Goal: Task Accomplishment & Management: Manage account settings

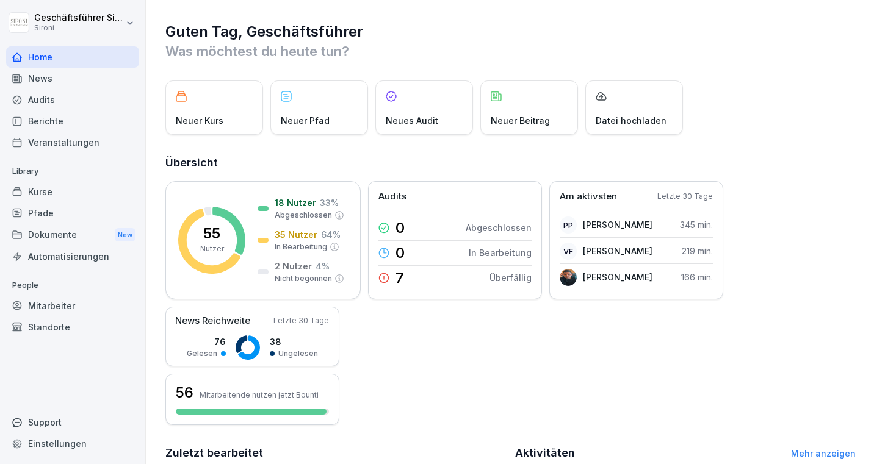
click at [53, 308] on div "Mitarbeiter" at bounding box center [72, 305] width 133 height 21
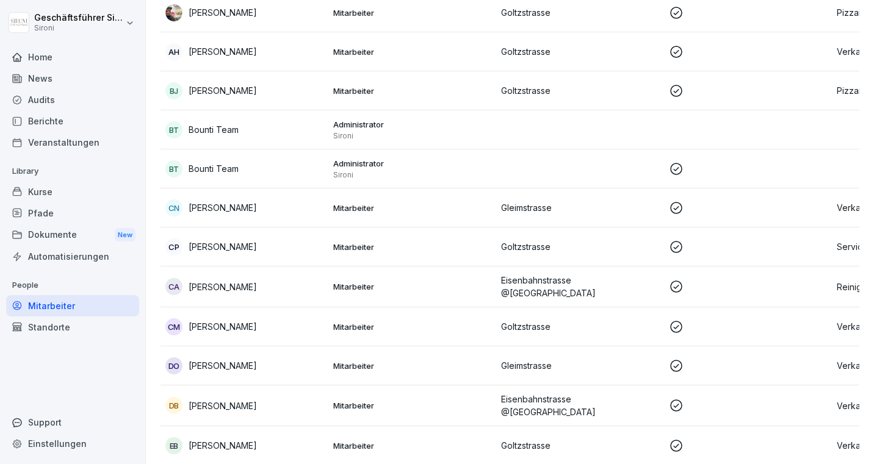
scroll to position [433, 0]
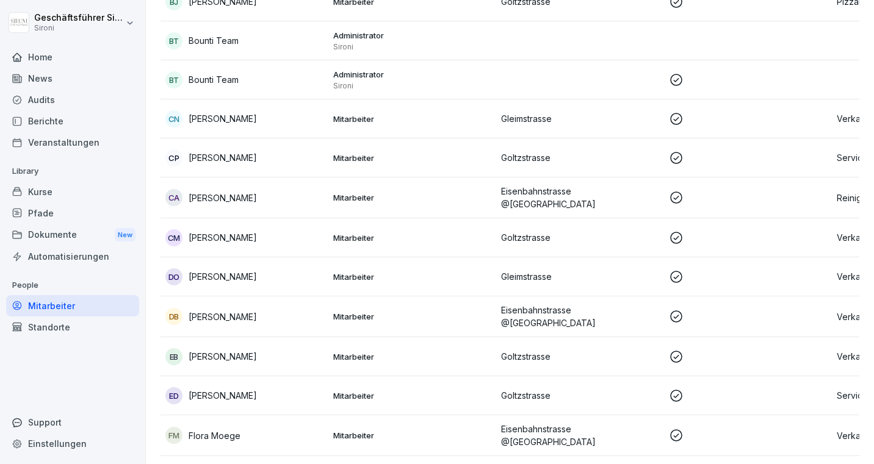
click at [206, 274] on p "Deborah Oltramari" at bounding box center [223, 276] width 68 height 13
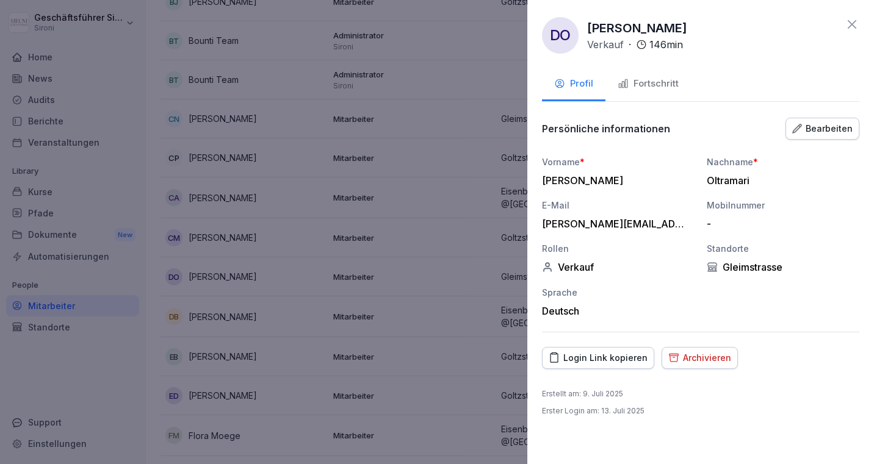
click at [651, 79] on div "Fortschritt" at bounding box center [648, 84] width 61 height 14
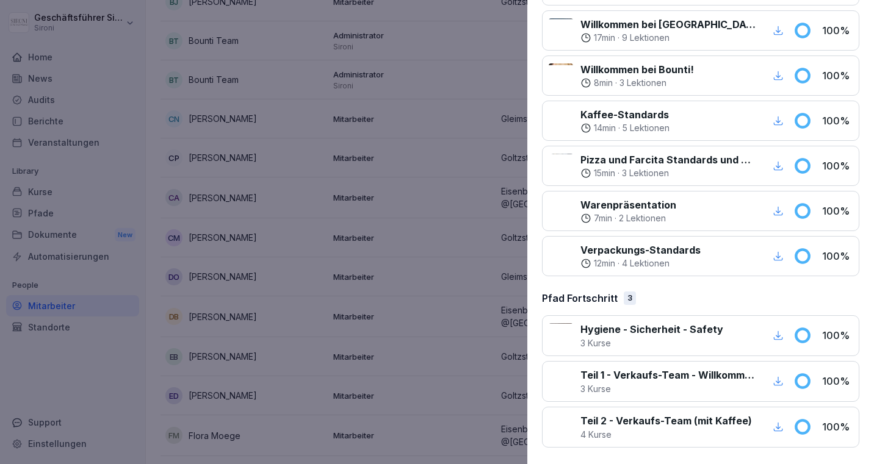
scroll to position [0, 0]
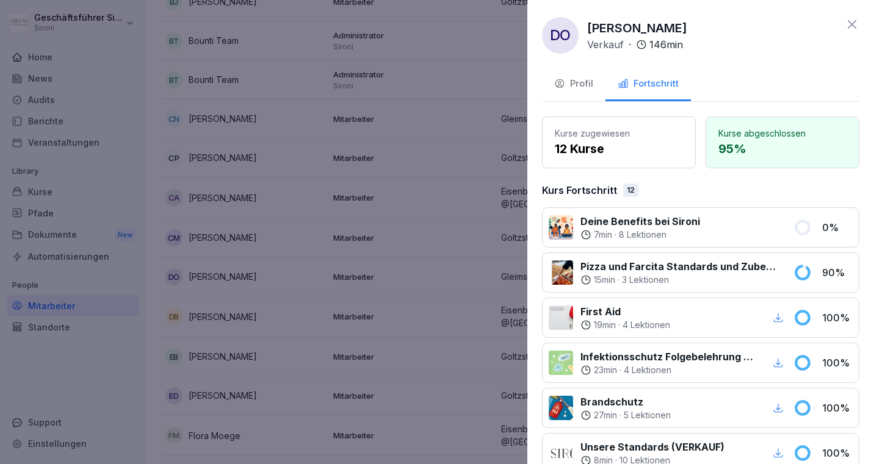
click at [854, 28] on icon at bounding box center [852, 24] width 15 height 15
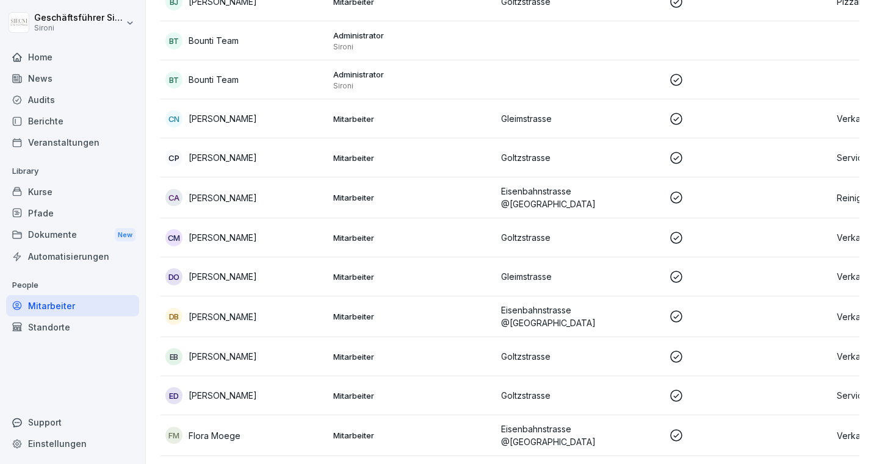
click at [46, 306] on div "Mitarbeiter" at bounding box center [72, 305] width 133 height 21
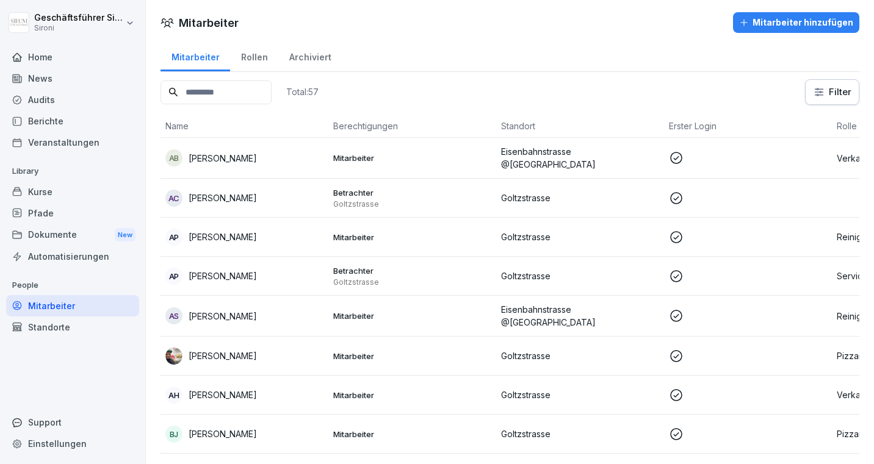
click at [225, 157] on p "Alessandro Becchi" at bounding box center [223, 158] width 68 height 13
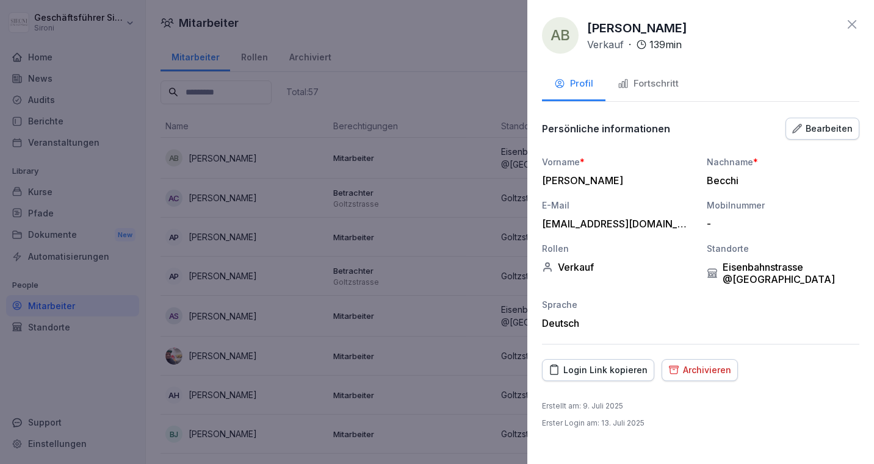
click at [651, 84] on div "Fortschritt" at bounding box center [648, 84] width 61 height 14
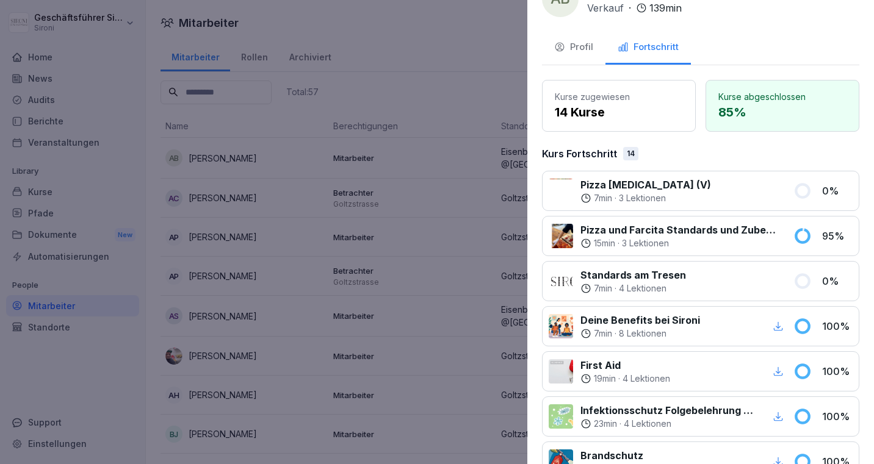
scroll to position [88, 0]
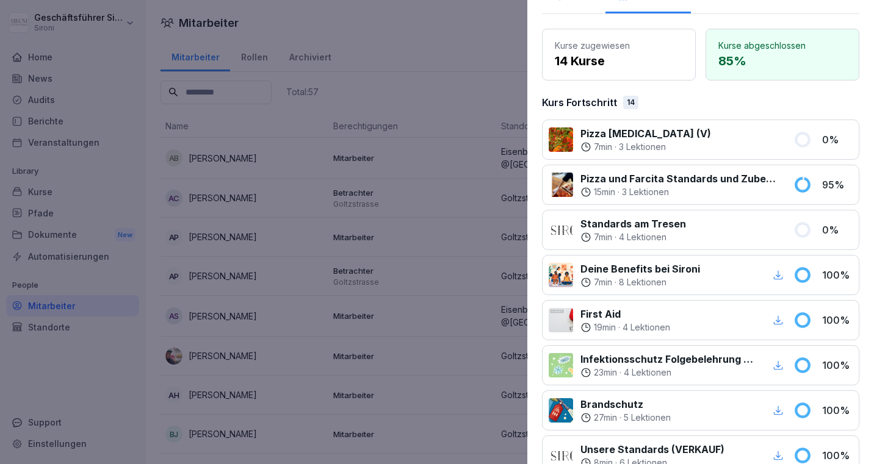
click at [702, 230] on div at bounding box center [739, 230] width 93 height 27
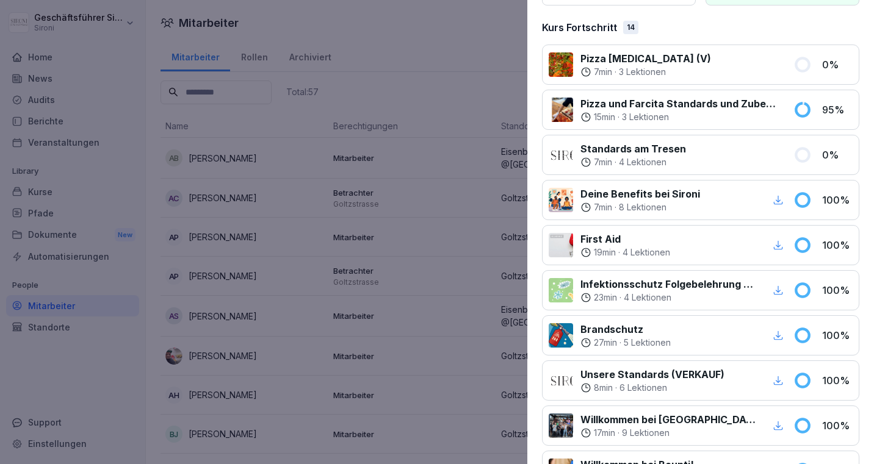
scroll to position [0, 0]
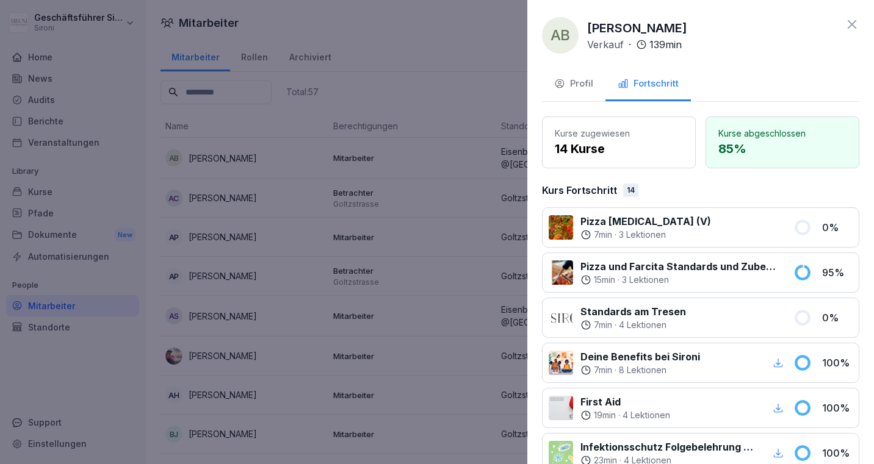
click at [630, 243] on div "Pizza Allegra (V) 7 min · 3 Lektionen 0 %" at bounding box center [700, 228] width 317 height 40
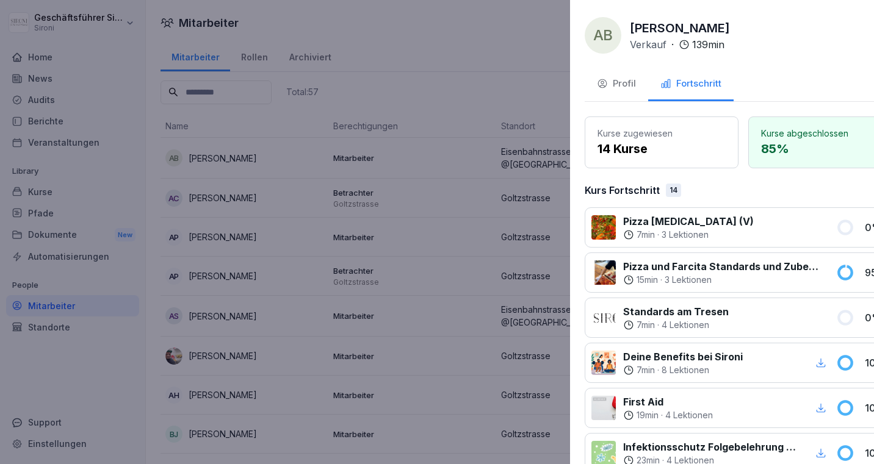
click at [72, 367] on div at bounding box center [437, 232] width 874 height 464
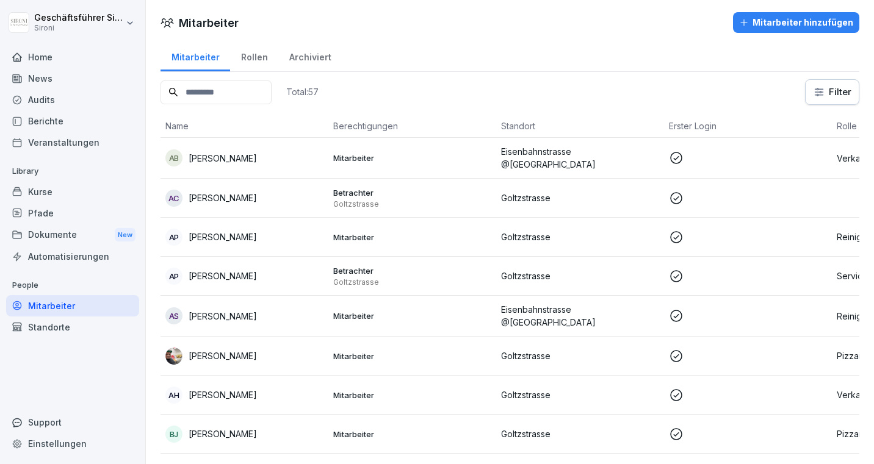
click at [54, 195] on div "Kurse" at bounding box center [72, 191] width 133 height 21
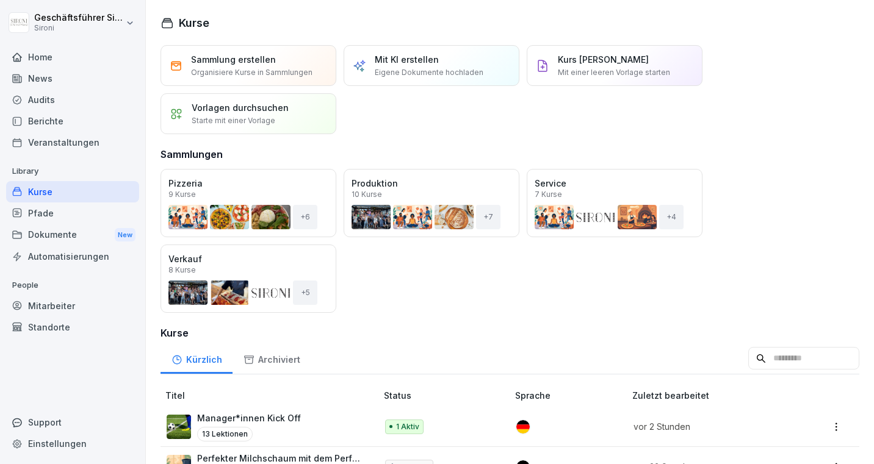
click at [0, 0] on div "Öffnen" at bounding box center [0, 0] width 0 height 0
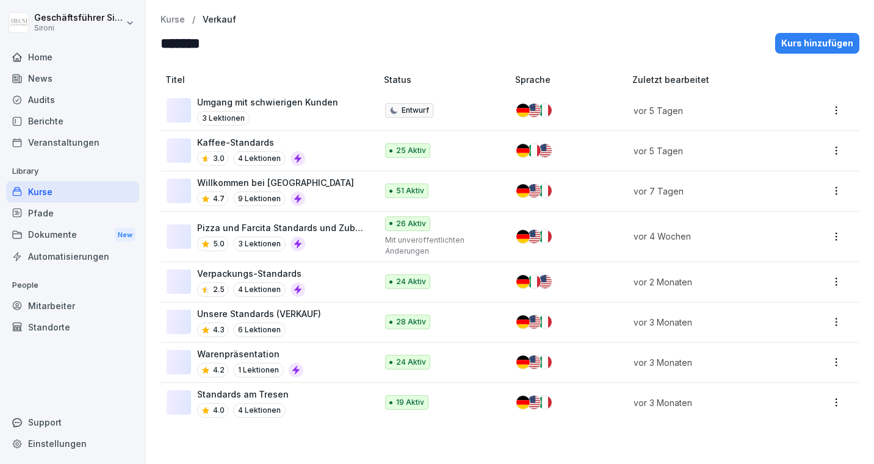
click at [213, 267] on p "Verpackungs-Standards" at bounding box center [251, 273] width 108 height 13
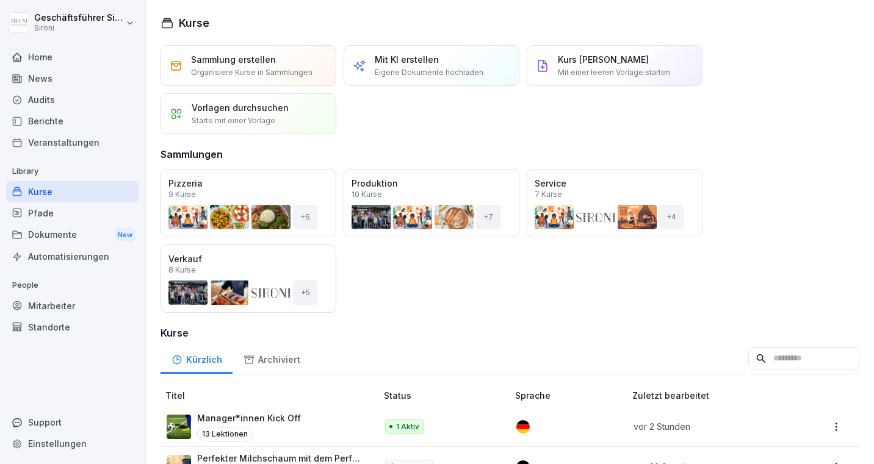
click at [819, 354] on input at bounding box center [803, 358] width 111 height 23
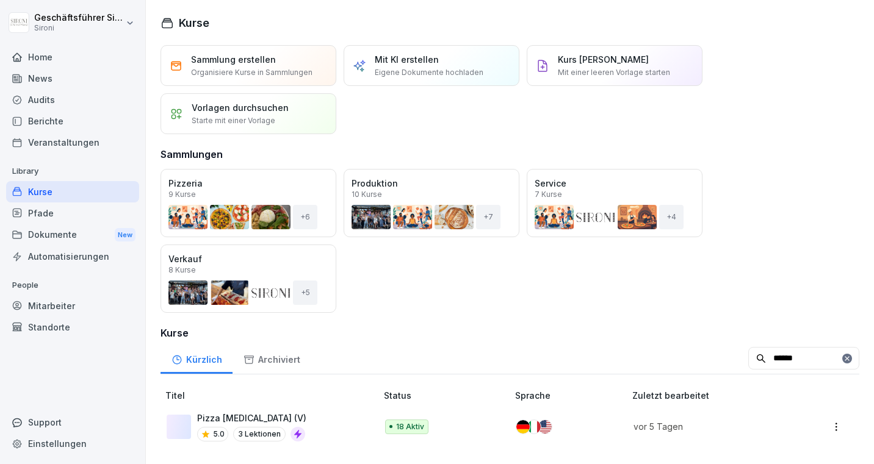
type input "******"
click at [244, 416] on p "Pizza [MEDICAL_DATA] (V)" at bounding box center [251, 418] width 109 height 13
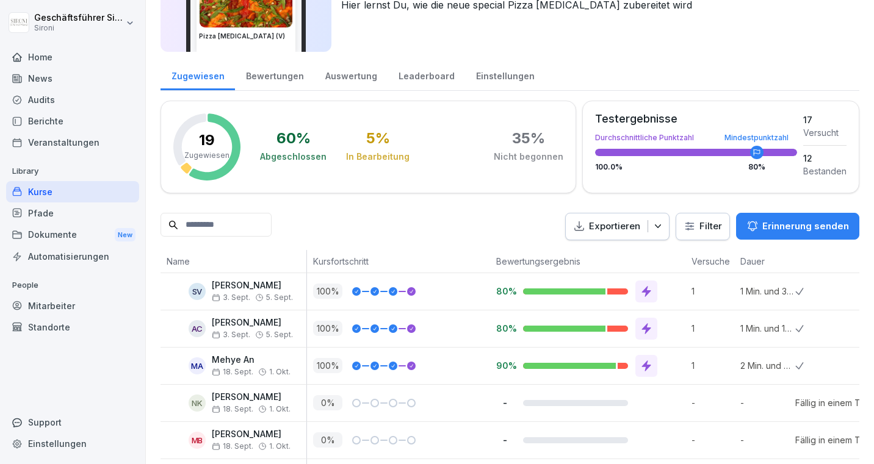
scroll to position [95, 0]
click at [41, 194] on div "Kurse" at bounding box center [72, 191] width 133 height 21
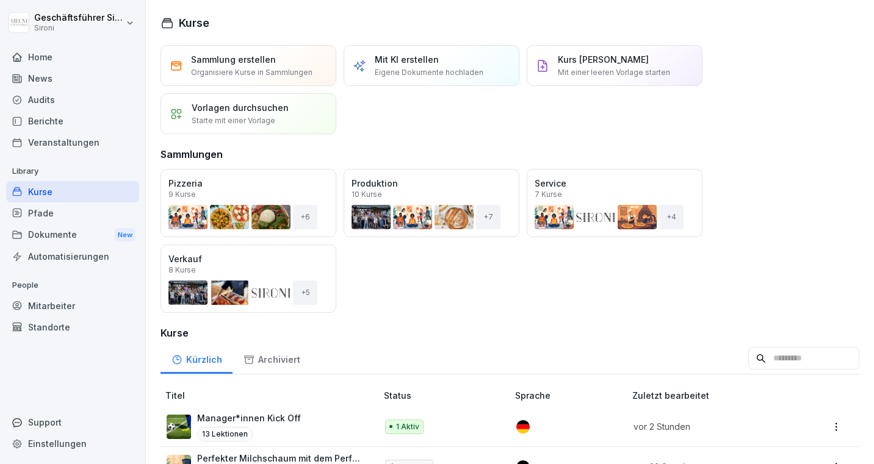
click at [42, 194] on div "Kurse" at bounding box center [72, 191] width 133 height 21
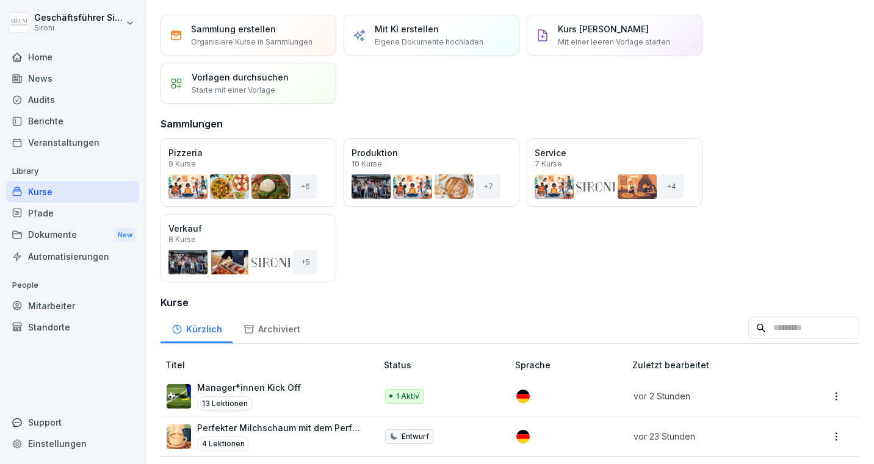
scroll to position [39, 0]
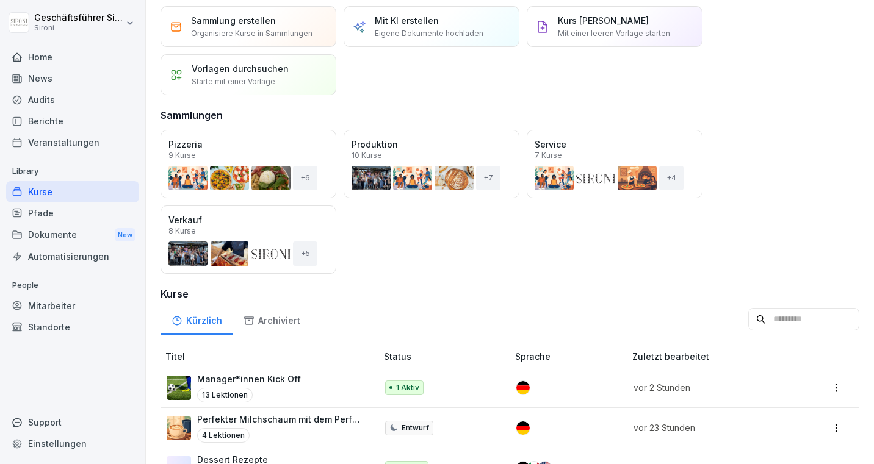
click at [53, 299] on div "Mitarbeiter" at bounding box center [72, 305] width 133 height 21
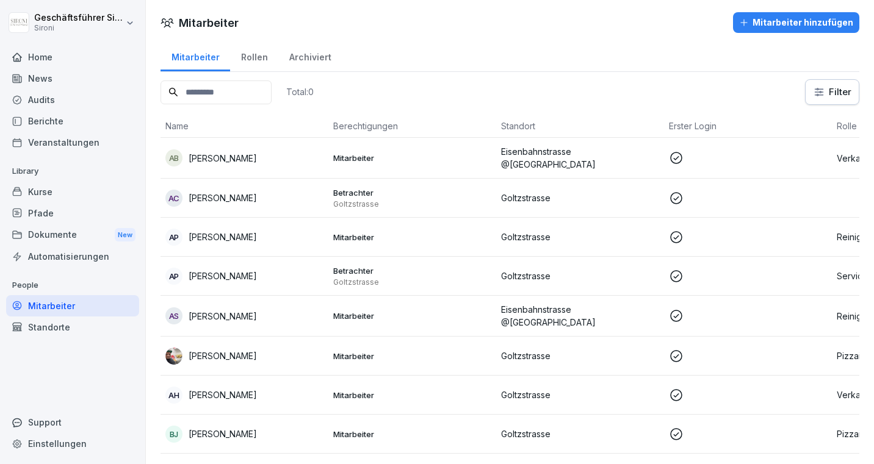
click at [805, 359] on p at bounding box center [748, 356] width 158 height 15
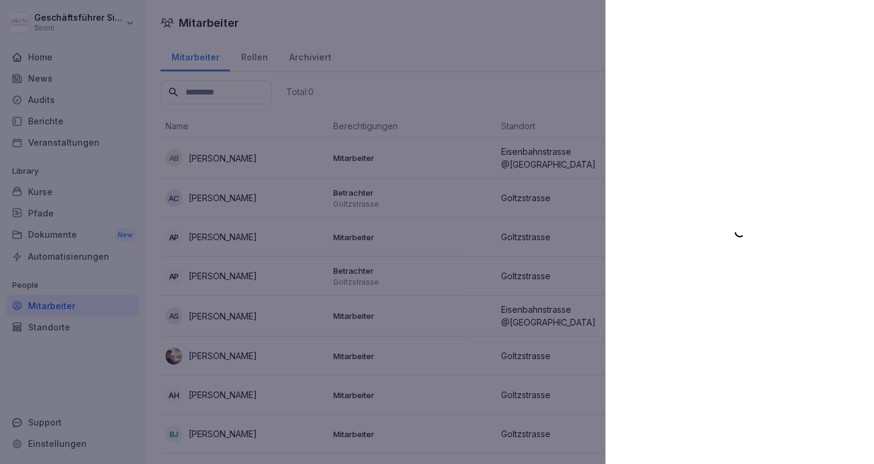
click at [555, 35] on div at bounding box center [437, 232] width 874 height 464
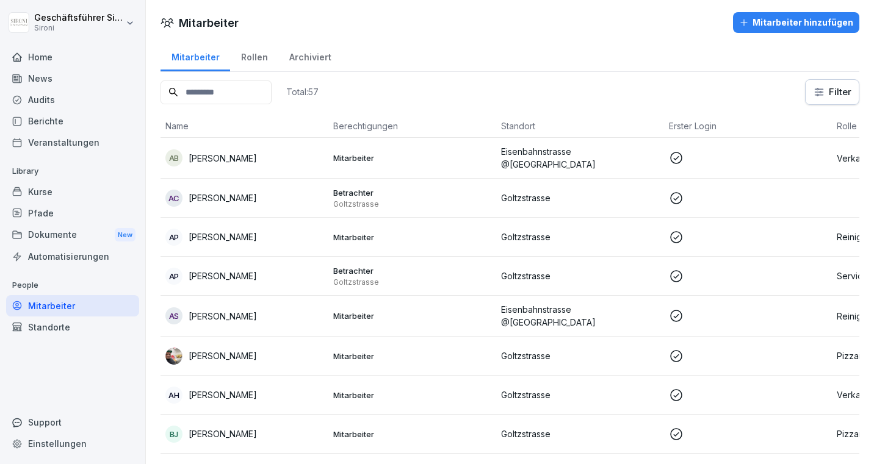
click at [228, 98] on input at bounding box center [216, 93] width 111 height 24
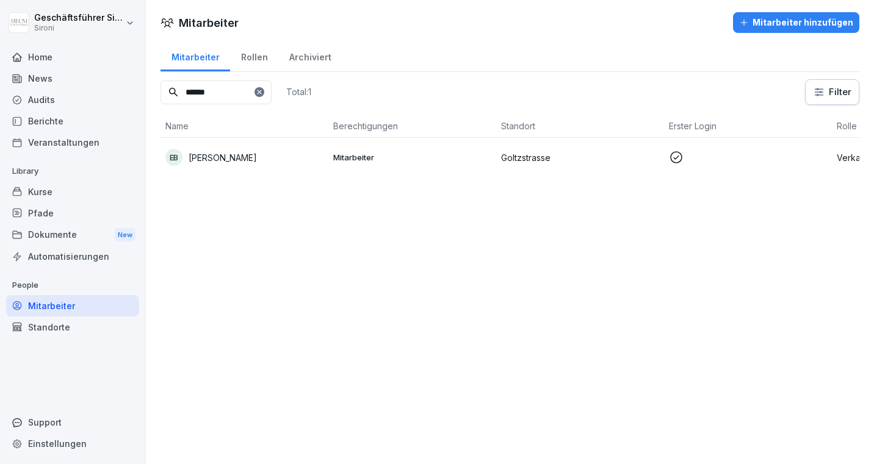
type input "******"
click at [216, 153] on p "[PERSON_NAME]" at bounding box center [223, 157] width 68 height 13
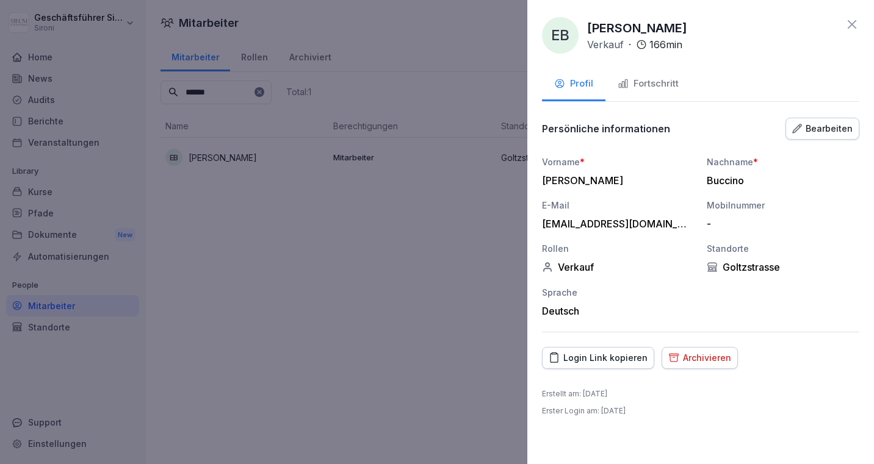
click at [635, 87] on div "Fortschritt" at bounding box center [648, 84] width 61 height 14
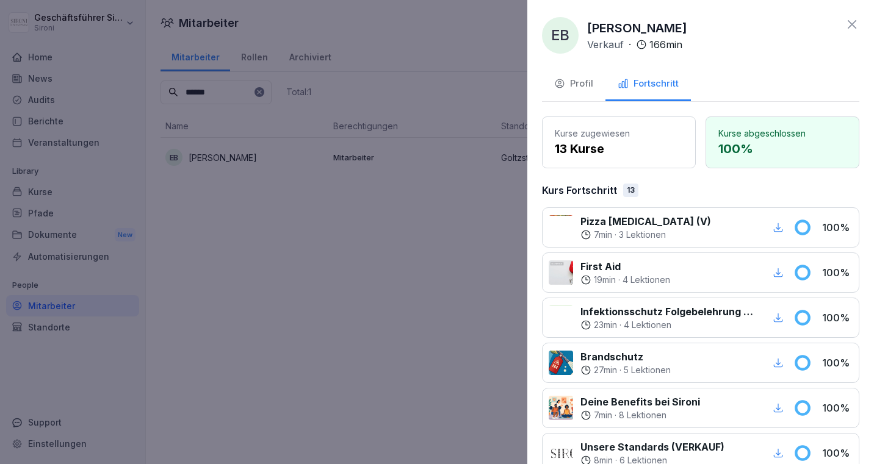
scroll to position [513, 0]
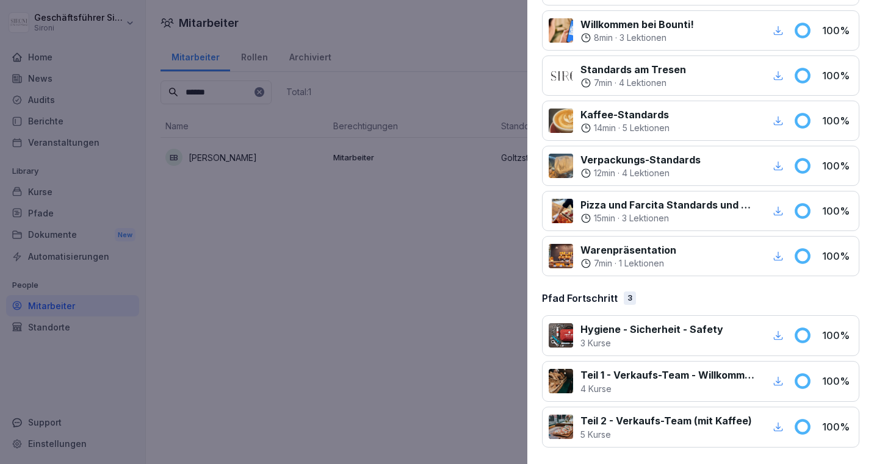
click at [471, 271] on div at bounding box center [437, 232] width 874 height 464
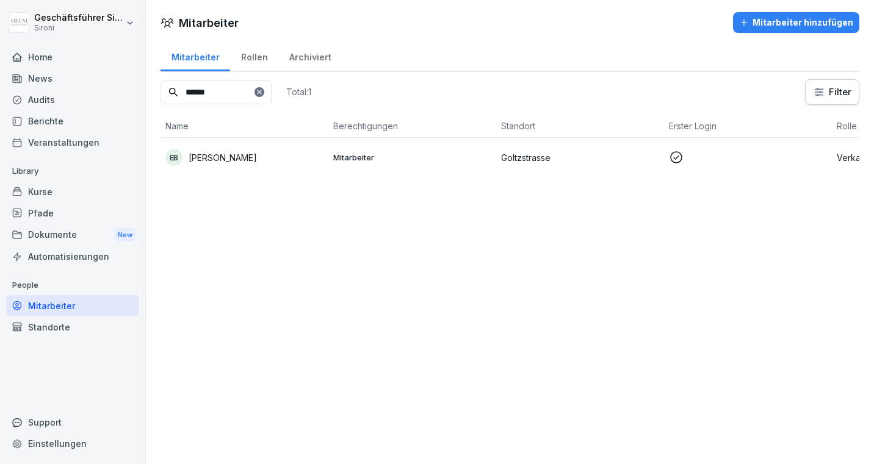
click at [264, 96] on div at bounding box center [260, 92] width 10 height 10
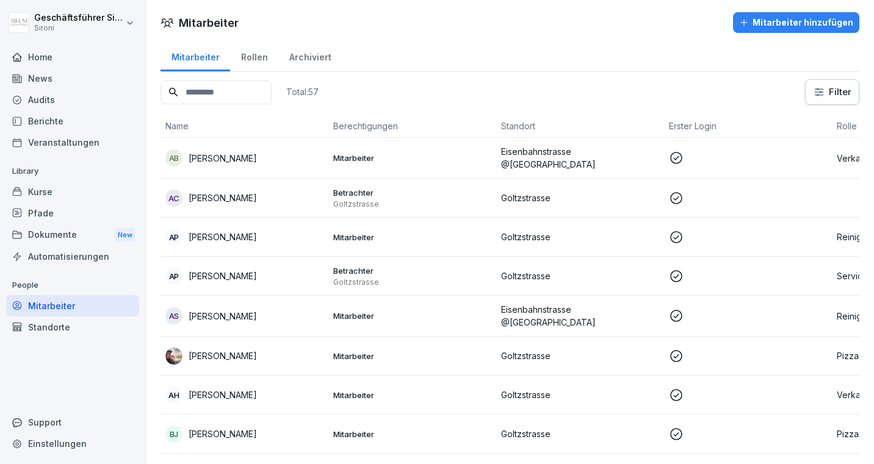
click at [234, 85] on input at bounding box center [216, 93] width 111 height 24
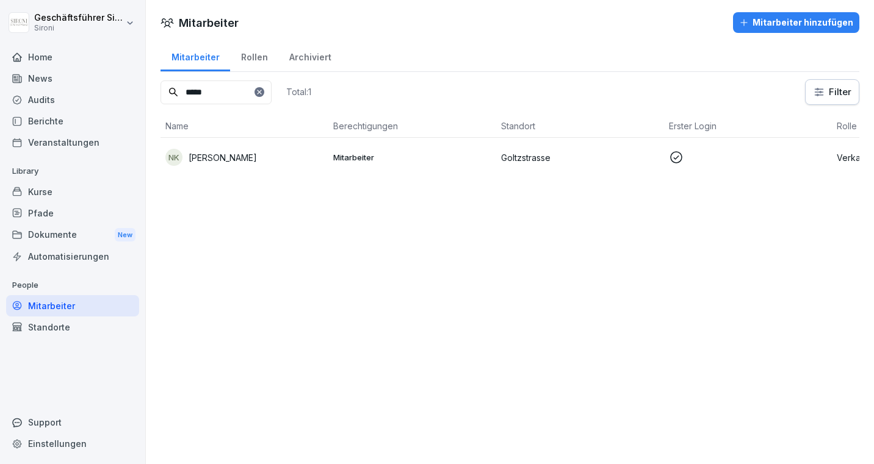
type input "*****"
click at [220, 163] on p "[PERSON_NAME]" at bounding box center [223, 157] width 68 height 13
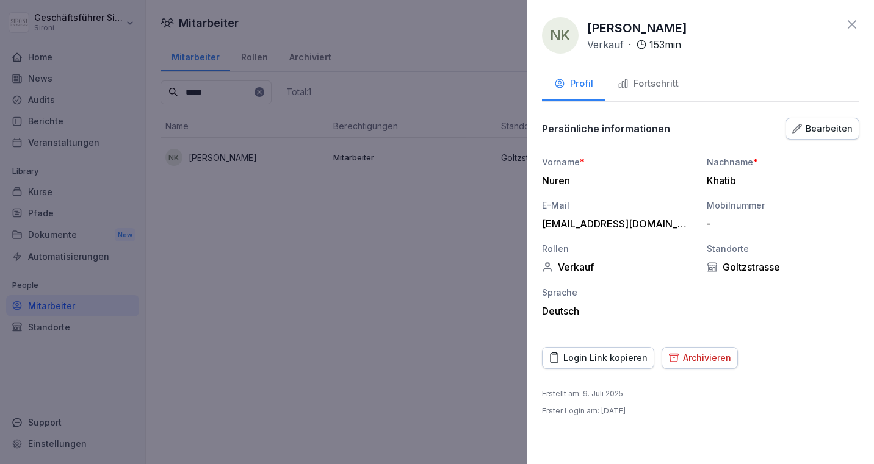
click at [649, 88] on div "Fortschritt" at bounding box center [648, 84] width 61 height 14
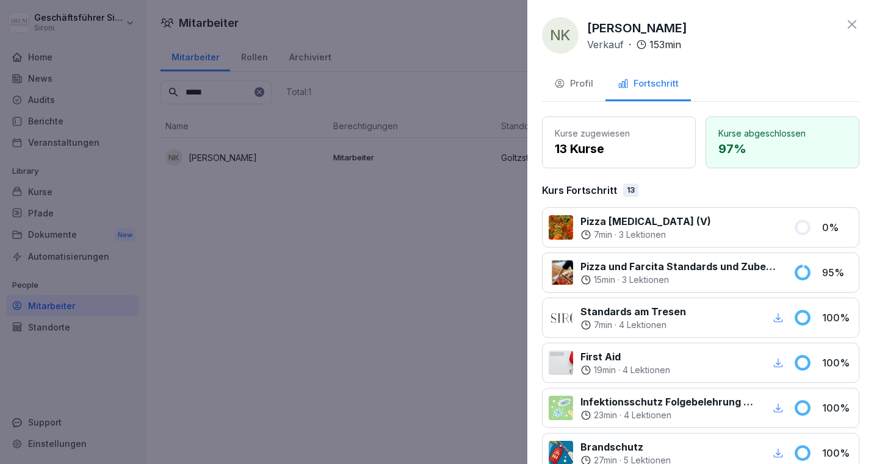
click at [270, 89] on div at bounding box center [437, 232] width 874 height 464
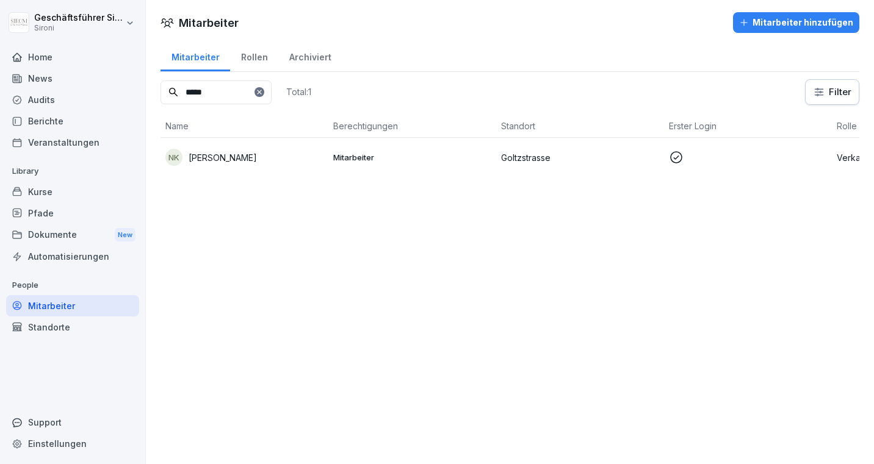
click at [263, 90] on icon at bounding box center [259, 91] width 7 height 7
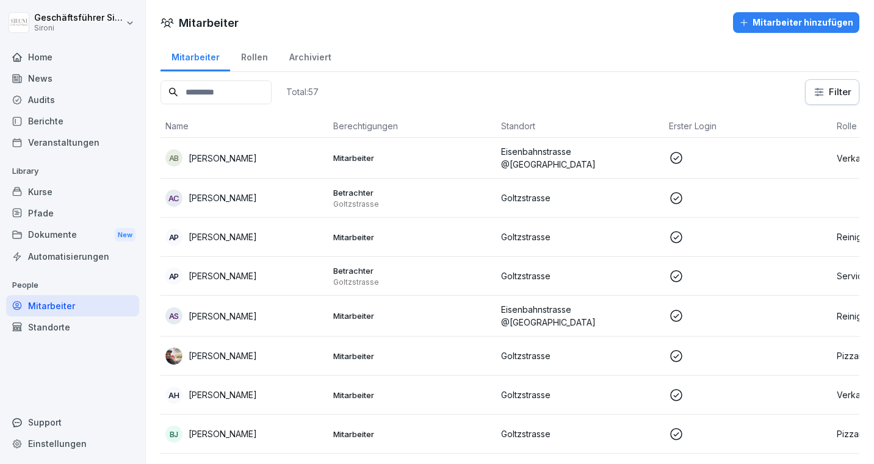
click at [225, 90] on input at bounding box center [216, 93] width 111 height 24
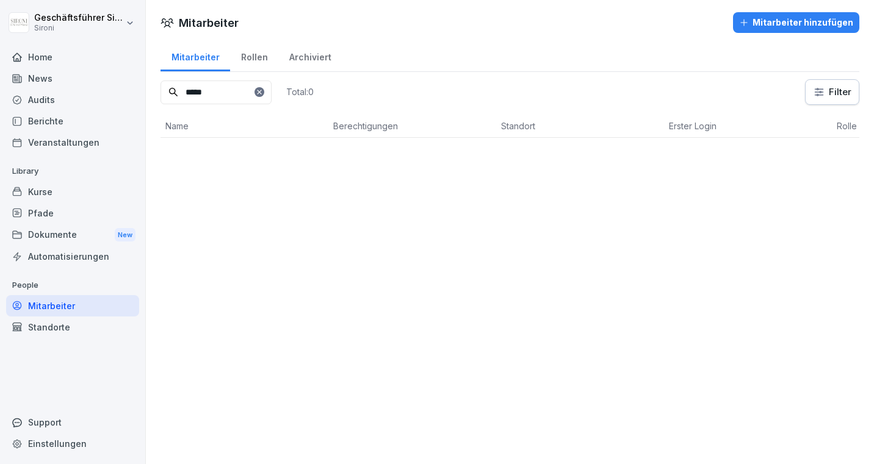
type input "*****"
click at [225, 162] on p "[PERSON_NAME]" at bounding box center [223, 157] width 68 height 13
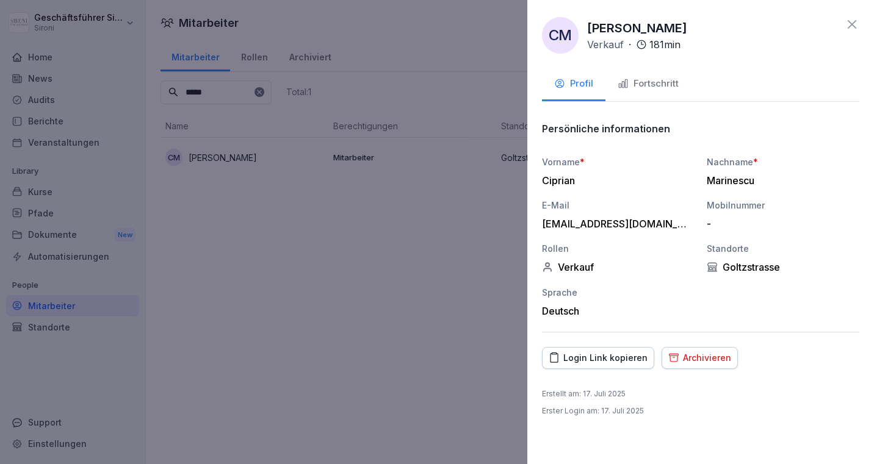
click at [644, 80] on div "Fortschritt" at bounding box center [648, 84] width 61 height 14
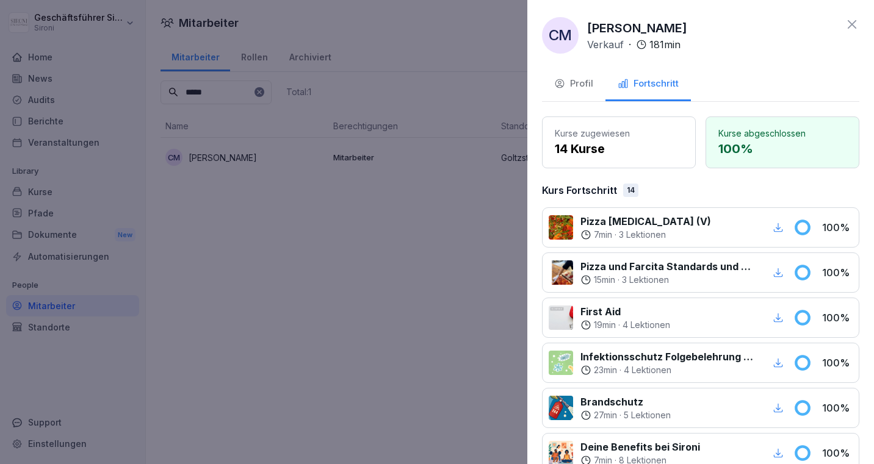
click at [276, 88] on div at bounding box center [437, 232] width 874 height 464
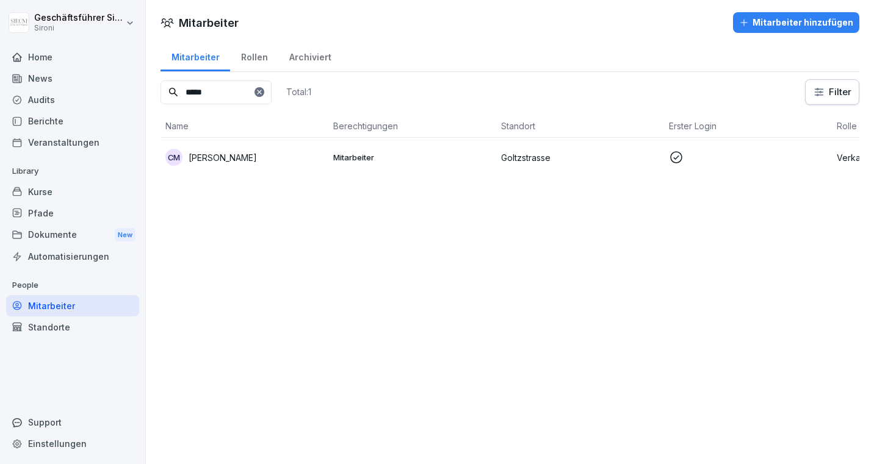
click at [263, 92] on icon at bounding box center [259, 91] width 7 height 7
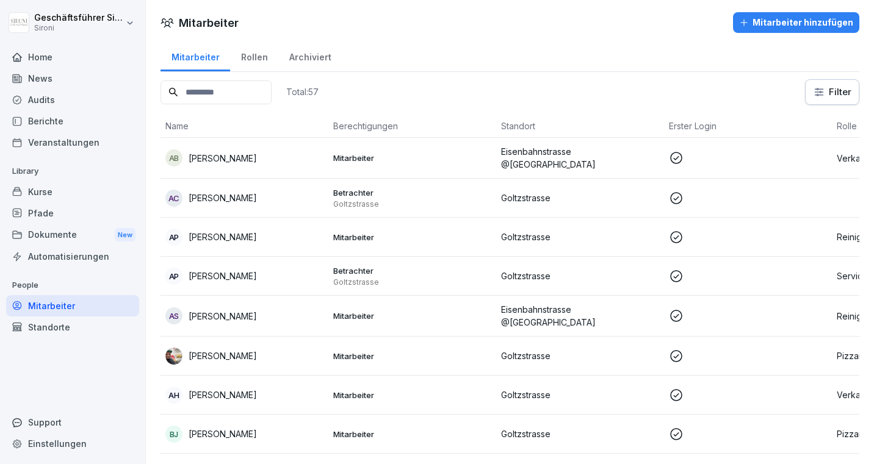
click at [230, 90] on input at bounding box center [216, 93] width 111 height 24
click at [42, 98] on div "Audits" at bounding box center [72, 99] width 133 height 21
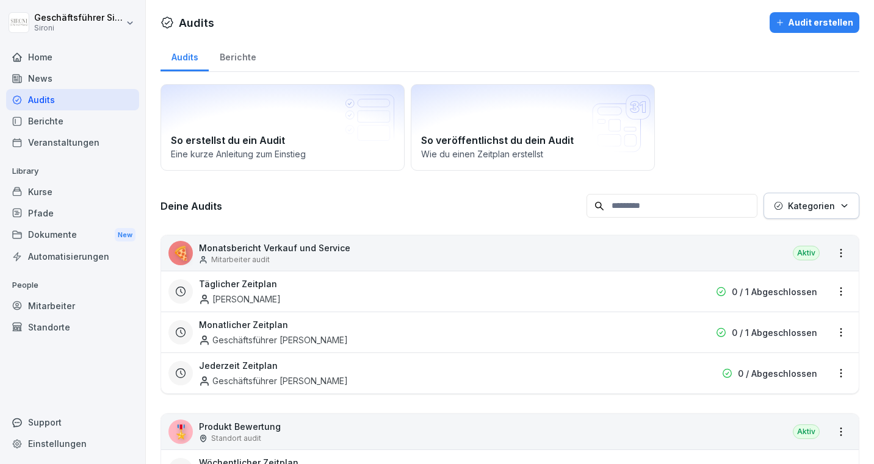
click at [291, 249] on p "Monatsbericht Verkauf und Service" at bounding box center [274, 248] width 151 height 13
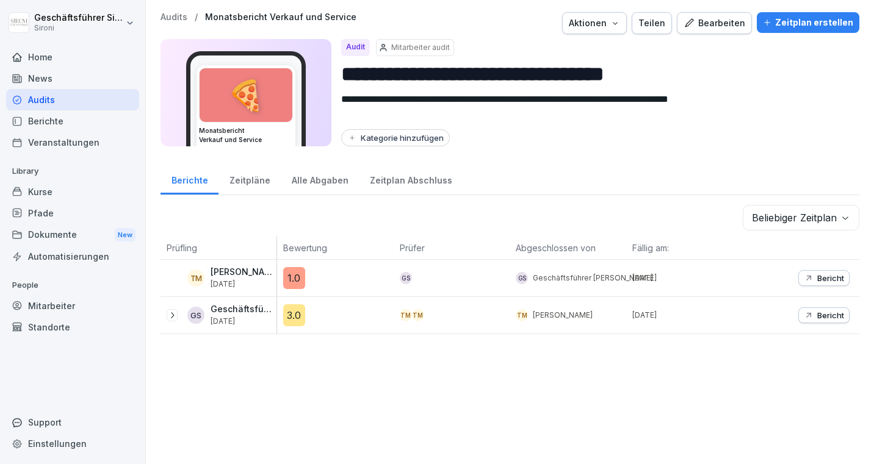
click at [236, 179] on div "Zeitpläne" at bounding box center [249, 179] width 62 height 31
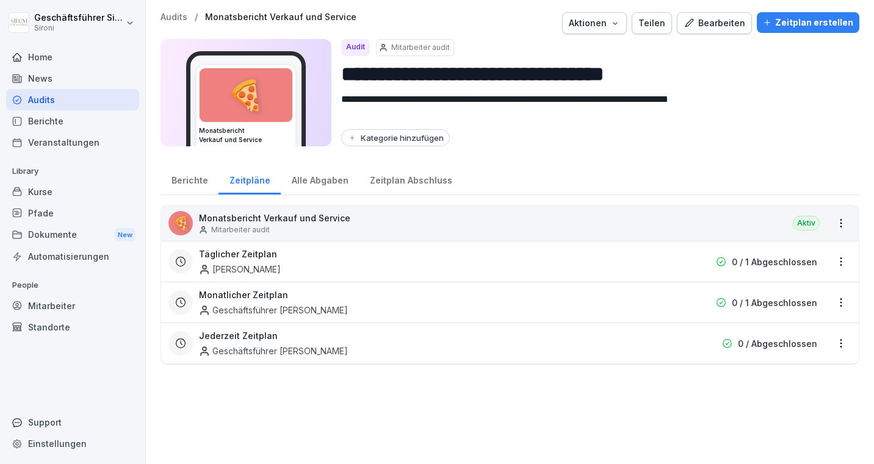
click at [352, 304] on div "Monatlicher Zeitplan Geschäftsführer Sironi" at bounding box center [432, 303] width 466 height 28
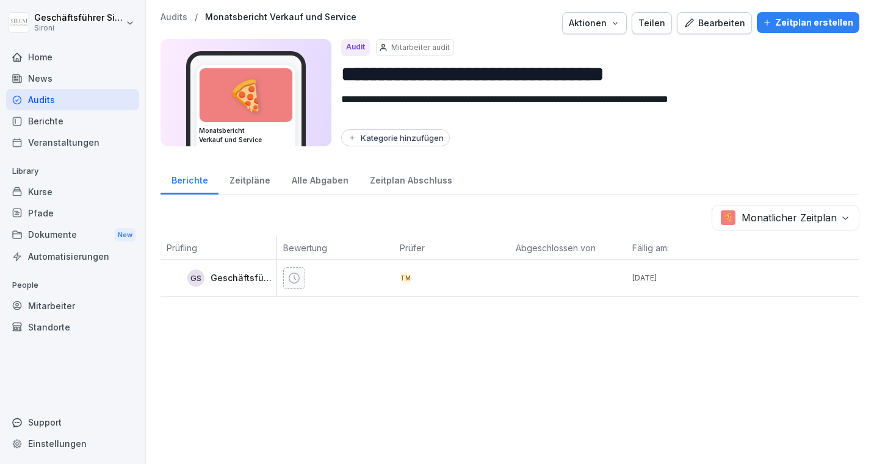
click at [295, 281] on icon at bounding box center [294, 278] width 12 height 12
click at [846, 221] on body "**********" at bounding box center [437, 232] width 874 height 464
click at [288, 359] on div "**********" at bounding box center [510, 232] width 728 height 464
click at [229, 261] on div "GS Geschäftsführer Sironi" at bounding box center [219, 278] width 116 height 37
click at [267, 270] on div "GS Geschäftsführer Sironi" at bounding box center [222, 278] width 110 height 17
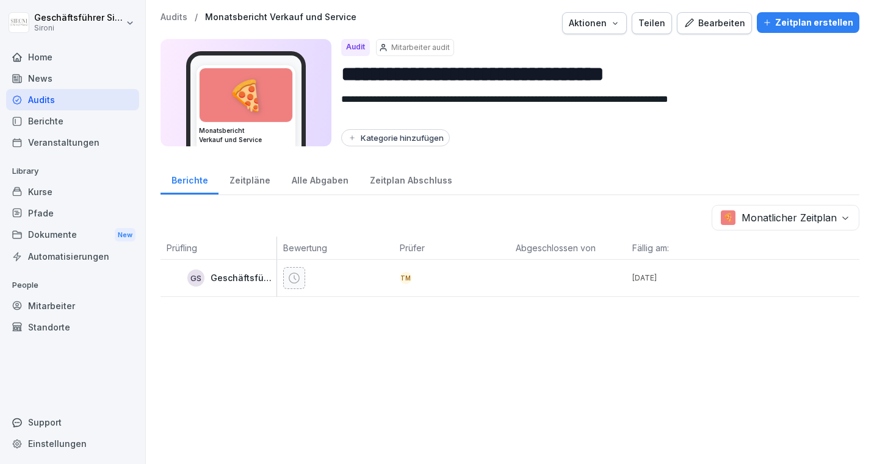
click at [400, 274] on div "TM" at bounding box center [406, 278] width 12 height 12
click at [421, 266] on div "TM" at bounding box center [452, 278] width 117 height 37
click at [704, 17] on div "Bearbeiten" at bounding box center [715, 22] width 62 height 13
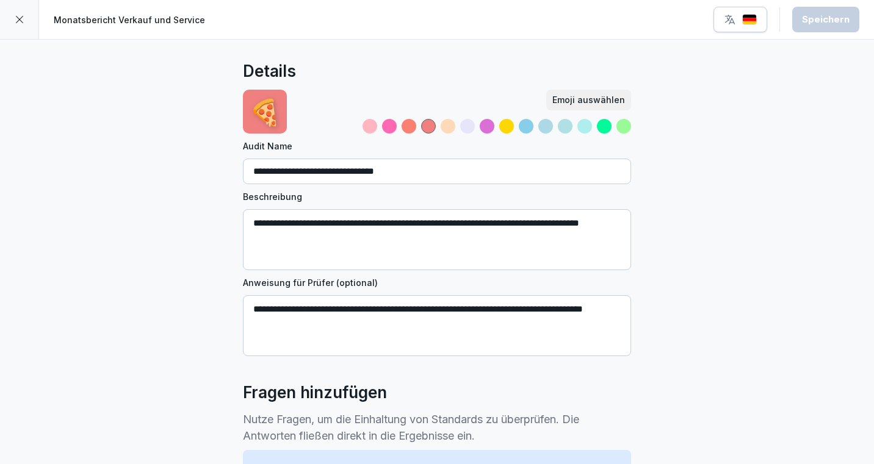
click at [18, 16] on icon at bounding box center [20, 20] width 10 height 10
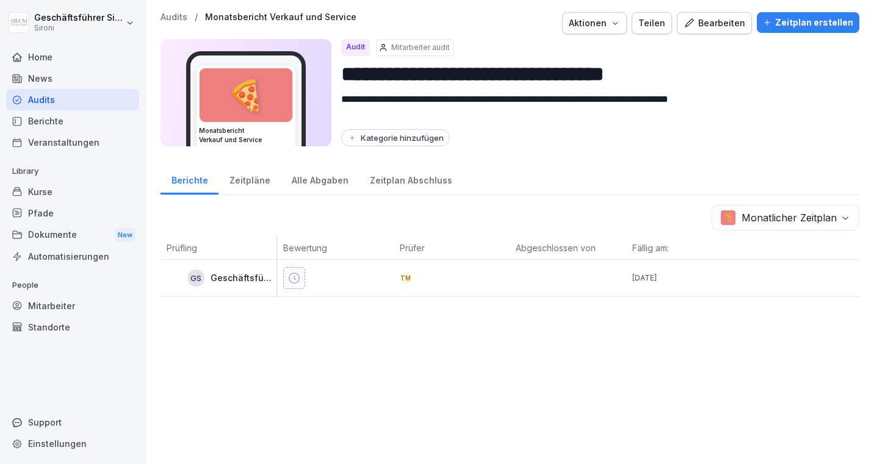
click at [826, 16] on div "Zeitplan erstellen" at bounding box center [808, 22] width 90 height 13
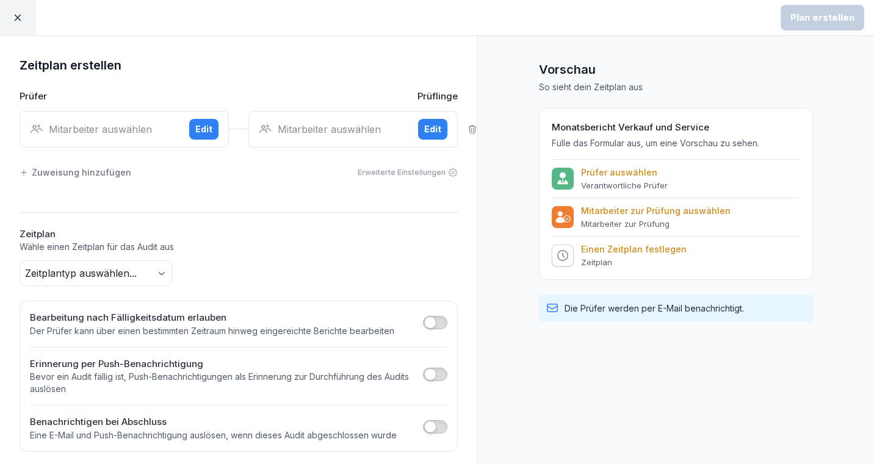
click at [121, 123] on div "Mitarbeiter auswählen" at bounding box center [105, 129] width 150 height 15
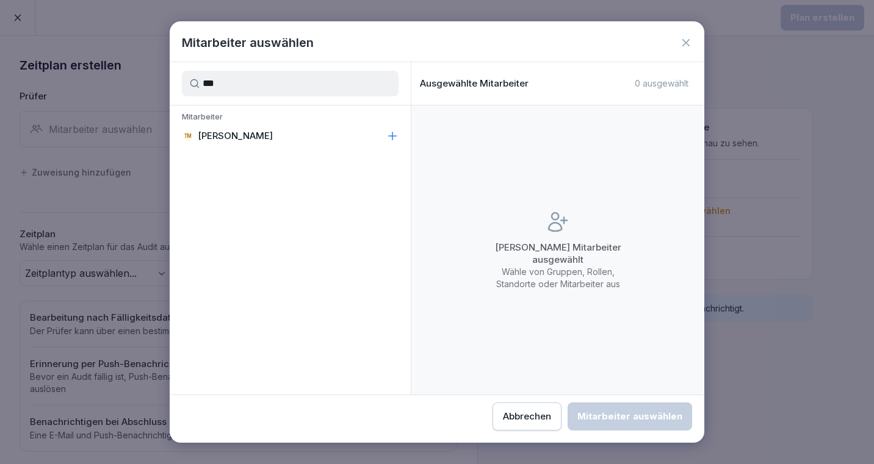
type input "***"
click at [217, 148] on div "Mitarbeiter TM Theresa Malec" at bounding box center [290, 129] width 241 height 46
click at [228, 135] on p "[PERSON_NAME]" at bounding box center [235, 136] width 75 height 12
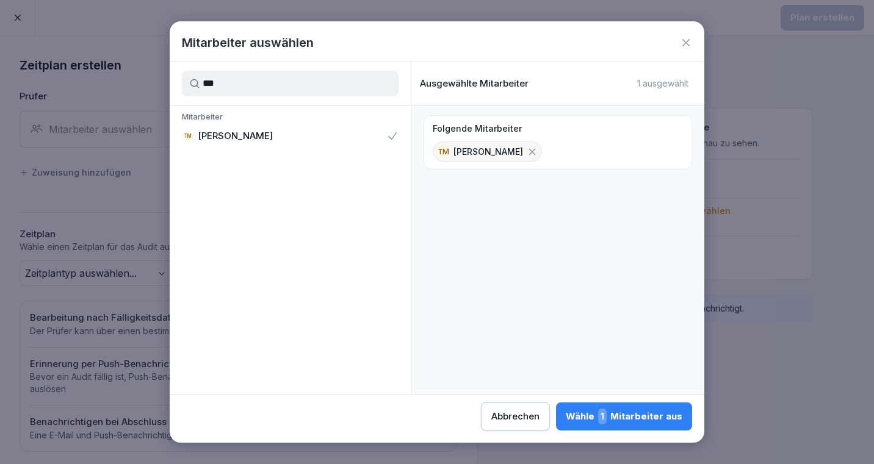
click at [646, 414] on div "Wähle 1 Mitarbeiter aus" at bounding box center [624, 417] width 117 height 16
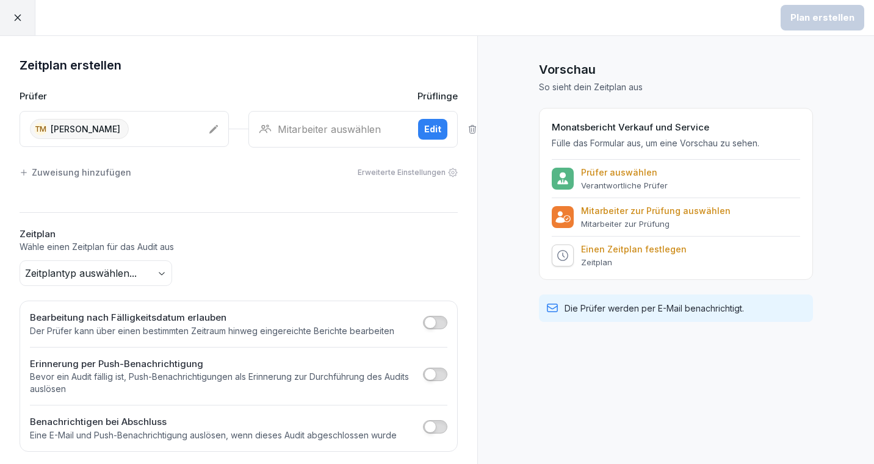
click at [346, 122] on div "Mitarbeiter auswählen" at bounding box center [334, 129] width 150 height 15
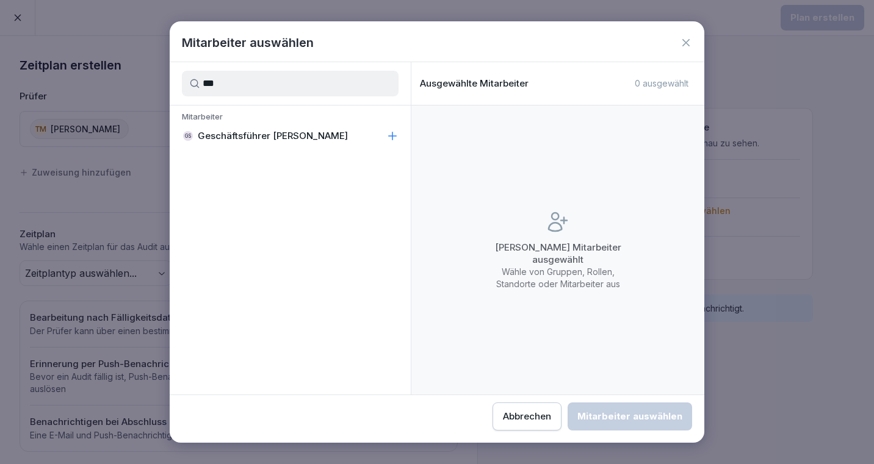
type input "***"
click at [278, 139] on p "Geschäftsführer Sironi" at bounding box center [273, 136] width 150 height 12
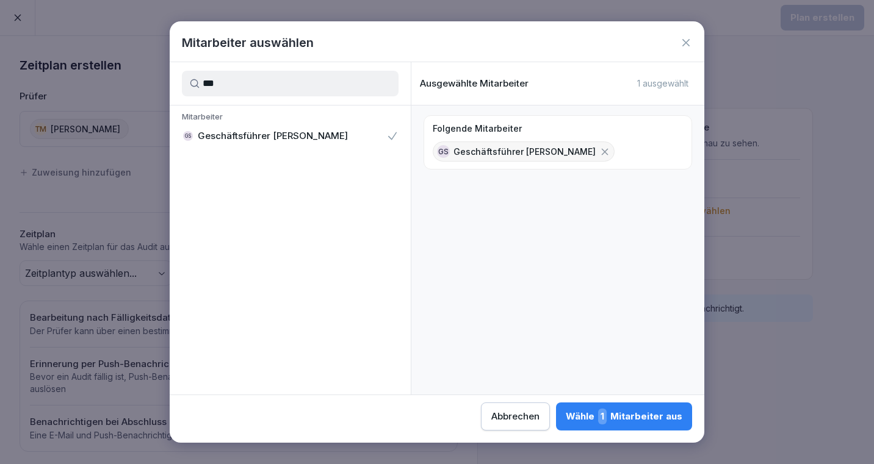
click at [607, 422] on span "1" at bounding box center [602, 417] width 9 height 16
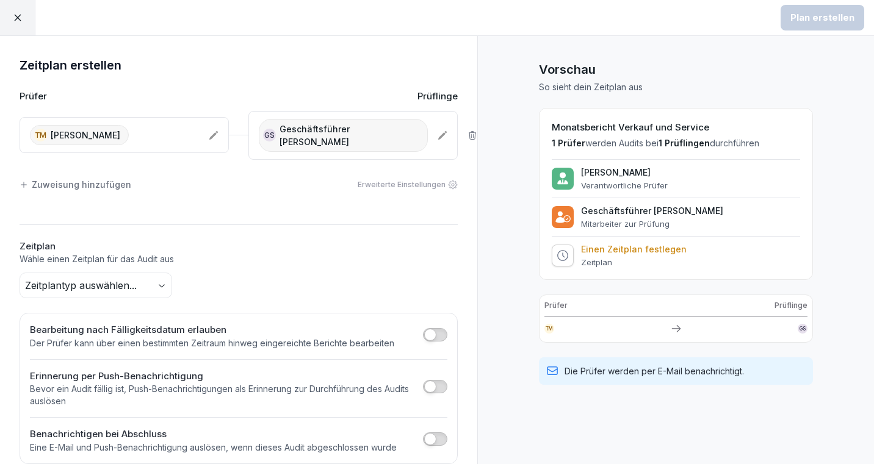
click at [156, 267] on body "Plan erstellen Zeitplan erstellen Prüfer Prüflinge TM Theresa Malec GS Geschäft…" at bounding box center [437, 232] width 874 height 464
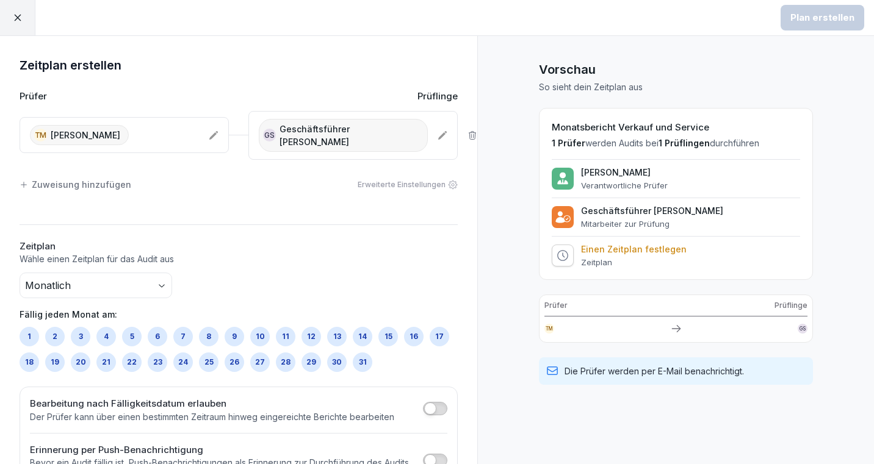
scroll to position [79, 0]
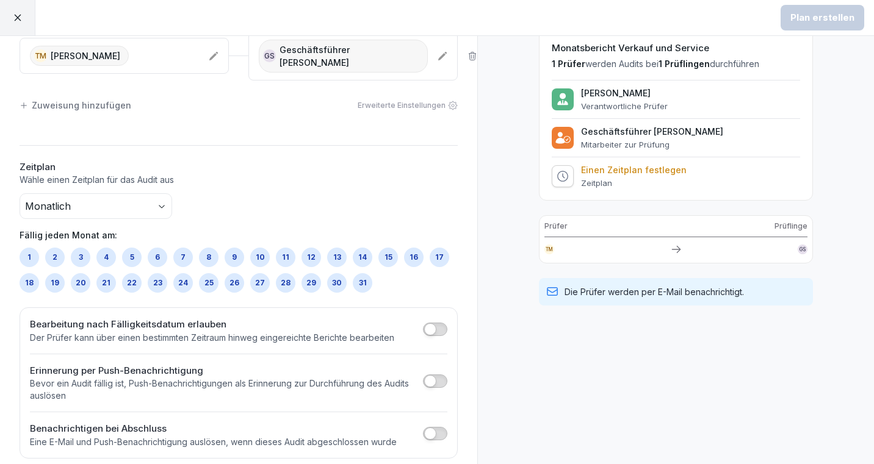
click at [316, 273] on div "29" at bounding box center [312, 283] width 20 height 20
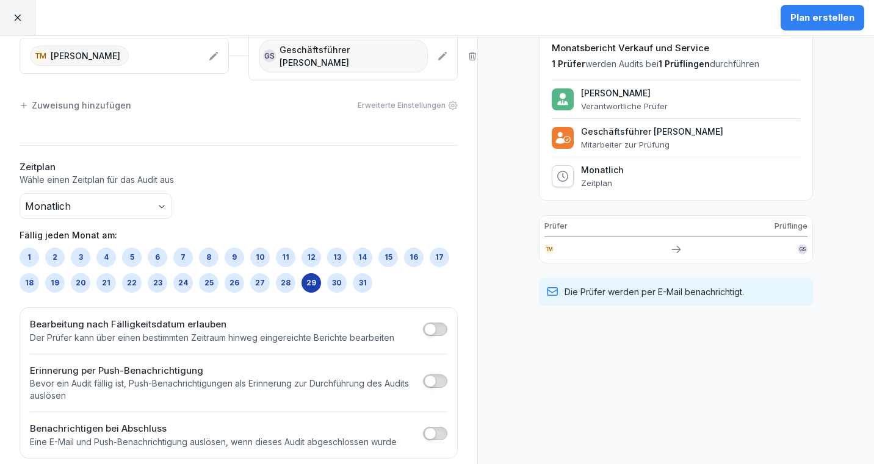
click at [330, 273] on div "30" at bounding box center [337, 283] width 20 height 20
click at [439, 323] on button "button" at bounding box center [435, 329] width 24 height 13
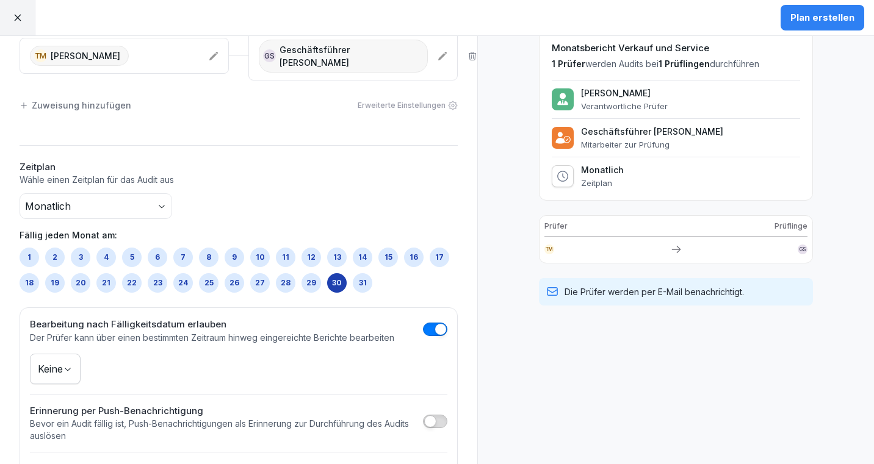
scroll to position [120, 0]
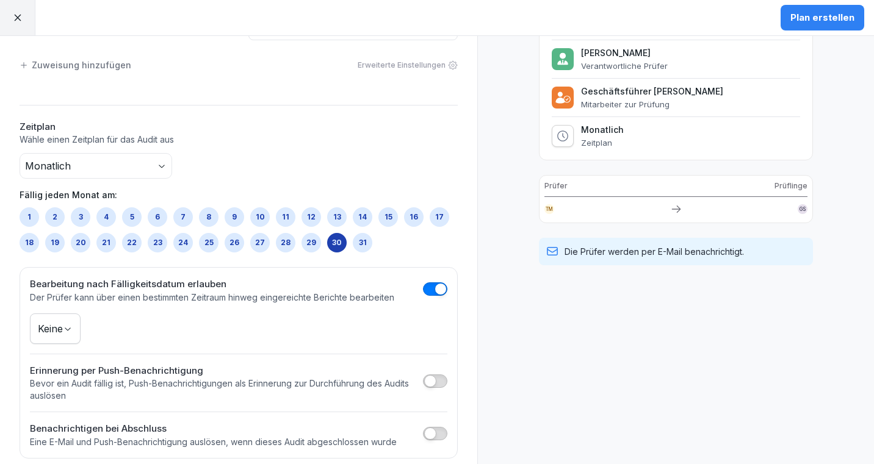
click at [71, 319] on body "Plan erstellen Zeitplan erstellen Prüfer Prüflinge TM Theresa Malec GS Geschäft…" at bounding box center [437, 232] width 874 height 464
click at [123, 378] on p "Bevor ein Audit fällig ist, Push-Benachrichtigungen als Erinnerung zur Durchfüh…" at bounding box center [223, 390] width 387 height 24
click at [434, 375] on span "button" at bounding box center [430, 381] width 12 height 12
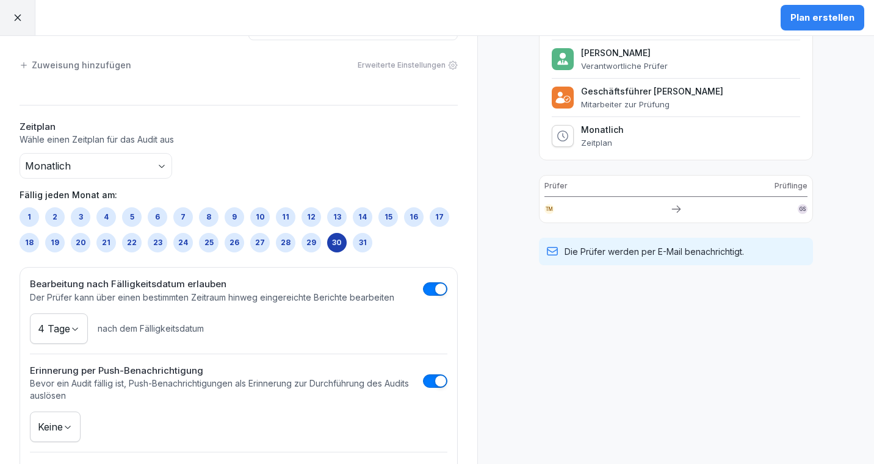
click at [75, 412] on body "Plan erstellen Zeitplan erstellen Prüfer Prüflinge TM Theresa Malec GS Geschäft…" at bounding box center [437, 232] width 874 height 464
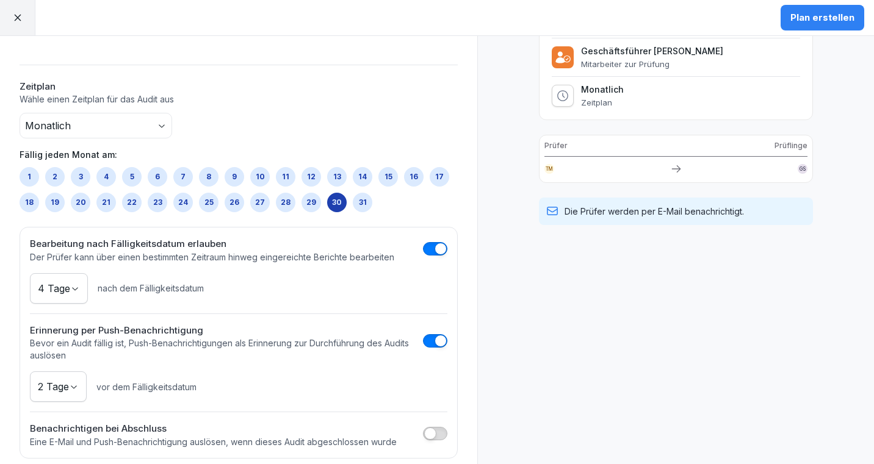
click at [434, 428] on span "button" at bounding box center [430, 434] width 12 height 12
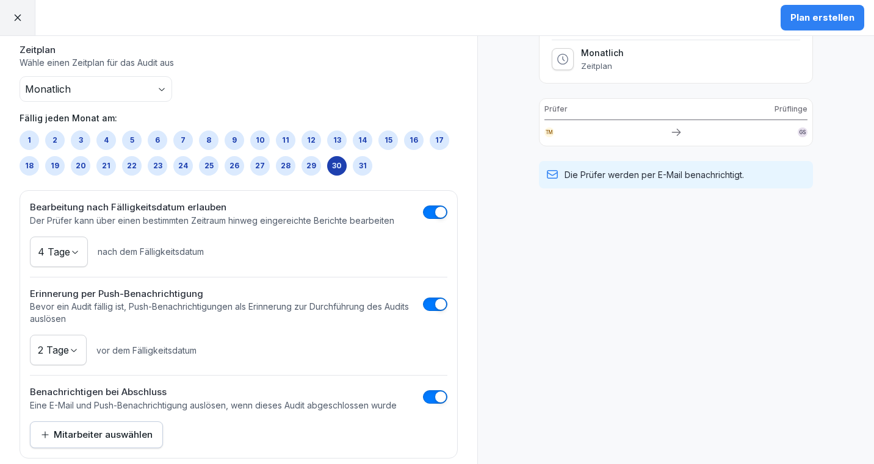
click at [96, 428] on div "Mitarbeiter auswählen" at bounding box center [96, 434] width 112 height 13
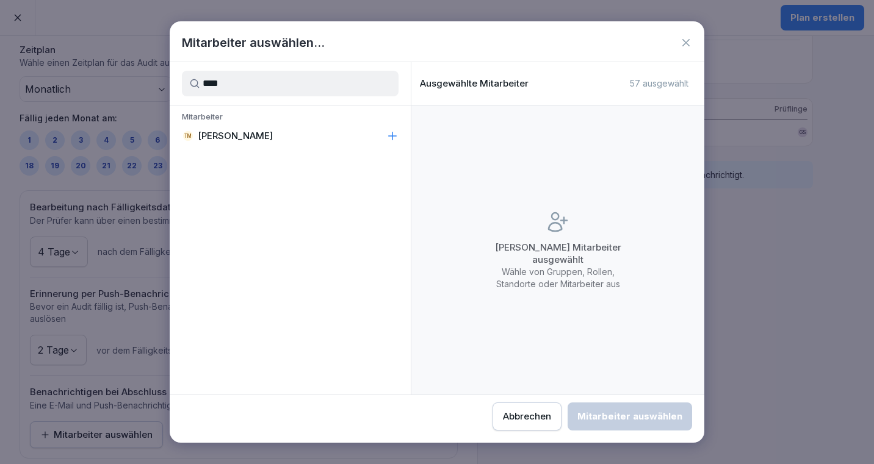
type input "****"
click at [224, 137] on p "[PERSON_NAME]" at bounding box center [235, 136] width 75 height 12
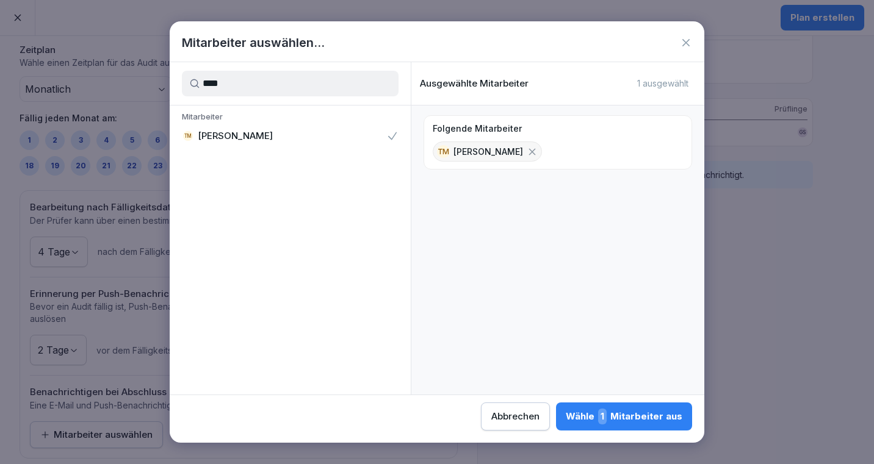
click at [596, 419] on div "Wähle 1 Mitarbeiter aus" at bounding box center [624, 417] width 117 height 16
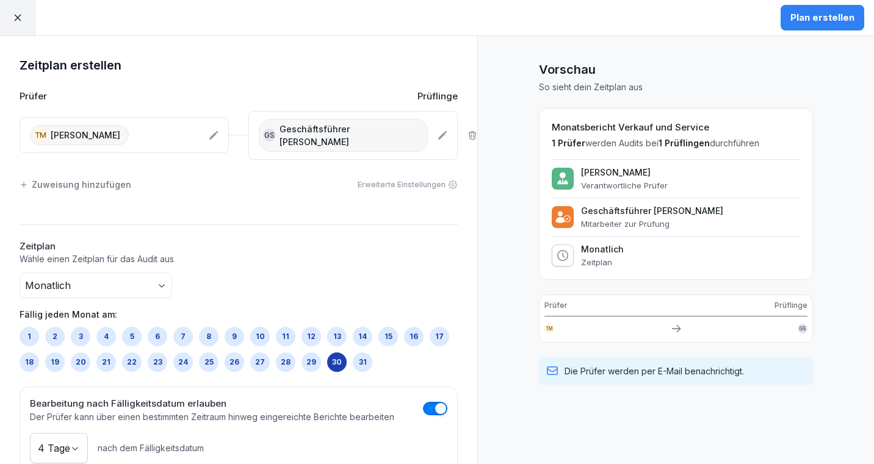
scroll to position [2, 0]
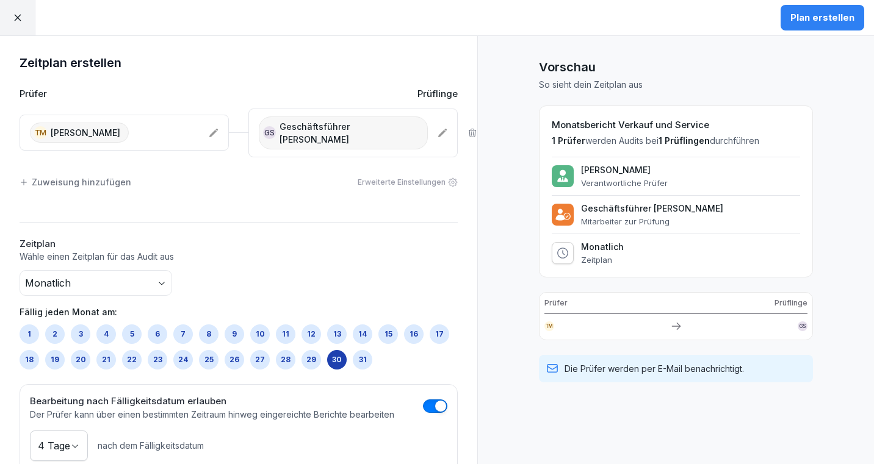
click at [817, 16] on div "Plan erstellen" at bounding box center [822, 17] width 64 height 13
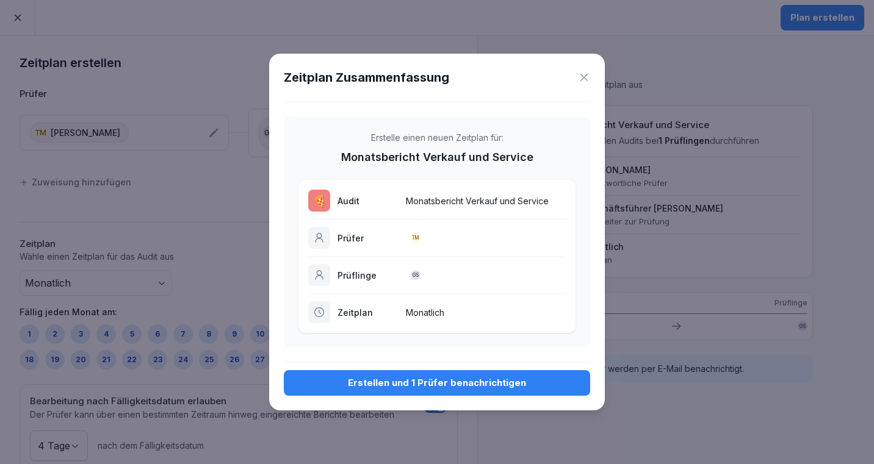
click at [394, 396] on div "Zeitplan Zusammenfassung Erstelle einen neuen Zeitplan für: Monatsbericht Verka…" at bounding box center [437, 232] width 336 height 357
click at [395, 386] on div "Erstellen und 1 Prüfer benachrichtigen" at bounding box center [437, 383] width 287 height 13
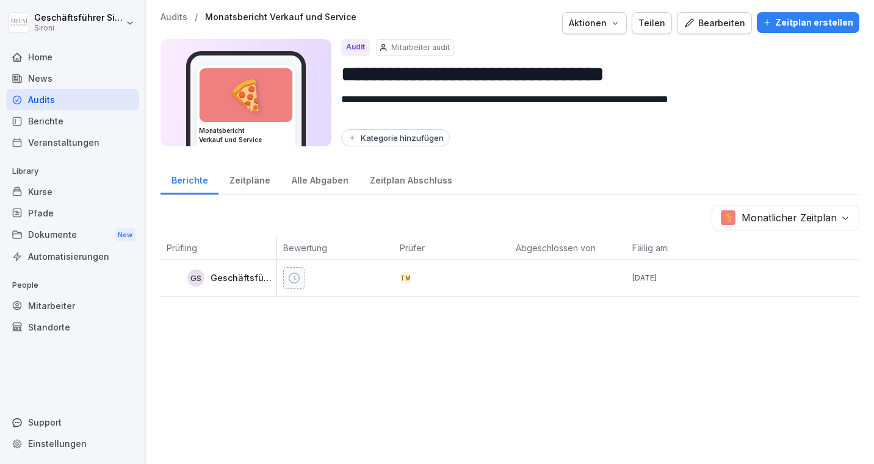
click at [593, 379] on div "**********" at bounding box center [510, 232] width 728 height 464
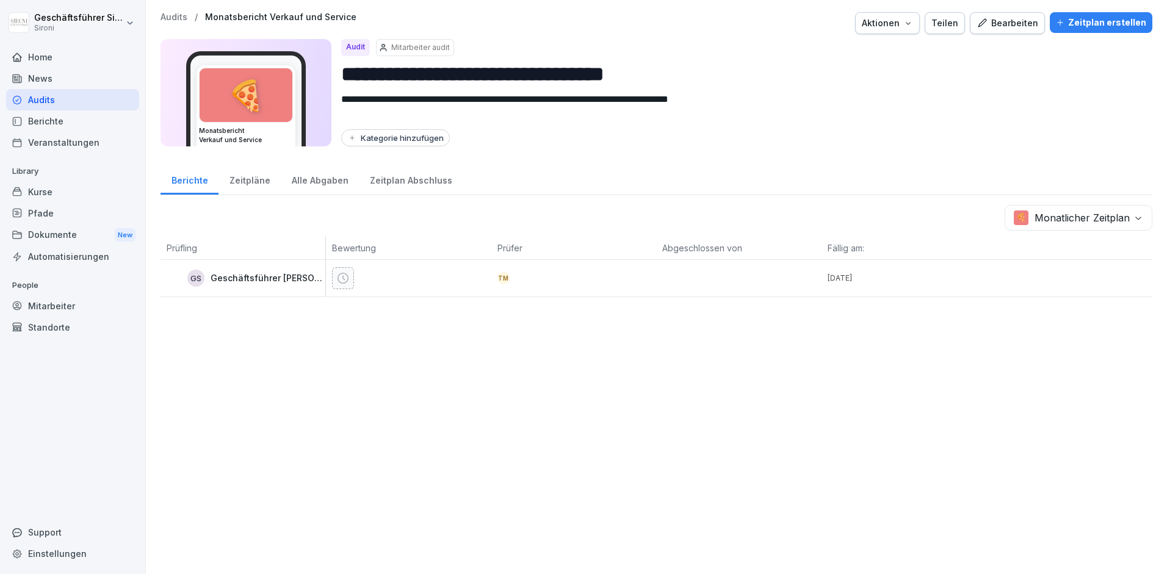
click at [873, 33] on button "Bearbeiten" at bounding box center [1007, 23] width 75 height 22
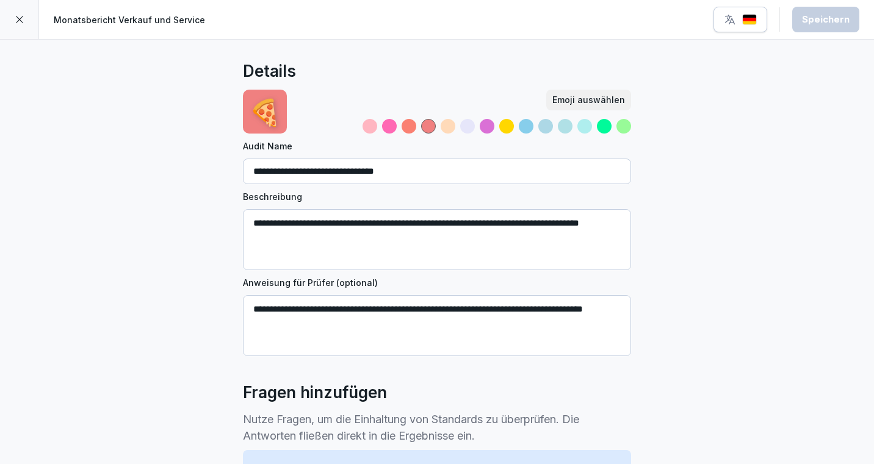
click at [20, 22] on icon at bounding box center [20, 20] width 10 height 10
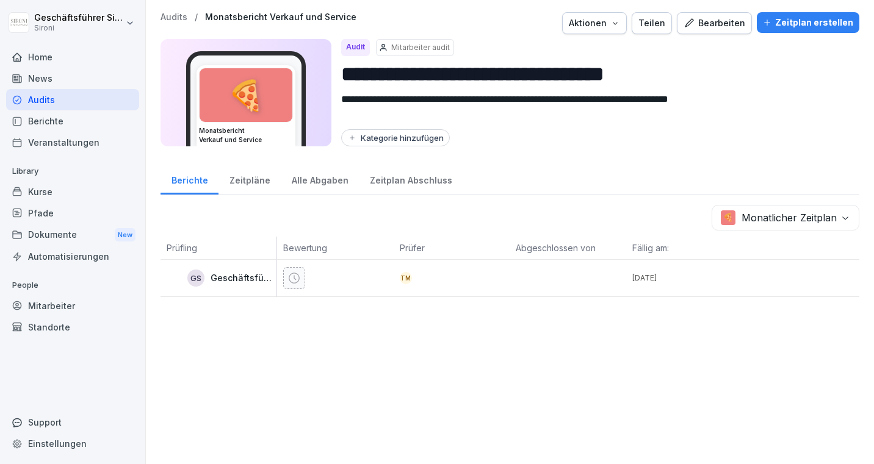
click at [812, 23] on div "Zeitplan erstellen" at bounding box center [808, 22] width 90 height 13
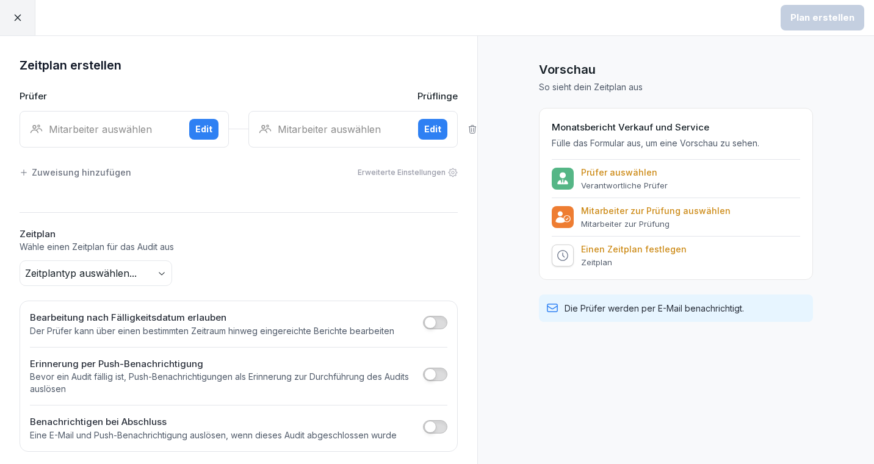
click at [93, 120] on div "Mitarbeiter auswählen Edit" at bounding box center [124, 129] width 209 height 37
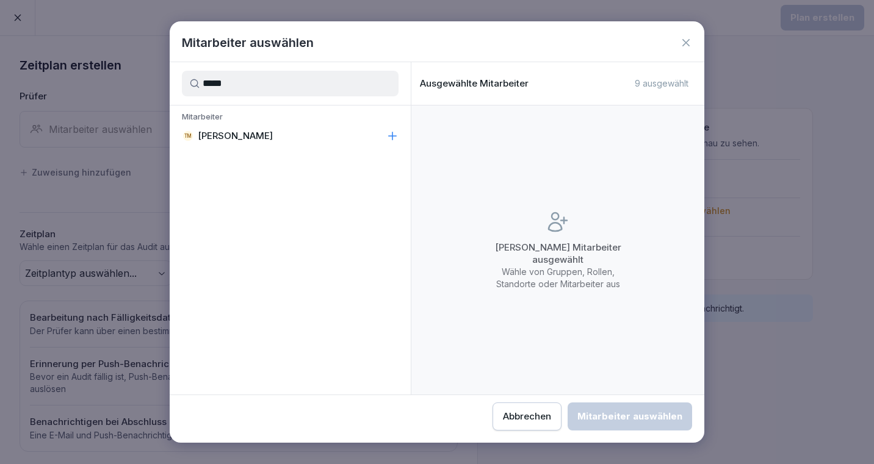
type input "*****"
click at [239, 142] on div "TM Theresa Malec" at bounding box center [290, 136] width 241 height 22
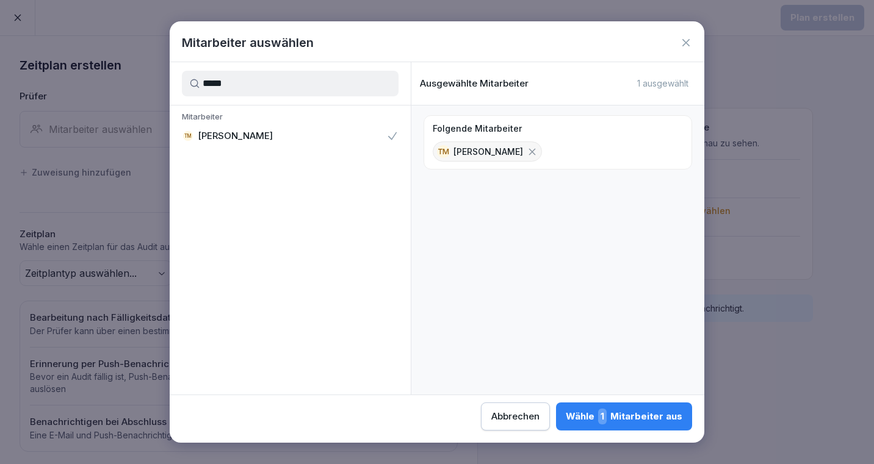
click at [642, 413] on div "Wähle 1 Mitarbeiter aus" at bounding box center [624, 417] width 117 height 16
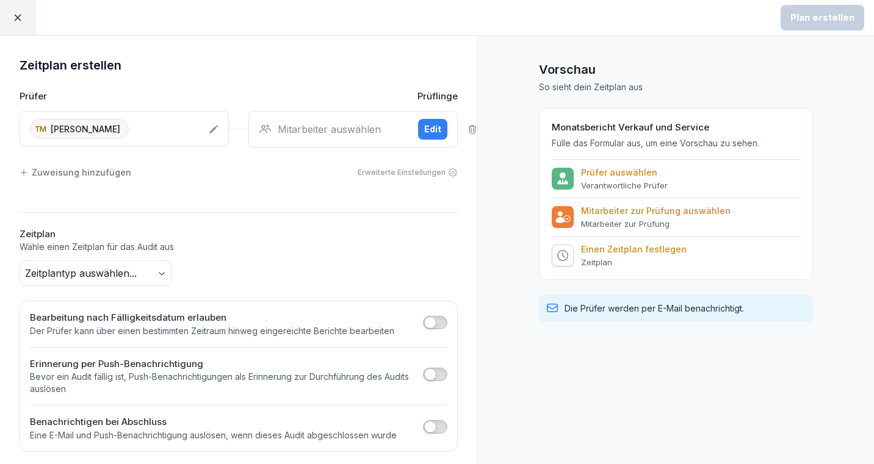
click at [347, 128] on div "Mitarbeiter auswählen" at bounding box center [334, 129] width 150 height 15
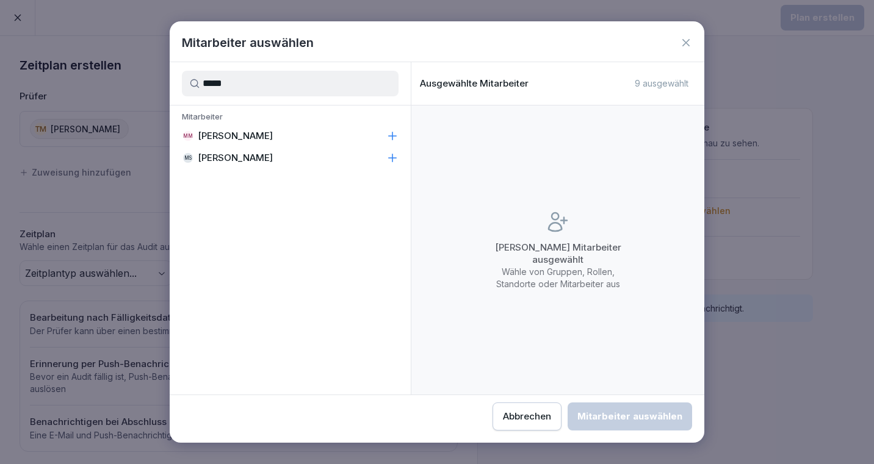
type input "*****"
click at [303, 135] on div "MM Michela Mastrella" at bounding box center [290, 136] width 241 height 22
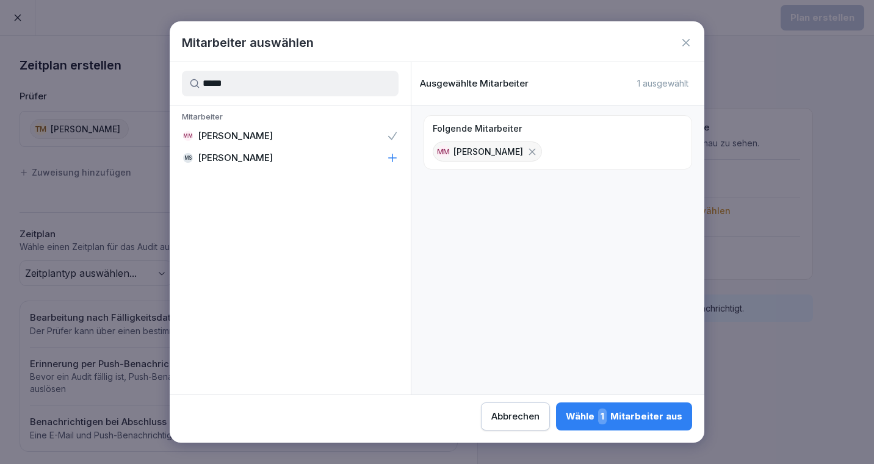
click at [605, 415] on span "1" at bounding box center [602, 417] width 9 height 16
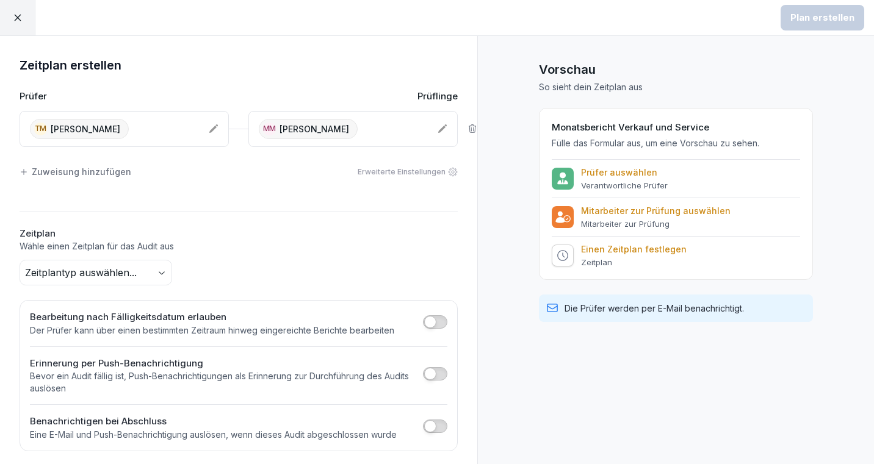
scroll to position [5, 0]
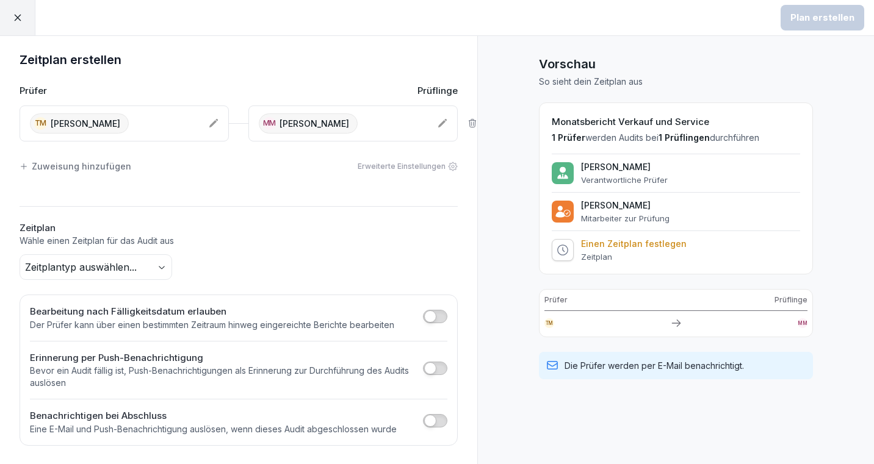
click at [143, 269] on body "Plan erstellen Zeitplan erstellen Prüfer Prüflinge TM Theresa Malec MM Michela …" at bounding box center [437, 232] width 874 height 464
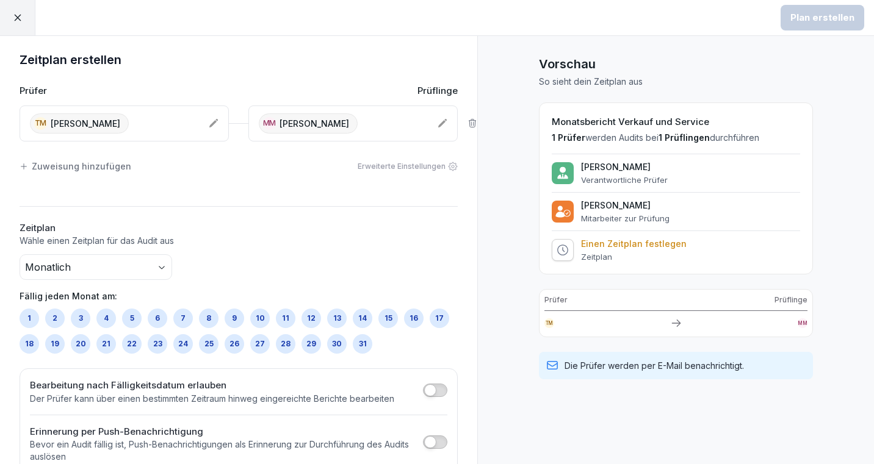
click at [341, 341] on div "30" at bounding box center [337, 344] width 20 height 20
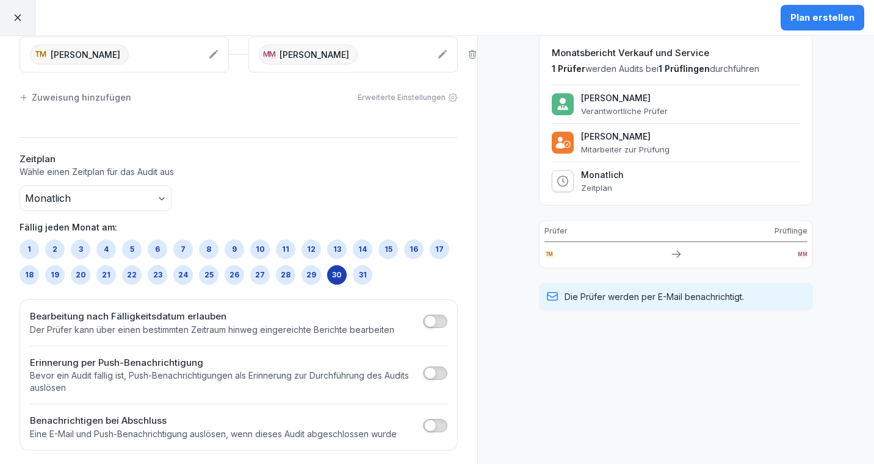
scroll to position [79, 0]
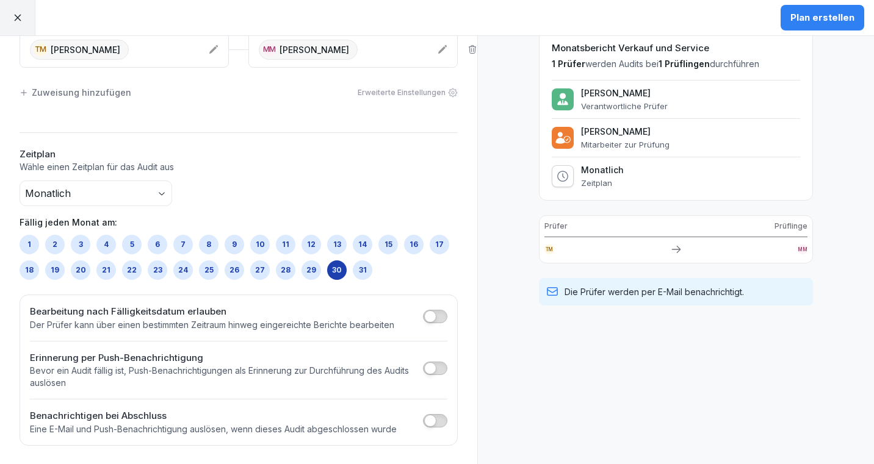
click at [430, 312] on span "button" at bounding box center [430, 317] width 12 height 12
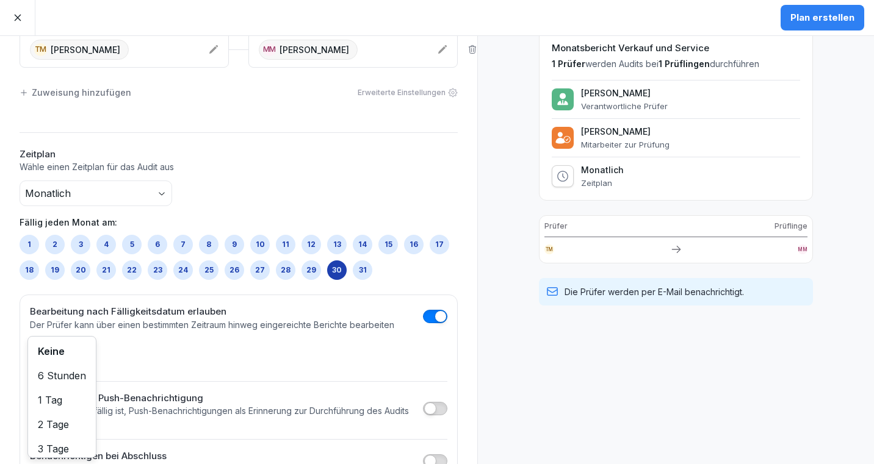
click at [56, 353] on body "Plan erstellen Zeitplan erstellen Prüfer Prüflinge TM Theresa Malec MM Michela …" at bounding box center [437, 232] width 874 height 464
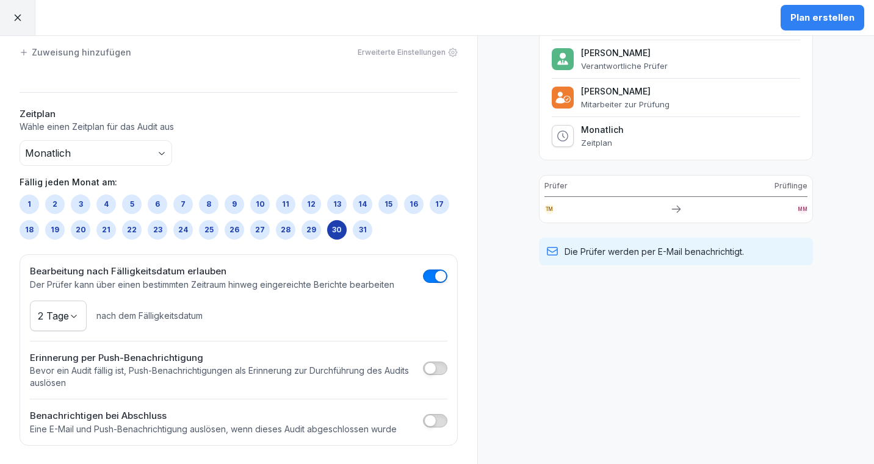
scroll to position [0, 0]
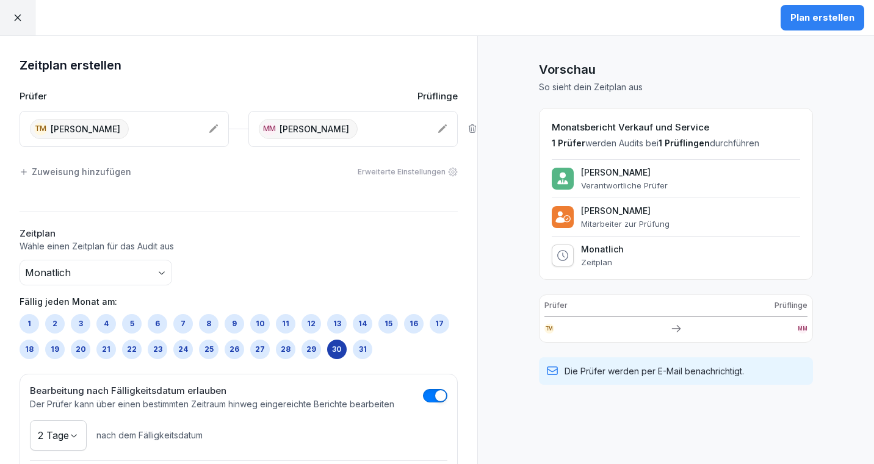
click at [836, 16] on div "Plan erstellen" at bounding box center [822, 17] width 64 height 13
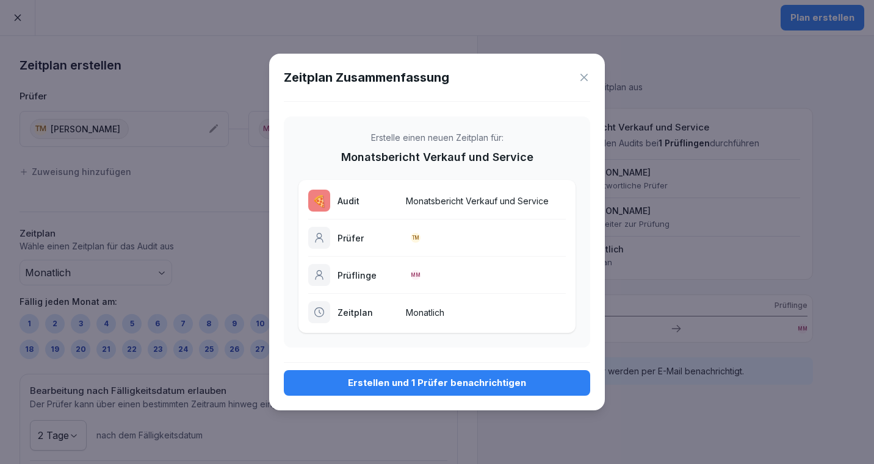
click at [480, 386] on div "Erstellen und 1 Prüfer benachrichtigen" at bounding box center [437, 383] width 287 height 13
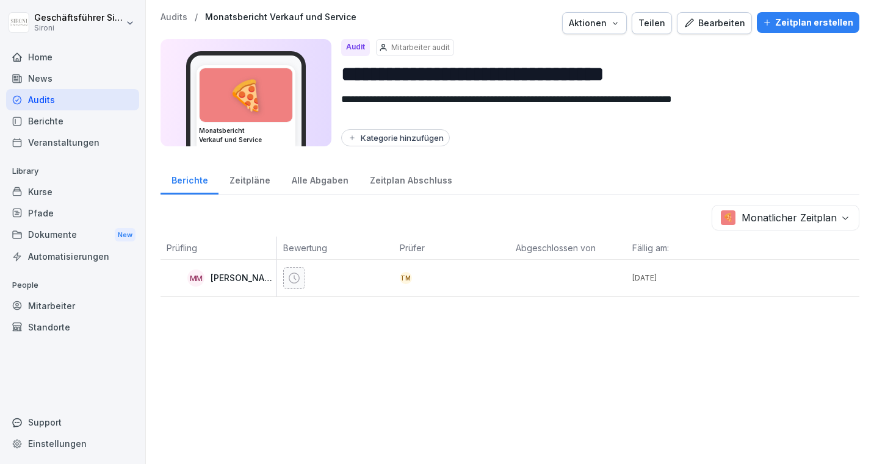
click at [195, 278] on div "MM" at bounding box center [195, 278] width 17 height 17
click at [219, 276] on p "[PERSON_NAME]" at bounding box center [242, 278] width 63 height 10
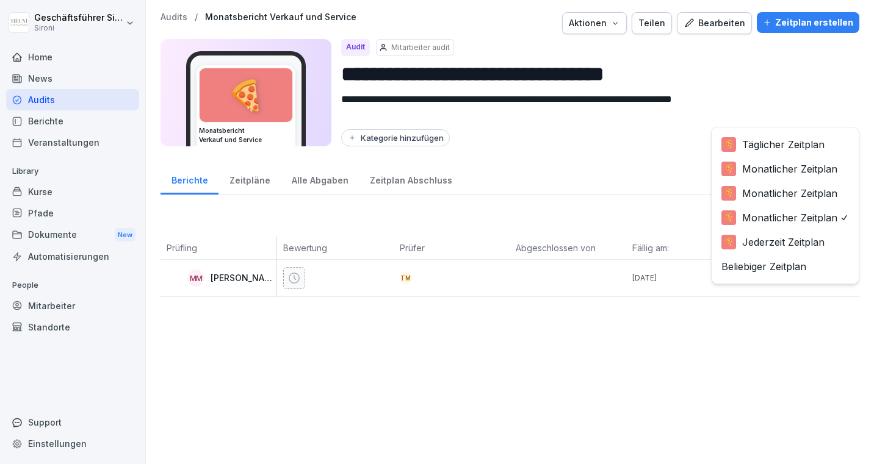
click at [840, 221] on body "**********" at bounding box center [437, 232] width 874 height 464
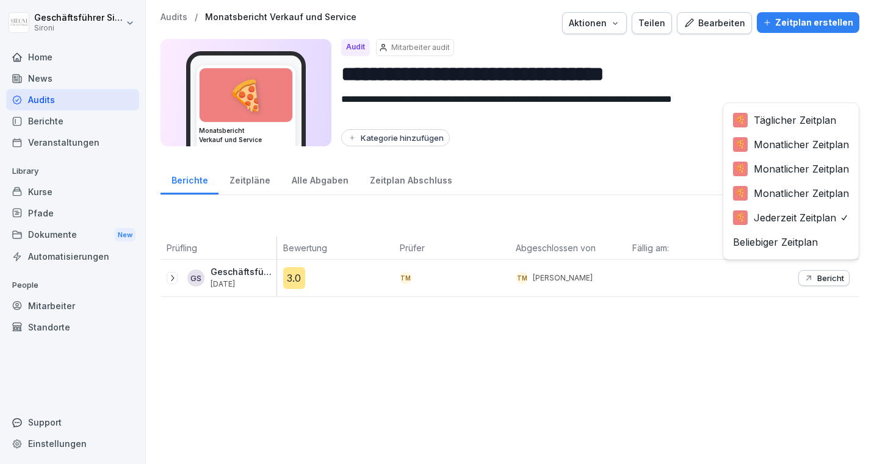
click at [775, 220] on body "**********" at bounding box center [437, 232] width 874 height 464
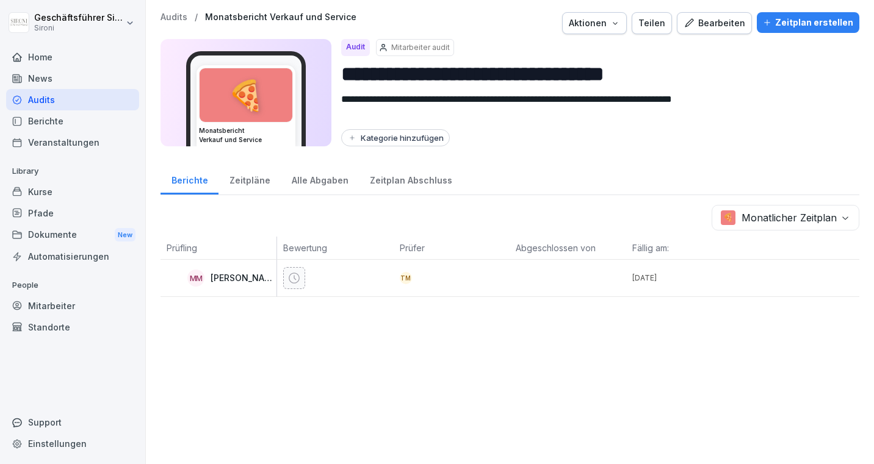
click at [216, 292] on div "MM Michela Mastrella" at bounding box center [219, 278] width 116 height 37
click at [226, 279] on p "[PERSON_NAME]" at bounding box center [242, 278] width 63 height 10
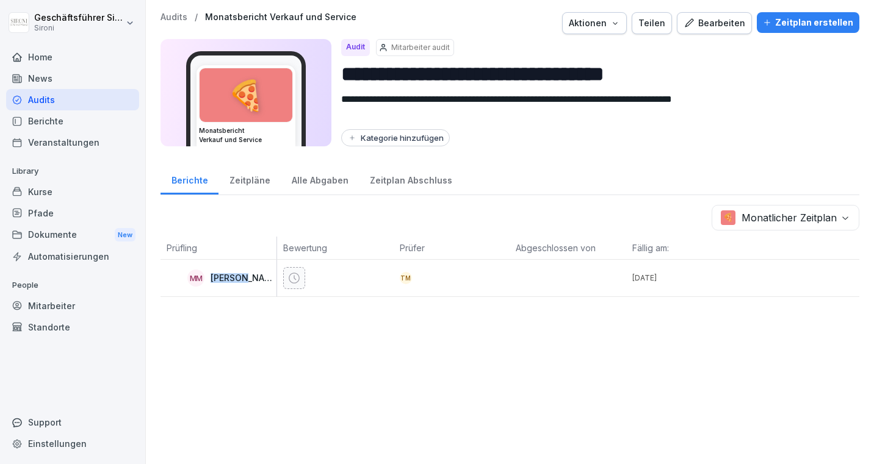
click at [245, 175] on div "Zeitpläne" at bounding box center [249, 179] width 62 height 31
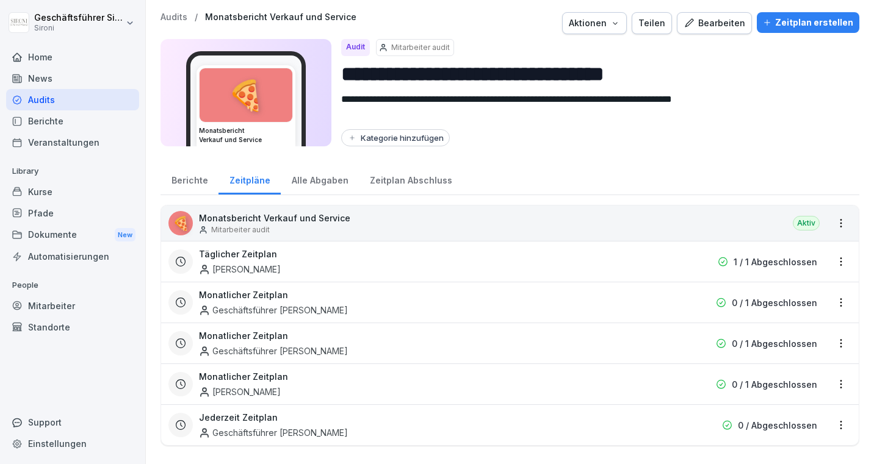
scroll to position [1, 0]
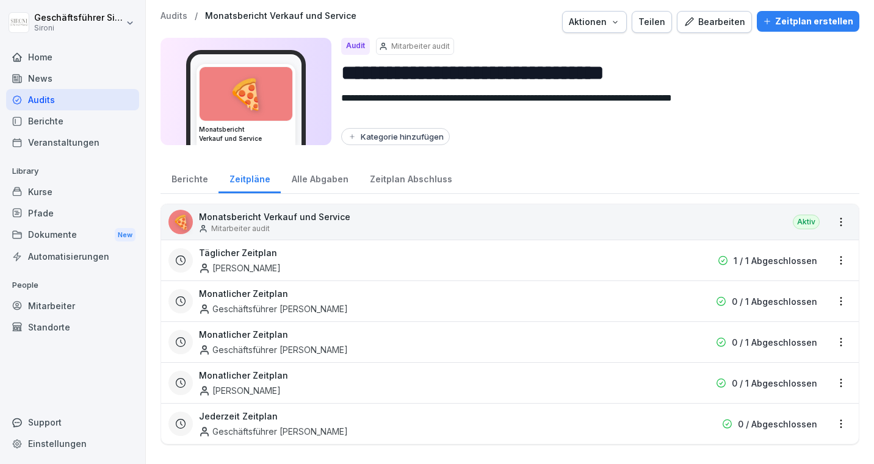
click at [316, 375] on div "Monatlicher Zeitplan Michela Mastrella" at bounding box center [432, 383] width 466 height 28
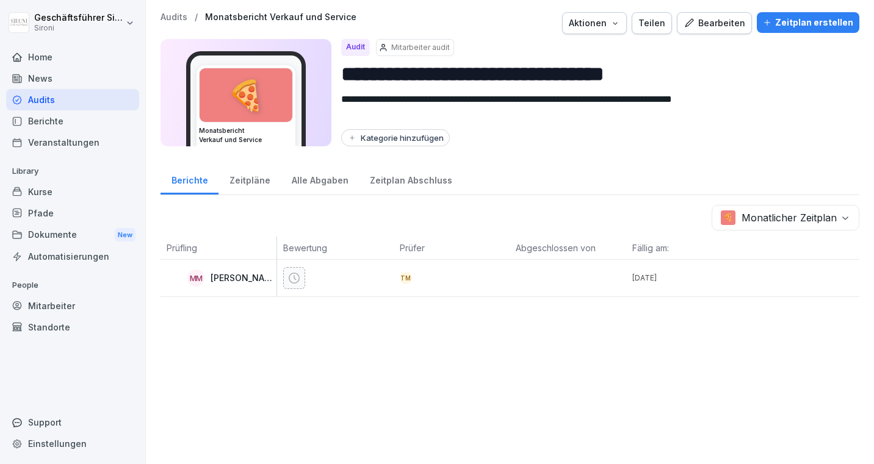
click at [792, 26] on div "Zeitplan erstellen" at bounding box center [808, 22] width 90 height 13
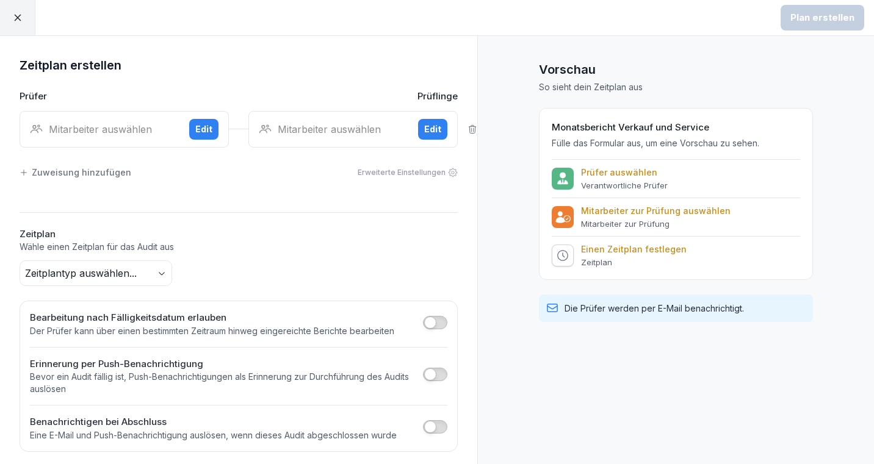
click at [110, 132] on div "Mitarbeiter auswählen" at bounding box center [105, 129] width 150 height 15
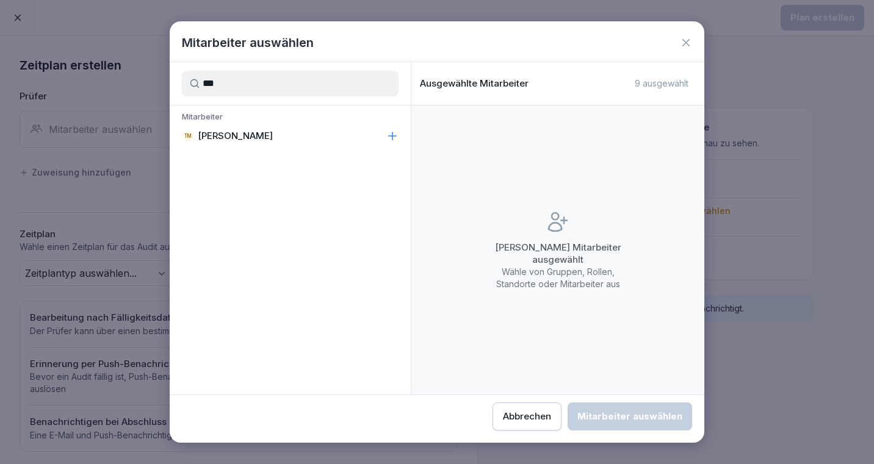
type input "***"
click at [249, 134] on p "[PERSON_NAME]" at bounding box center [235, 136] width 75 height 12
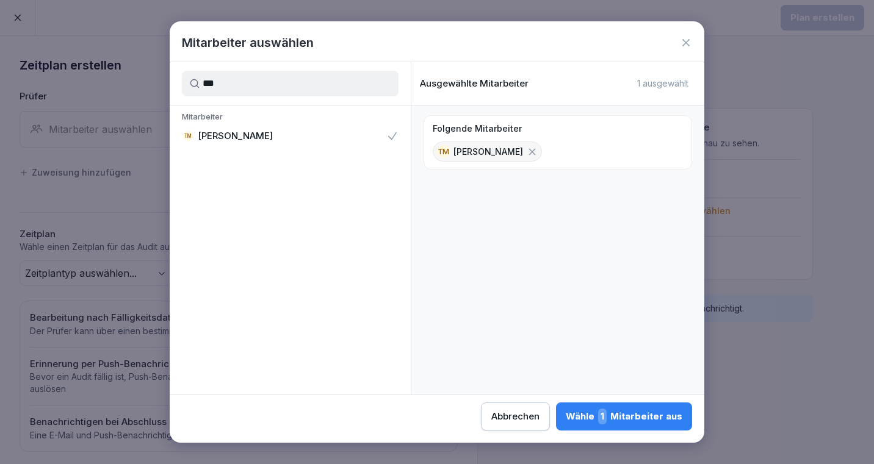
click at [594, 420] on div "Wähle 1 Mitarbeiter aus" at bounding box center [624, 417] width 117 height 16
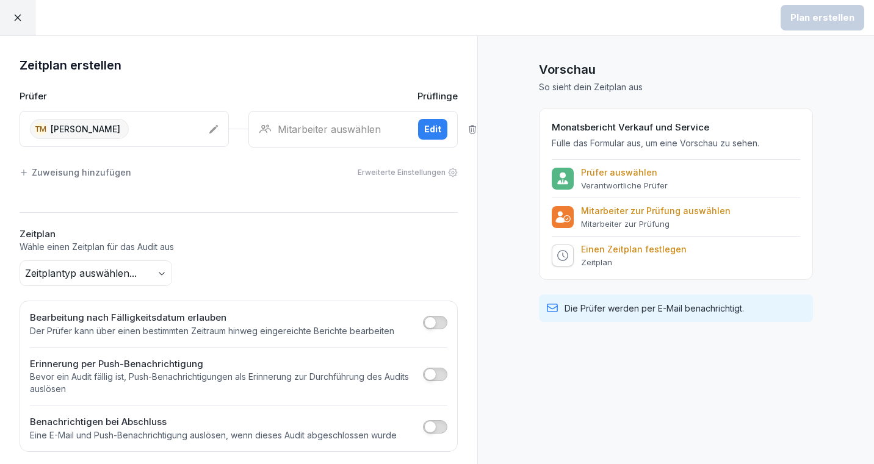
click at [320, 129] on div "Mitarbeiter auswählen" at bounding box center [334, 129] width 150 height 15
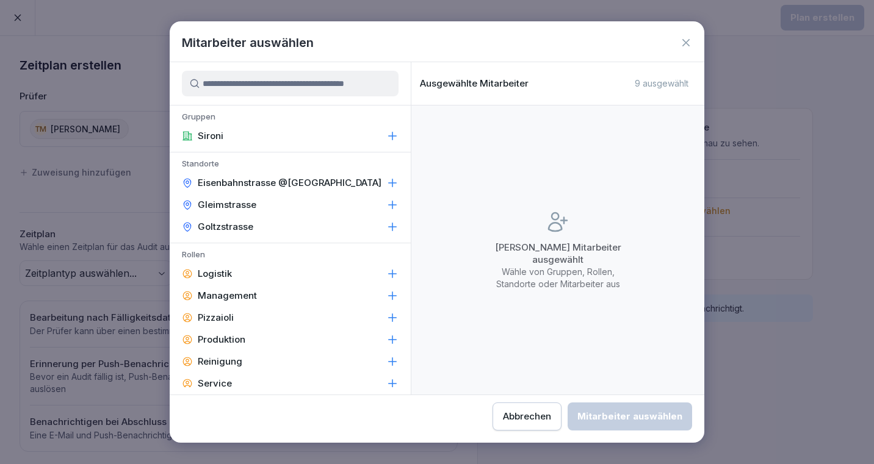
click at [308, 94] on input at bounding box center [290, 84] width 217 height 26
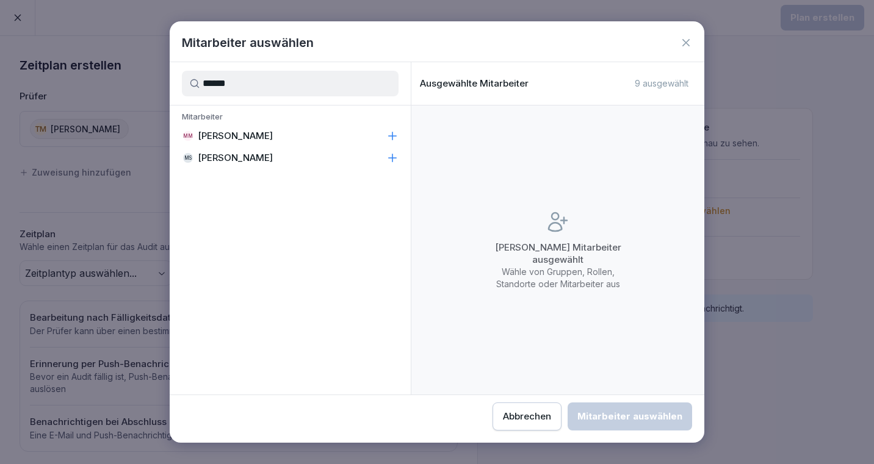
type input "******"
click at [259, 126] on div "MM Michela Mastrella" at bounding box center [290, 136] width 241 height 22
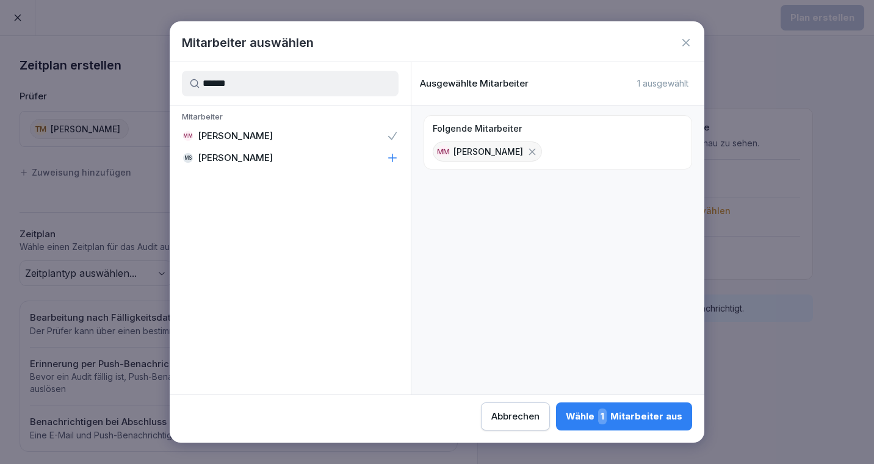
click at [636, 410] on div "Wähle 1 Mitarbeiter aus" at bounding box center [624, 417] width 117 height 16
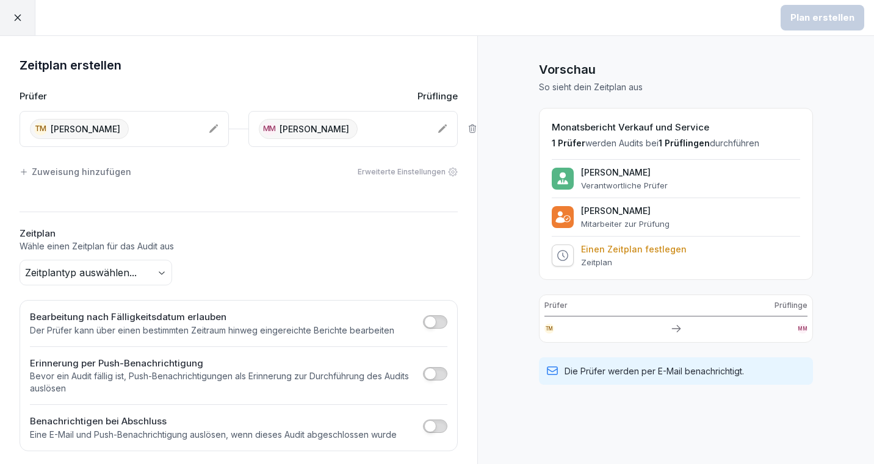
scroll to position [5, 0]
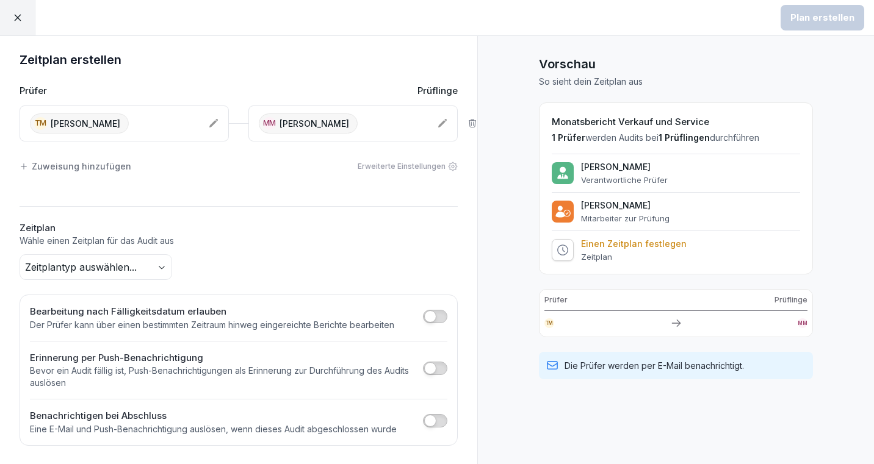
click at [163, 260] on body "Plan erstellen Zeitplan erstellen Prüfer Prüflinge TM Theresa Malec MM Michela …" at bounding box center [437, 232] width 874 height 464
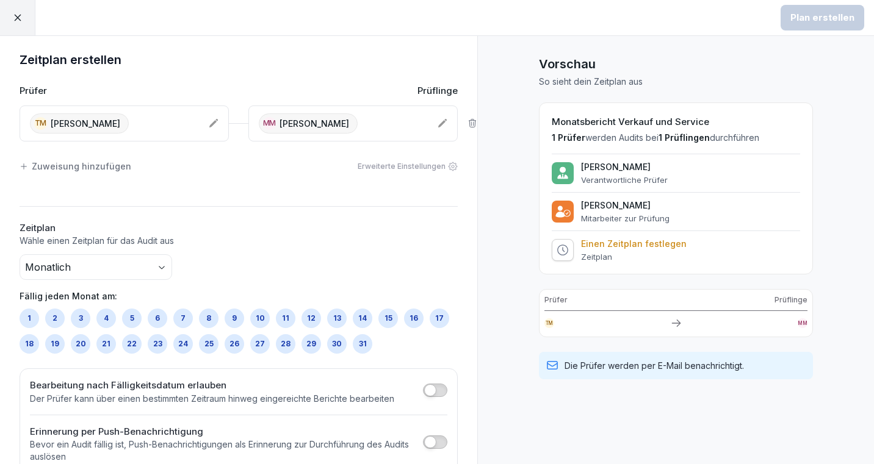
click at [287, 342] on div "28" at bounding box center [286, 344] width 20 height 20
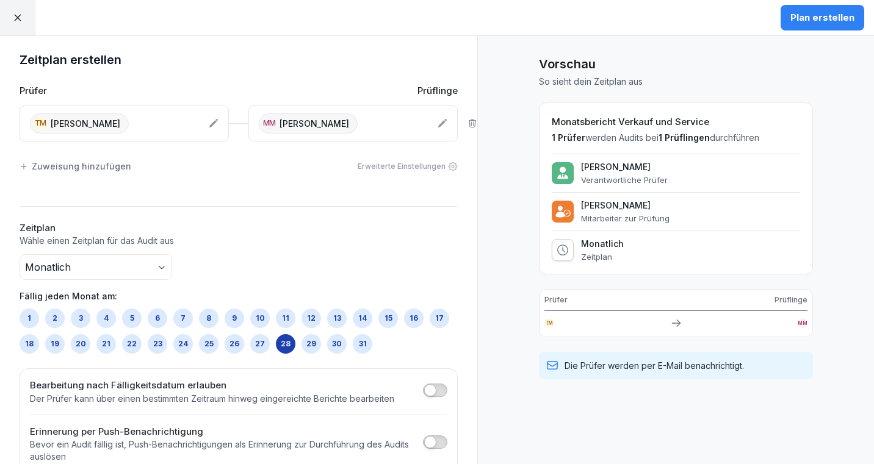
scroll to position [79, 0]
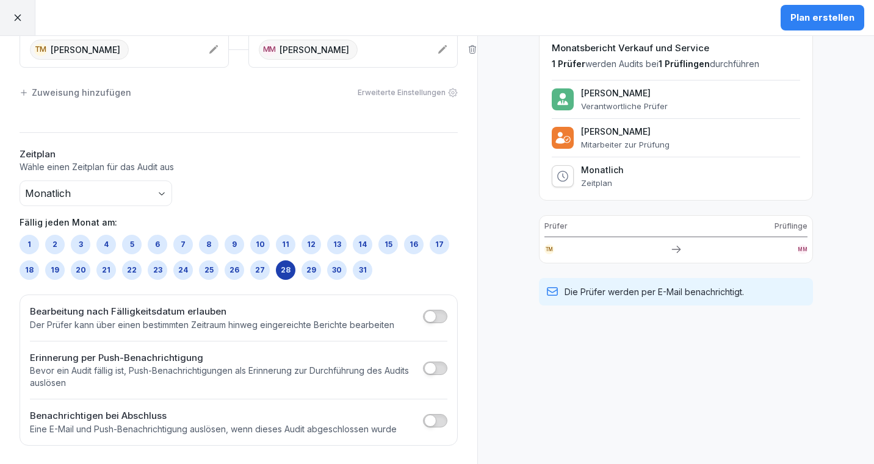
click at [433, 313] on span "button" at bounding box center [430, 317] width 12 height 12
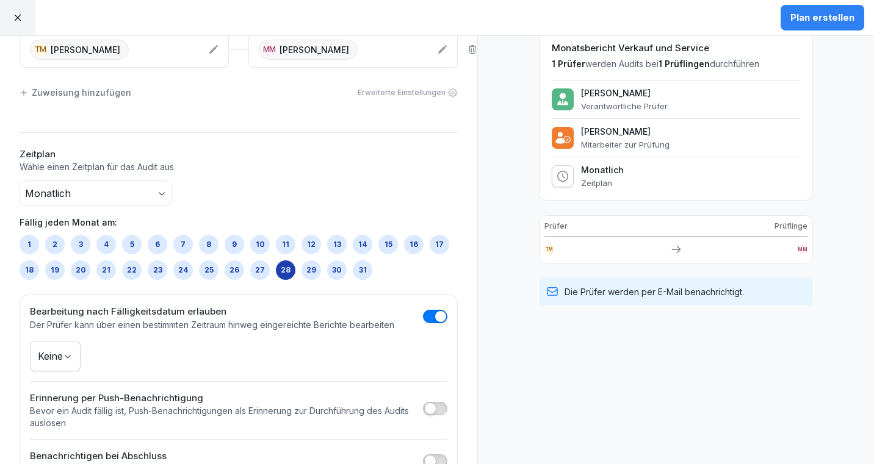
click at [76, 353] on body "Plan erstellen Zeitplan erstellen Prüfer Prüflinge TM Theresa Malec MM Michela …" at bounding box center [437, 232] width 874 height 464
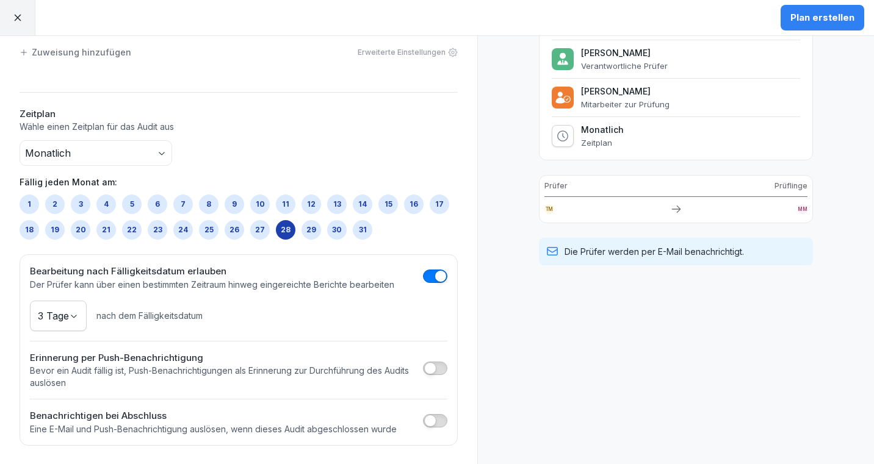
click at [202, 372] on p "Bevor ein Audit fällig ist, Push-Benachrichtigungen als Erinnerung zur Durchfüh…" at bounding box center [223, 377] width 387 height 24
click at [430, 366] on span "button" at bounding box center [430, 369] width 12 height 12
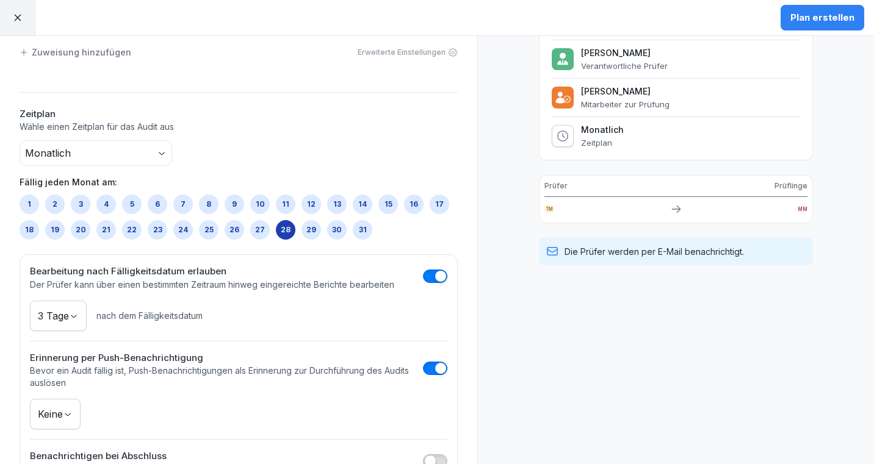
click at [63, 416] on body "Plan erstellen Zeitplan erstellen Prüfer Prüflinge TM Theresa Malec MM Michela …" at bounding box center [437, 232] width 874 height 464
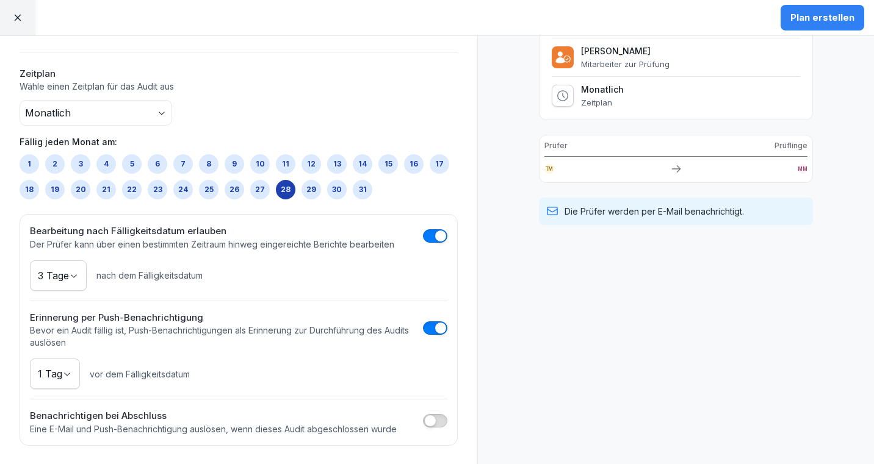
click at [197, 424] on p "Eine E-Mail und Push-Benachrichtigung auslösen, wenn dieses Audit abgeschlossen…" at bounding box center [213, 430] width 367 height 12
click at [427, 419] on span "button" at bounding box center [430, 421] width 12 height 12
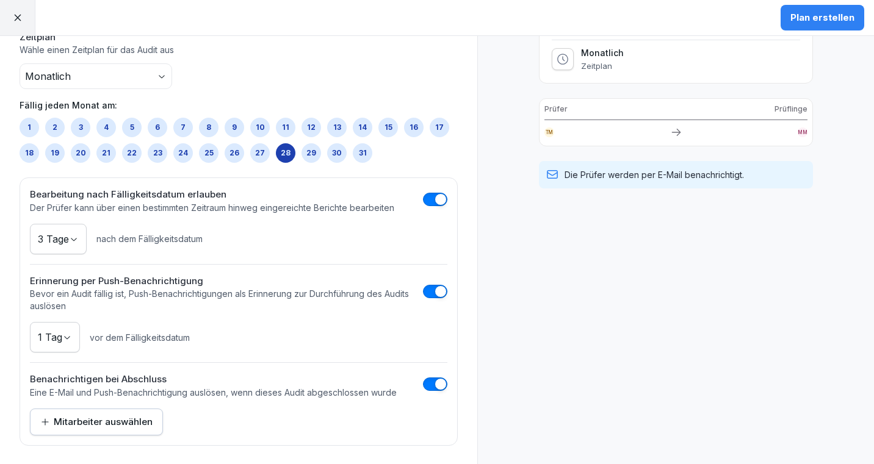
click at [105, 421] on div "Mitarbeiter auswählen" at bounding box center [96, 422] width 112 height 13
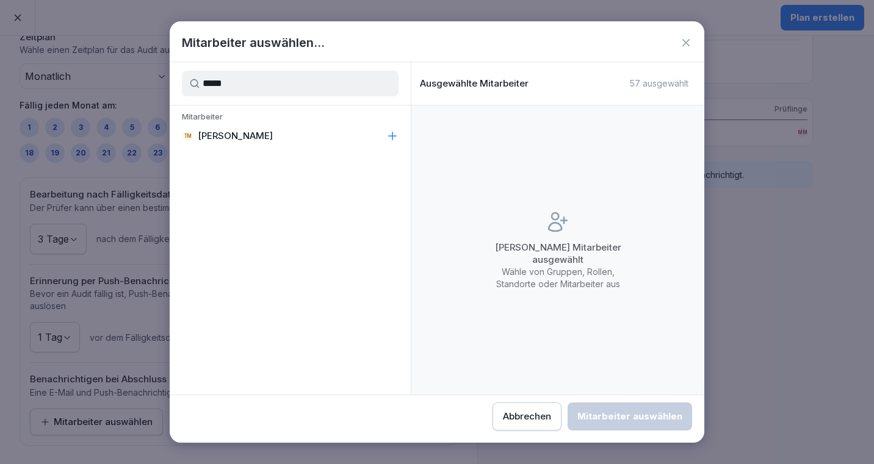
type input "*****"
click at [212, 140] on p "[PERSON_NAME]" at bounding box center [235, 136] width 75 height 12
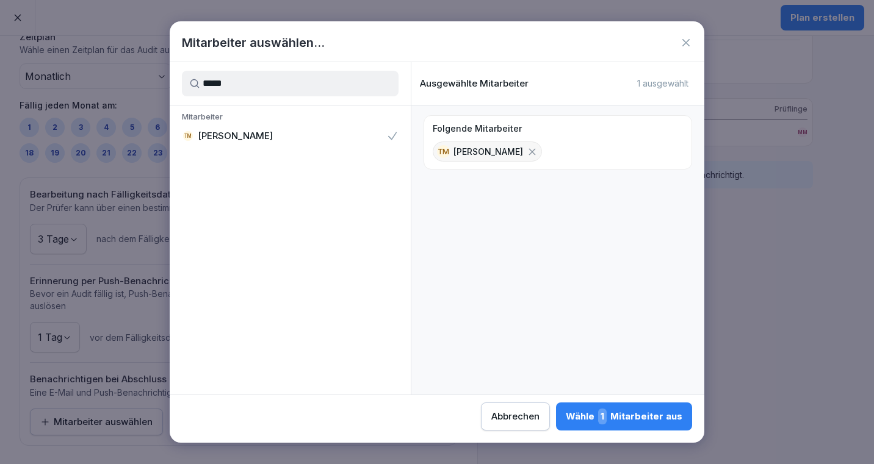
click at [630, 414] on div "Wähle 1 Mitarbeiter aus" at bounding box center [624, 417] width 117 height 16
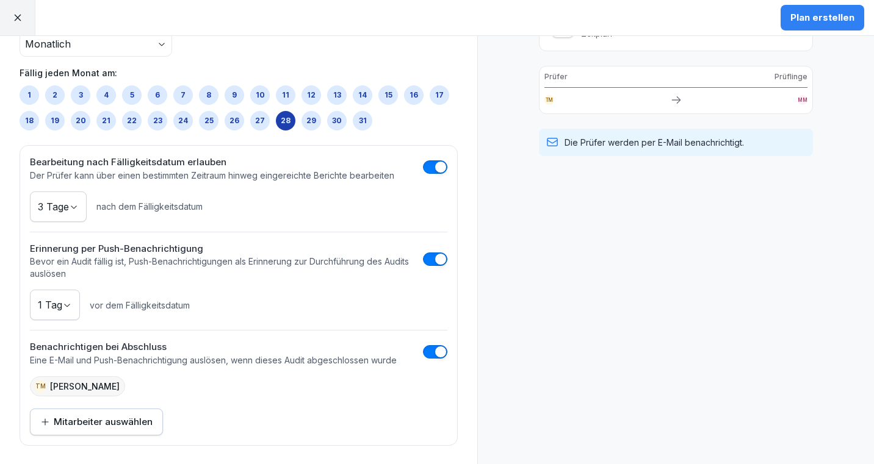
scroll to position [0, 0]
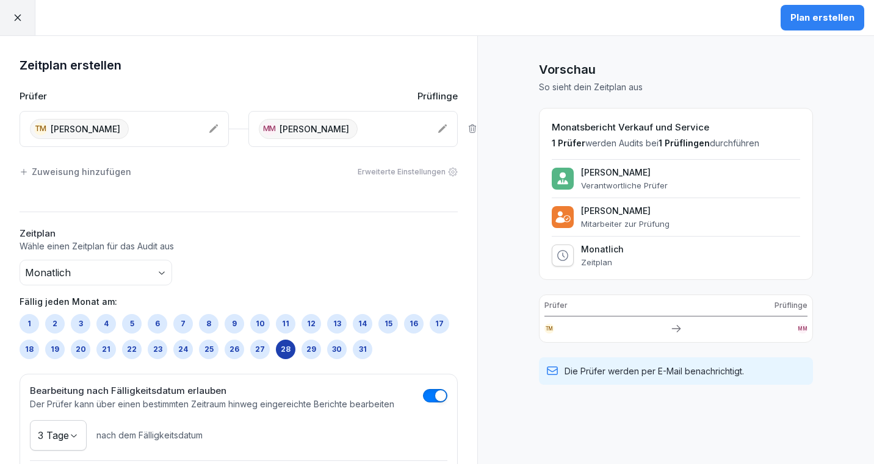
click at [811, 11] on div "Plan erstellen" at bounding box center [822, 17] width 64 height 13
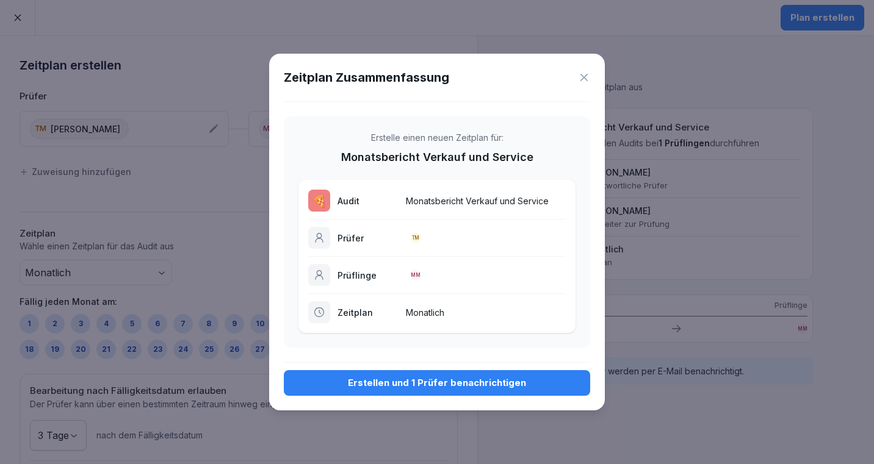
click at [455, 383] on div "Erstellen und 1 Prüfer benachrichtigen" at bounding box center [437, 383] width 287 height 13
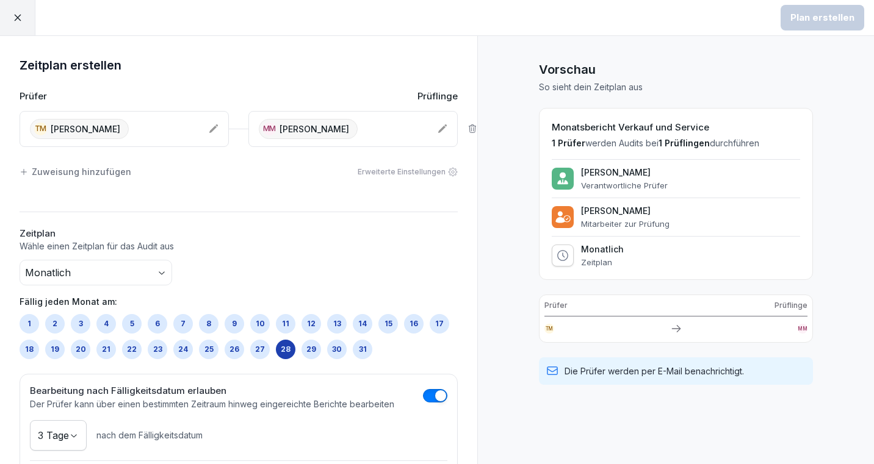
click at [812, 30] on div "Plan erstellen" at bounding box center [822, 17] width 103 height 35
click at [12, 13] on icon at bounding box center [17, 17] width 11 height 11
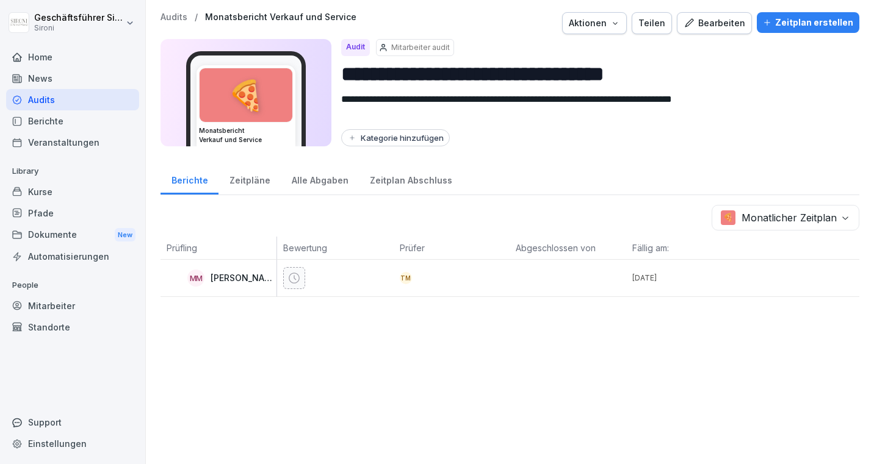
click at [231, 295] on div "MM Michela Mastrella" at bounding box center [219, 278] width 116 height 37
click at [232, 284] on div "MM Michela Mastrella" at bounding box center [222, 278] width 110 height 17
click at [35, 103] on div "Audits" at bounding box center [72, 99] width 133 height 21
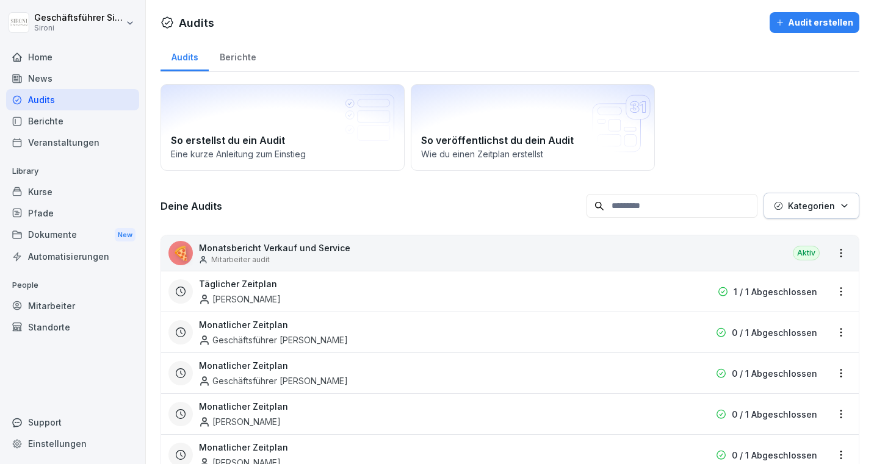
scroll to position [66, 0]
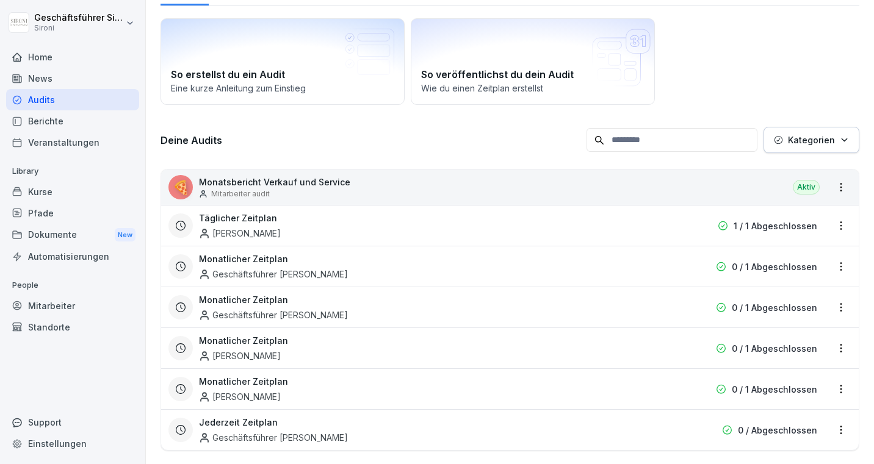
click at [325, 65] on div "So erstellst du ein Audit Eine kurze Anleitung zum Einstieg" at bounding box center [283, 61] width 244 height 87
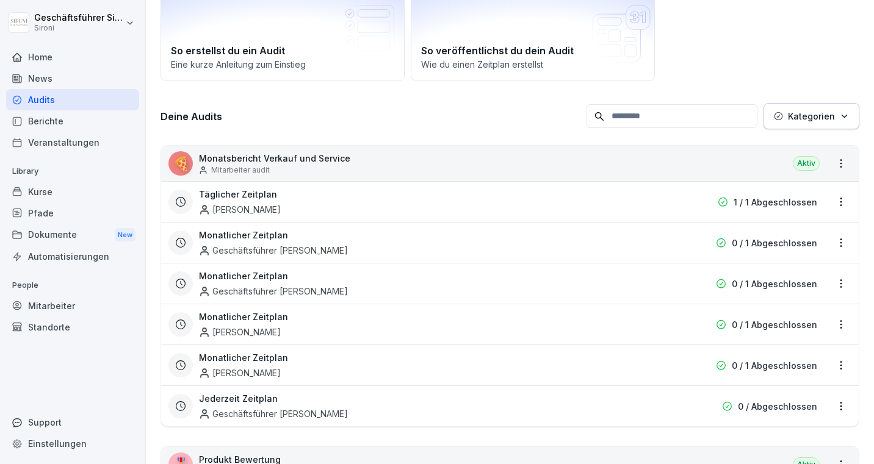
scroll to position [0, 0]
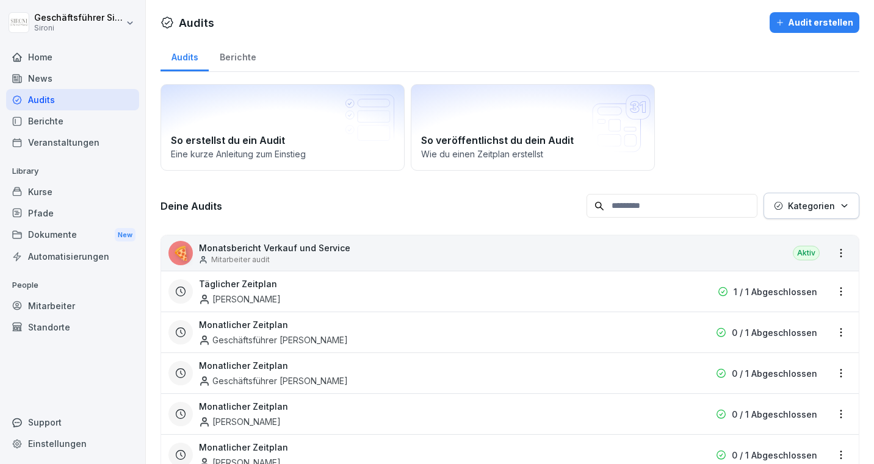
click at [288, 135] on h2 "So erstellst du ein Audit" at bounding box center [282, 140] width 223 height 15
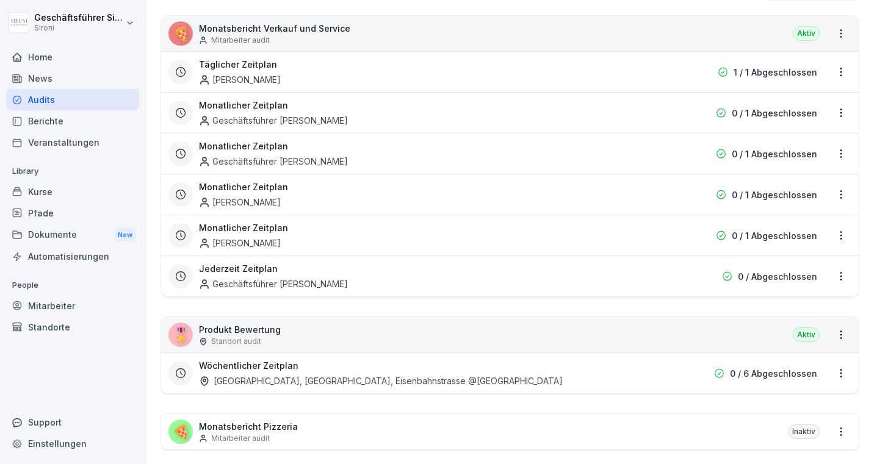
scroll to position [175, 0]
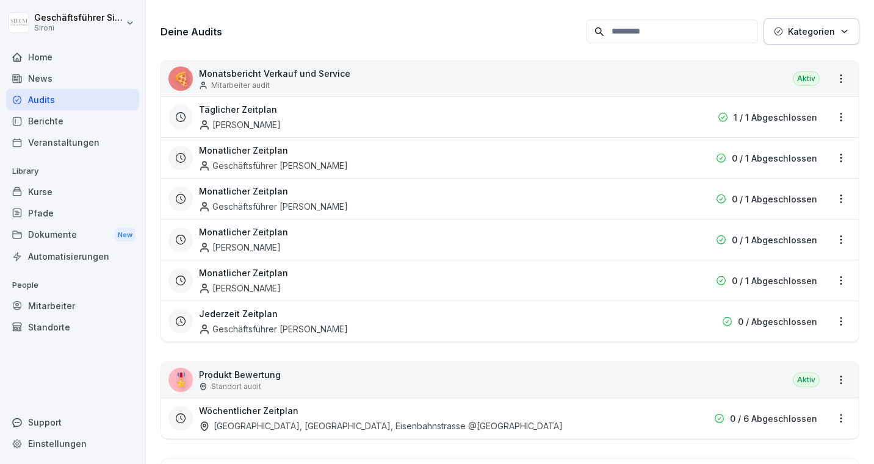
click at [836, 275] on html "Geschäftsführer Sironi Sironi Home News Audits Berichte Veranstaltungen Library…" at bounding box center [437, 232] width 874 height 464
click at [782, 367] on div "Zeitplan löschen" at bounding box center [792, 364] width 116 height 20
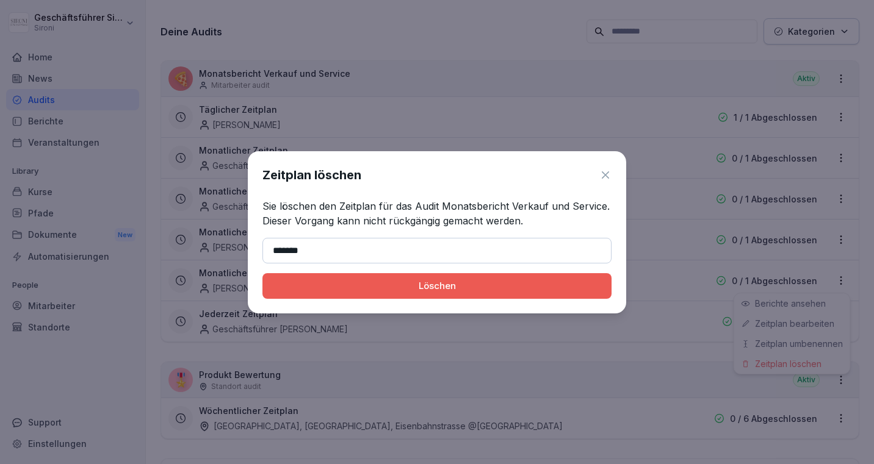
type input "*******"
click at [377, 289] on div "Löschen" at bounding box center [437, 286] width 330 height 13
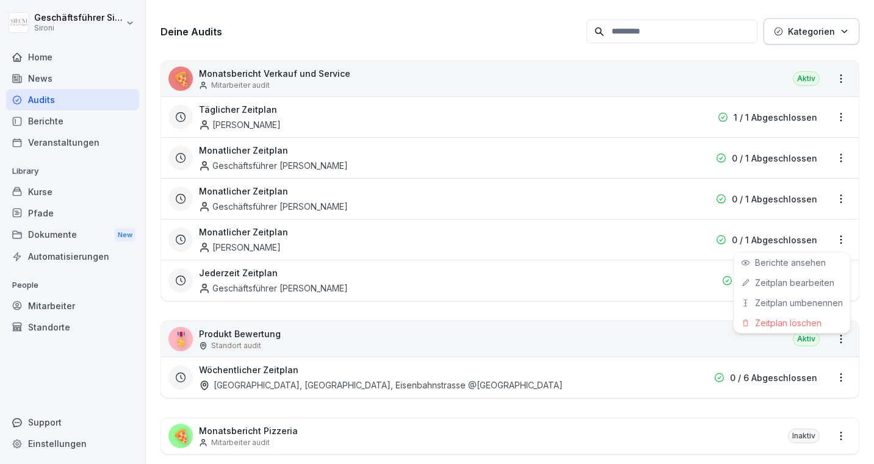
click at [845, 237] on html "Geschäftsführer Sironi Sironi Home News Audits Berichte Veranstaltungen Library…" at bounding box center [437, 232] width 874 height 464
click at [796, 334] on html "Geschäftsführer Sironi Sironi Home News Audits Berichte Veranstaltungen Library…" at bounding box center [437, 232] width 874 height 464
click at [842, 236] on html "Geschäftsführer Sironi Sironi Home News Audits Berichte Veranstaltungen Library…" at bounding box center [437, 232] width 874 height 464
click at [793, 324] on div "Zeitplan löschen" at bounding box center [792, 323] width 116 height 20
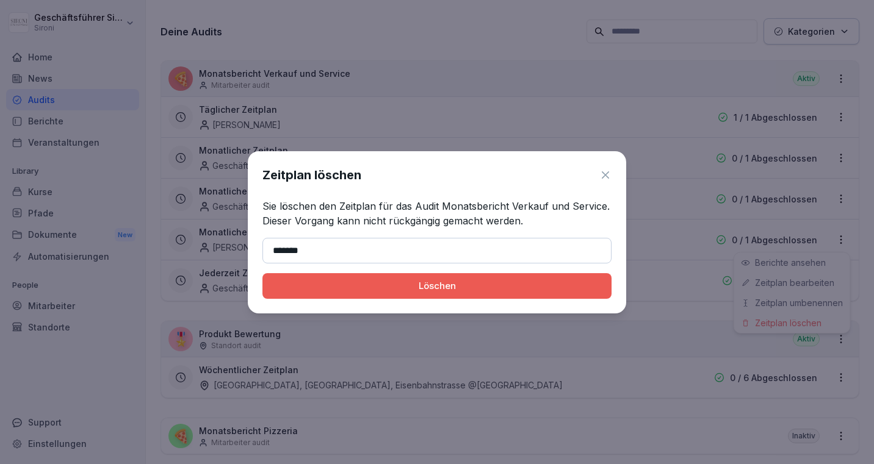
type input "*******"
click at [388, 294] on button "Löschen" at bounding box center [436, 286] width 349 height 26
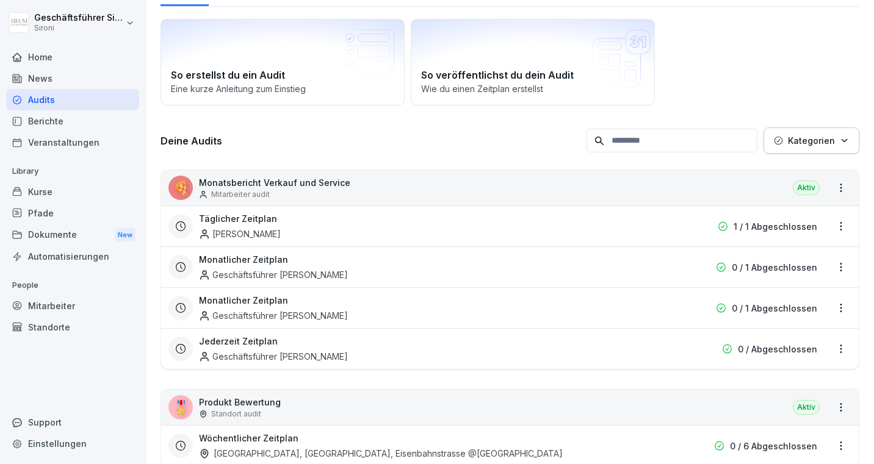
scroll to position [72, 0]
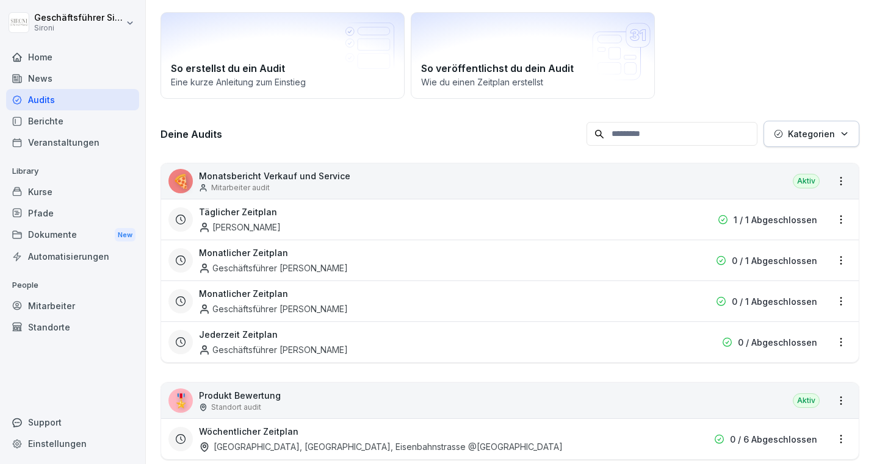
click at [370, 172] on div "🍕 Monatsbericht Verkauf und Service Mitarbeiter audit Aktiv" at bounding box center [510, 181] width 698 height 35
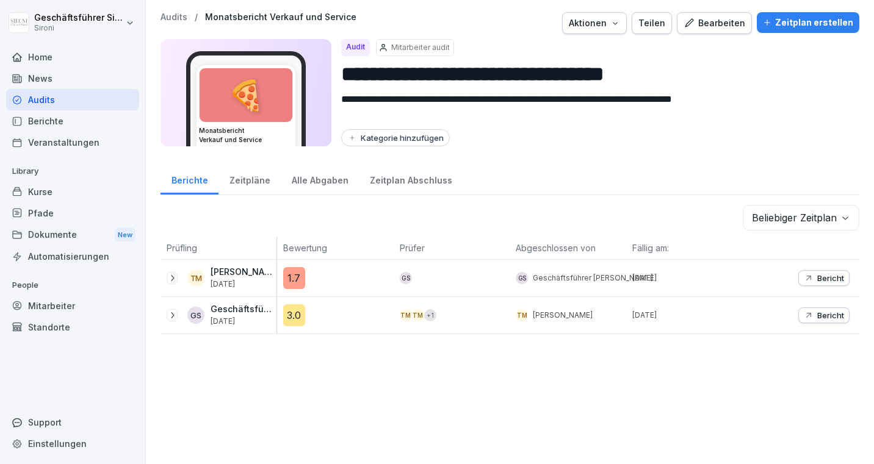
click at [801, 23] on div "Zeitplan erstellen" at bounding box center [808, 22] width 90 height 13
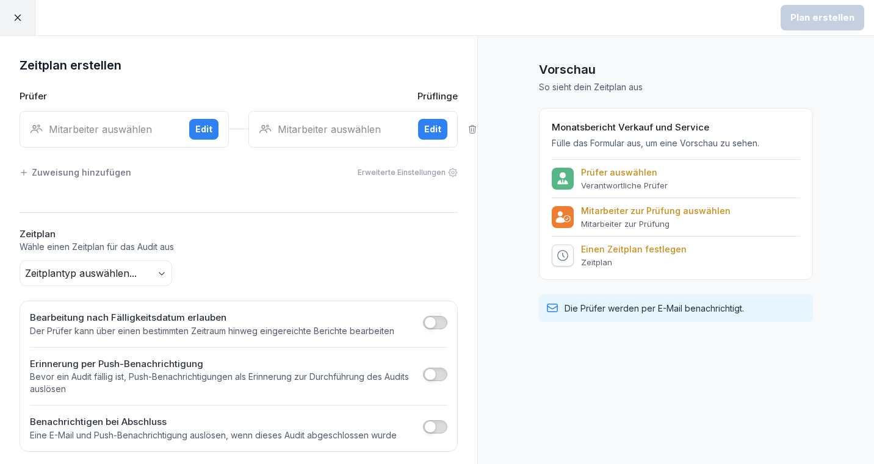
click at [116, 129] on div "Mitarbeiter auswählen" at bounding box center [105, 129] width 150 height 15
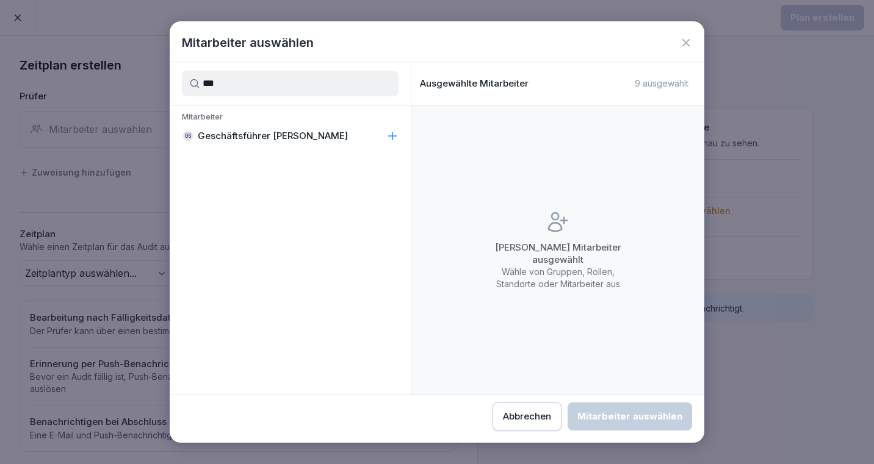
type input "***"
click at [225, 136] on p "Geschäftsführer Sironi" at bounding box center [273, 136] width 150 height 12
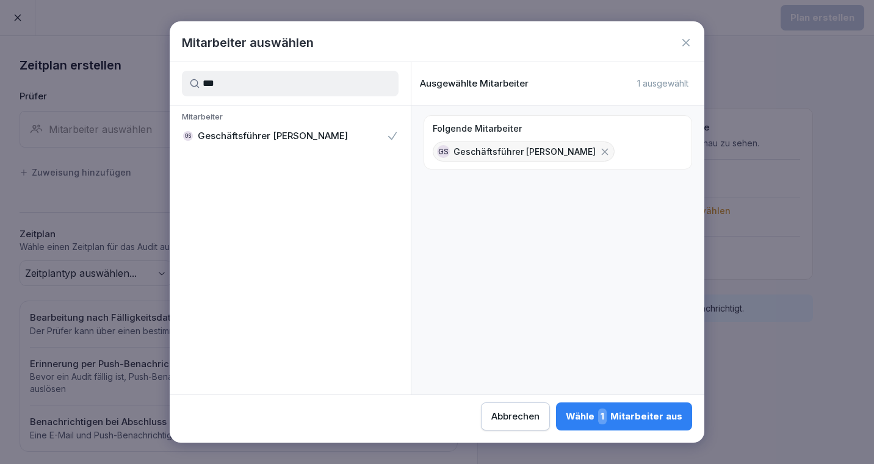
click at [623, 422] on div "Wähle 1 Mitarbeiter aus" at bounding box center [624, 417] width 117 height 16
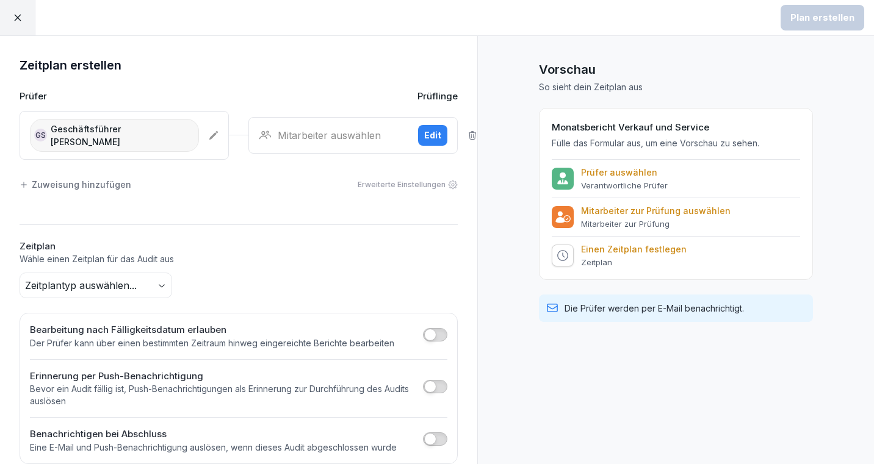
click at [312, 134] on div "Mitarbeiter auswählen" at bounding box center [334, 135] width 150 height 15
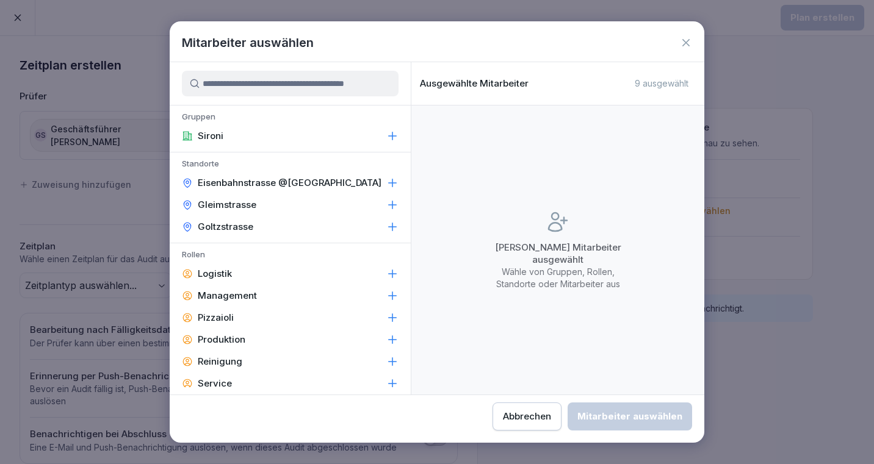
click at [299, 90] on input at bounding box center [290, 84] width 217 height 26
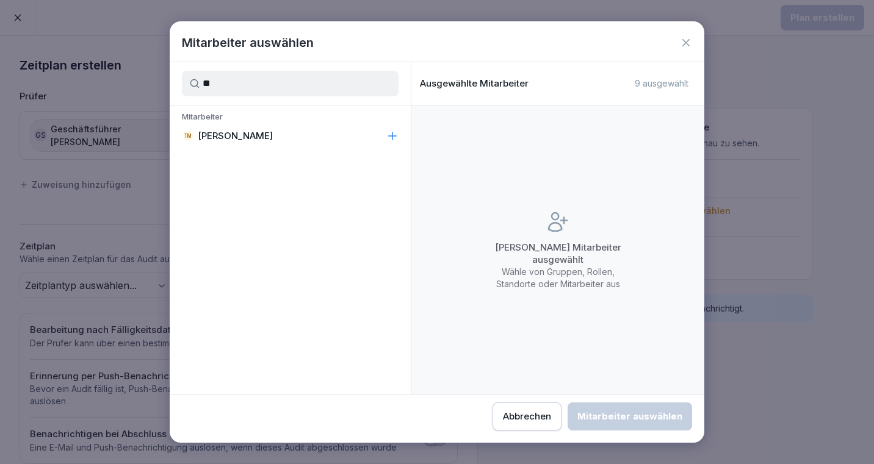
type input "*"
click at [265, 135] on p "[PERSON_NAME]" at bounding box center [235, 136] width 75 height 12
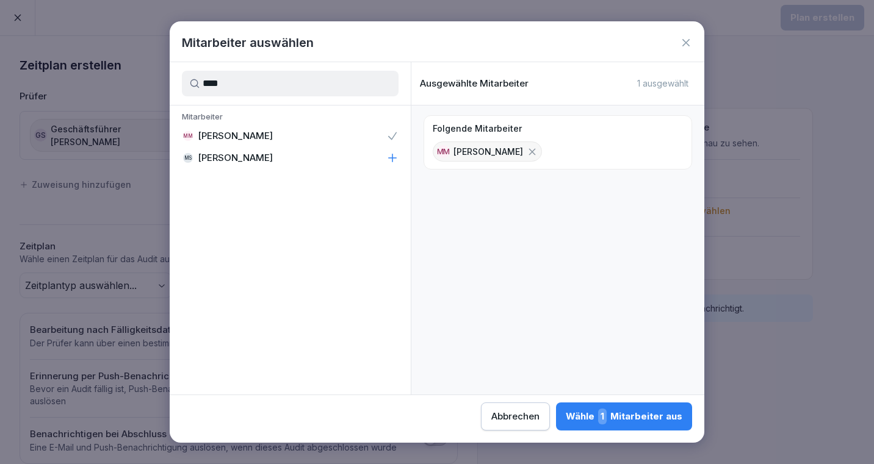
click at [275, 87] on input "****" at bounding box center [290, 84] width 217 height 26
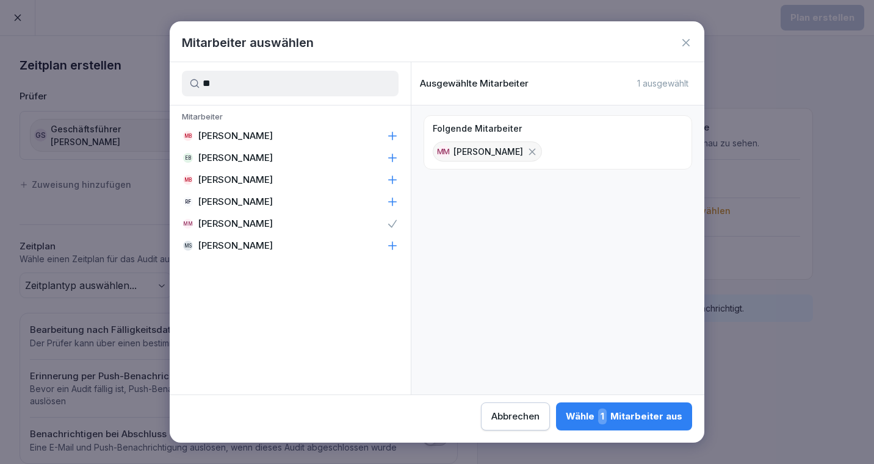
type input "*"
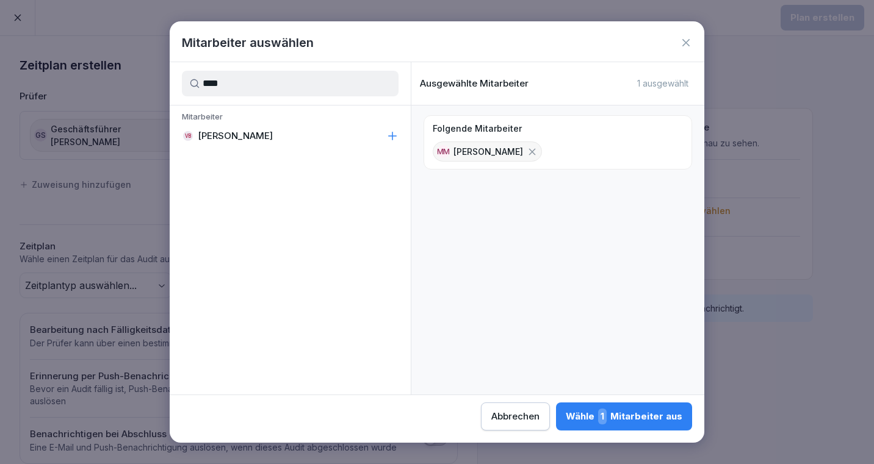
type input "****"
click at [248, 132] on p "Valeria Bisson" at bounding box center [235, 136] width 75 height 12
click at [636, 413] on div "Wähle 2 Mitarbeiter aus" at bounding box center [623, 417] width 118 height 16
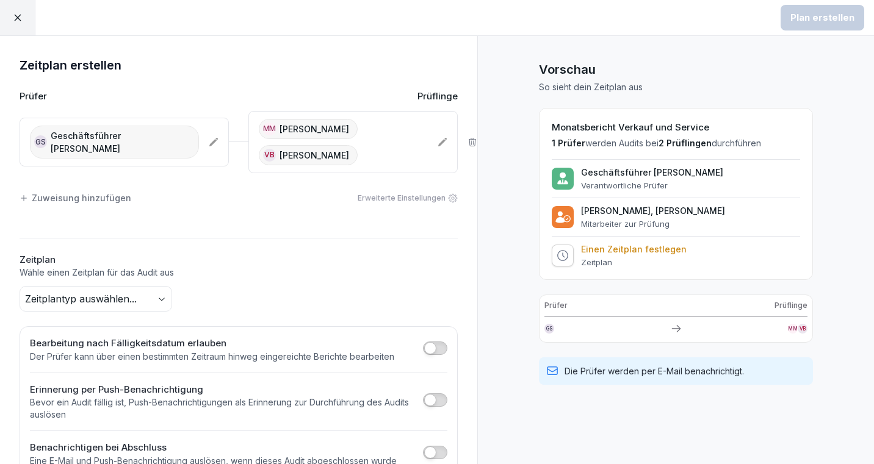
scroll to position [31, 0]
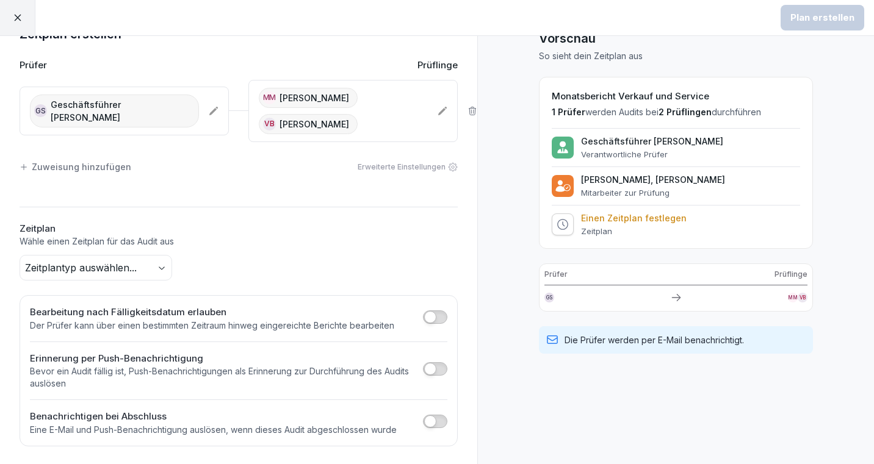
click at [162, 262] on body "Plan erstellen Zeitplan erstellen Prüfer Prüflinge GS Geschäftsführer Sironi MM…" at bounding box center [437, 232] width 874 height 464
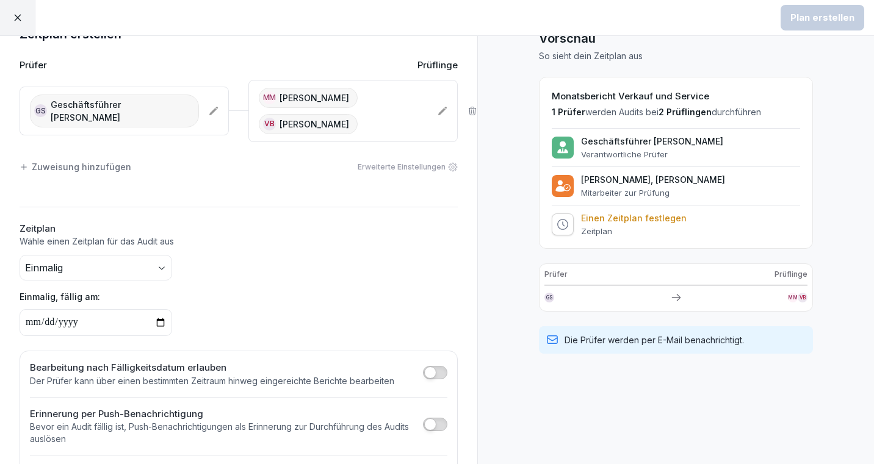
click at [172, 261] on body "Plan erstellen Zeitplan erstellen Prüfer Prüflinge GS Geschäftsführer Sironi MM…" at bounding box center [437, 232] width 874 height 464
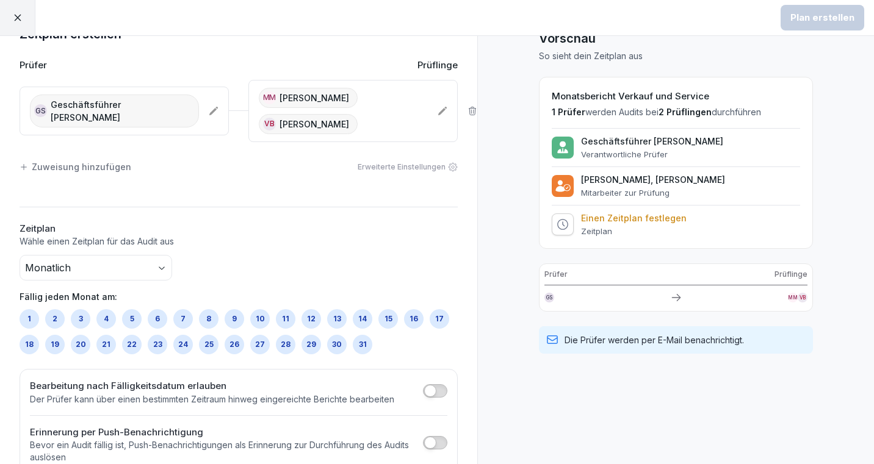
click at [289, 340] on div "28" at bounding box center [286, 345] width 20 height 20
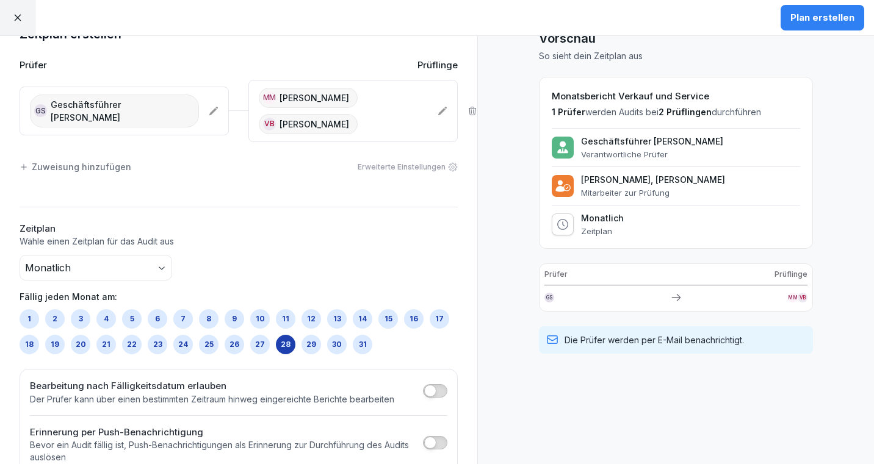
scroll to position [105, 0]
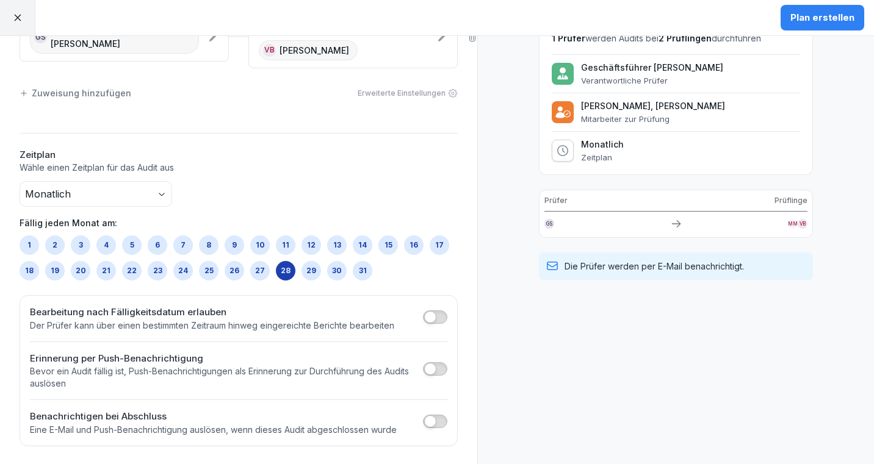
click at [427, 314] on span "button" at bounding box center [430, 317] width 12 height 12
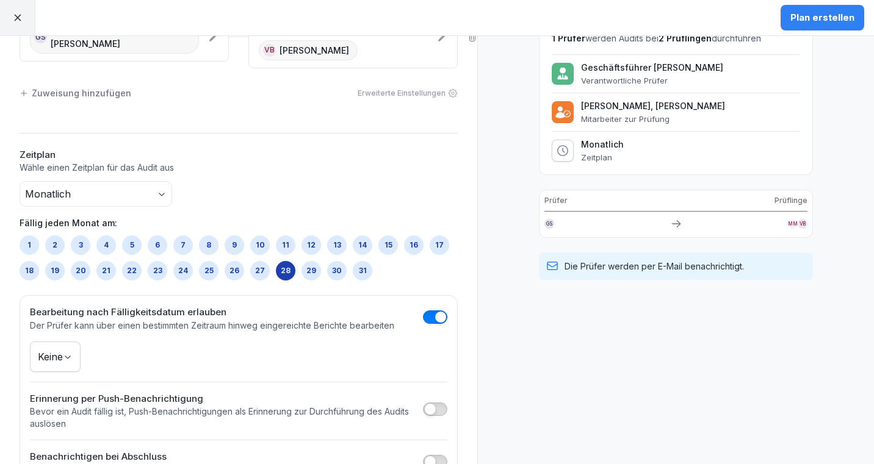
click at [68, 353] on body "Plan erstellen Zeitplan erstellen Prüfer Prüflinge GS Geschäftsführer Sironi MM…" at bounding box center [437, 232] width 874 height 464
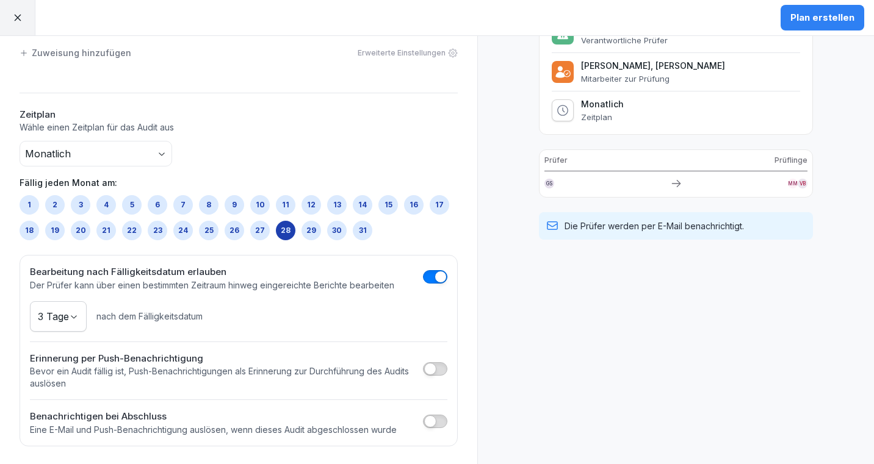
click at [428, 419] on span "button" at bounding box center [430, 422] width 12 height 12
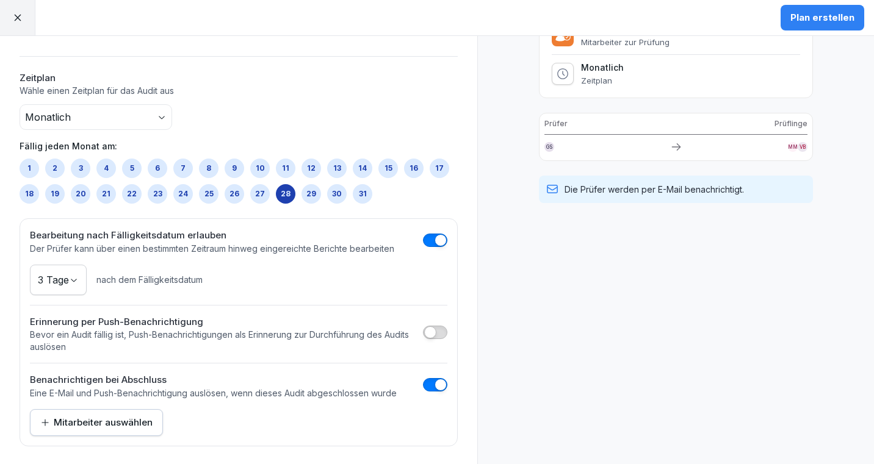
click at [128, 419] on div "Mitarbeiter auswählen" at bounding box center [96, 422] width 112 height 13
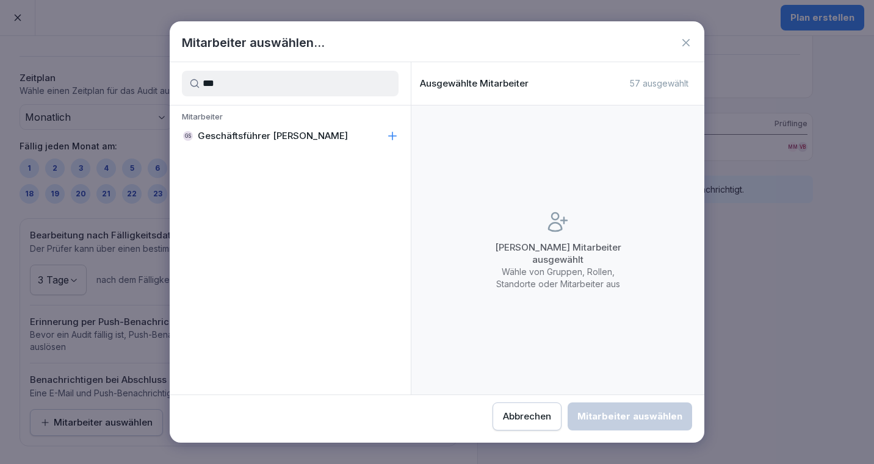
type input "***"
click at [237, 143] on div "GS Geschäftsführer Sironi" at bounding box center [290, 136] width 241 height 22
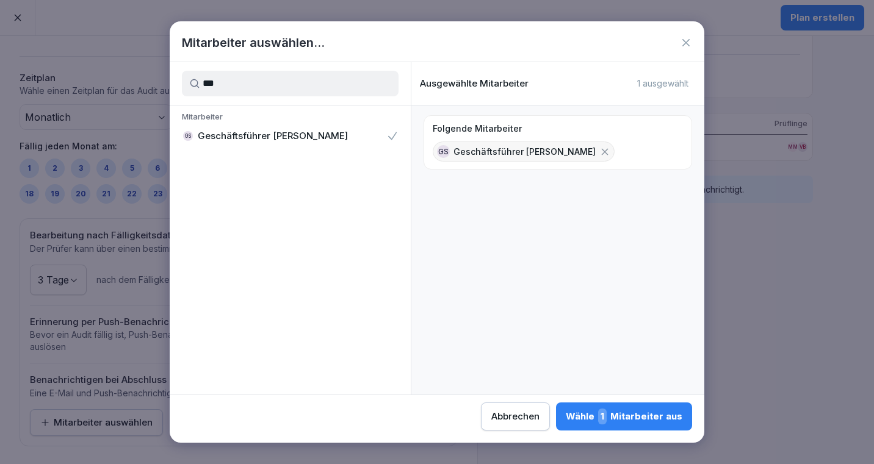
click at [632, 419] on div "Wähle 1 Mitarbeiter aus" at bounding box center [624, 417] width 117 height 16
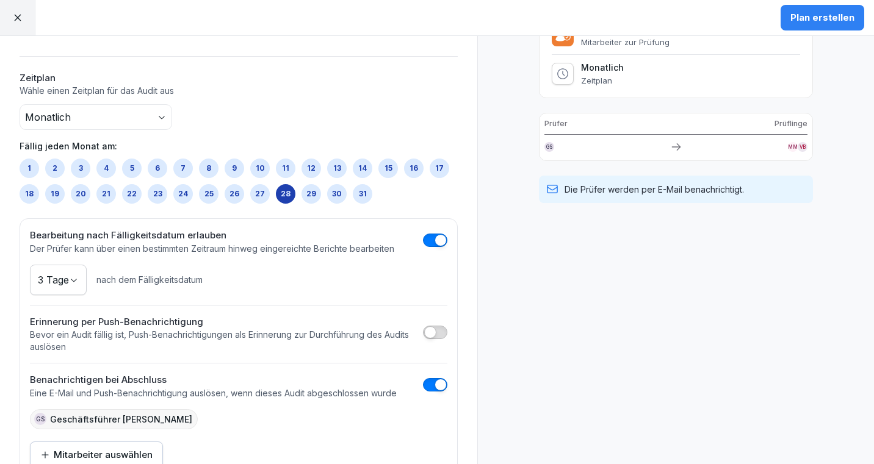
scroll to position [0, 0]
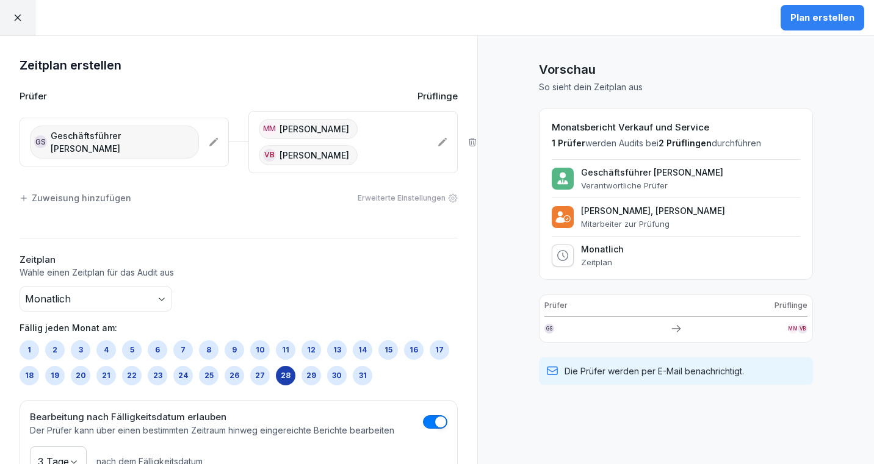
click at [374, 142] on div "MM Michela Mastrella VB Valeria Bisson" at bounding box center [343, 142] width 169 height 46
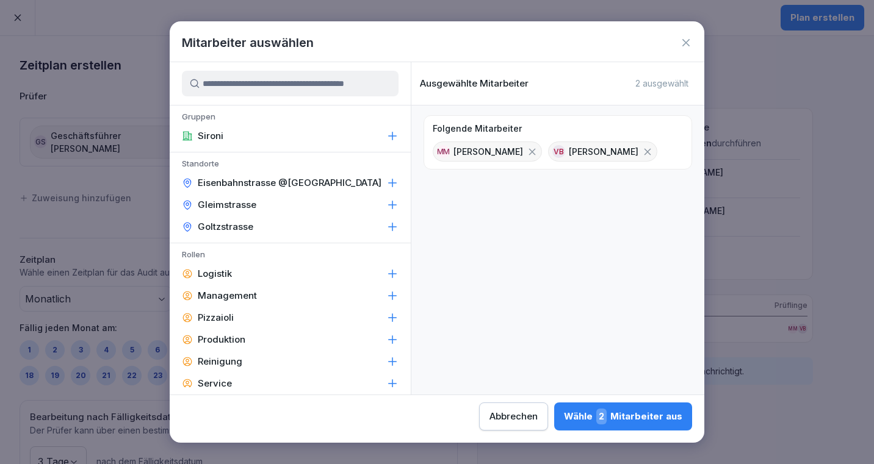
click at [287, 84] on input at bounding box center [290, 84] width 217 height 26
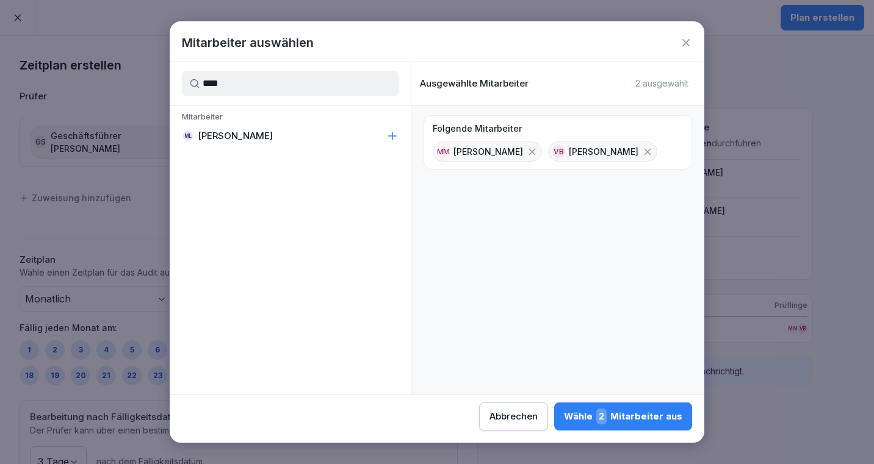
type input "****"
click at [253, 132] on p "Matej Leopoli" at bounding box center [235, 136] width 75 height 12
click at [662, 425] on button "Wähle 3 Mitarbeiter aus" at bounding box center [623, 417] width 138 height 28
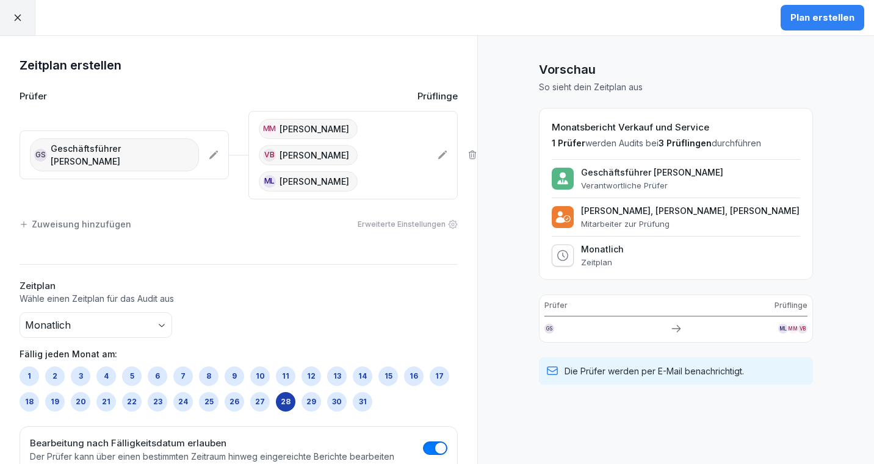
click at [449, 220] on icon at bounding box center [453, 225] width 10 height 10
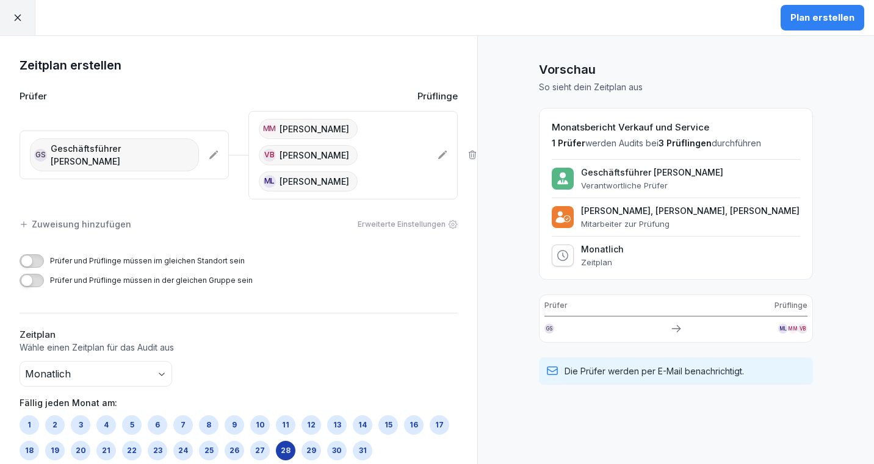
click at [826, 15] on div "Plan erstellen" at bounding box center [822, 17] width 64 height 13
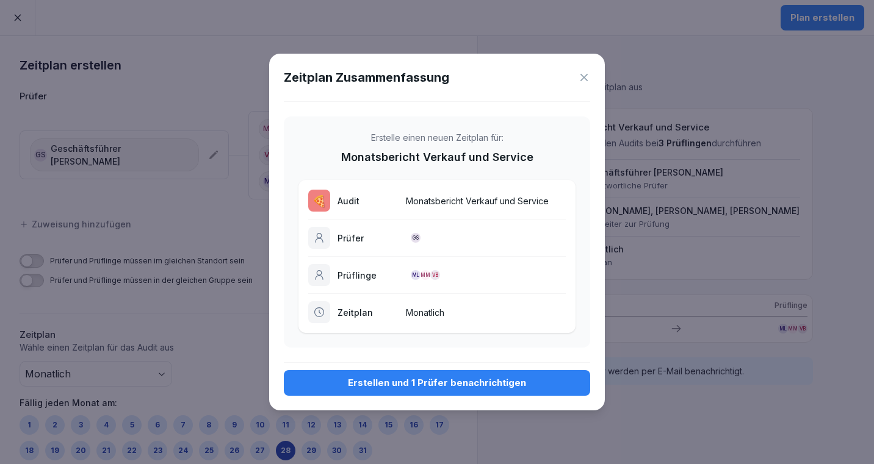
click at [473, 385] on div "Erstellen und 1 Prüfer benachrichtigen" at bounding box center [437, 383] width 287 height 13
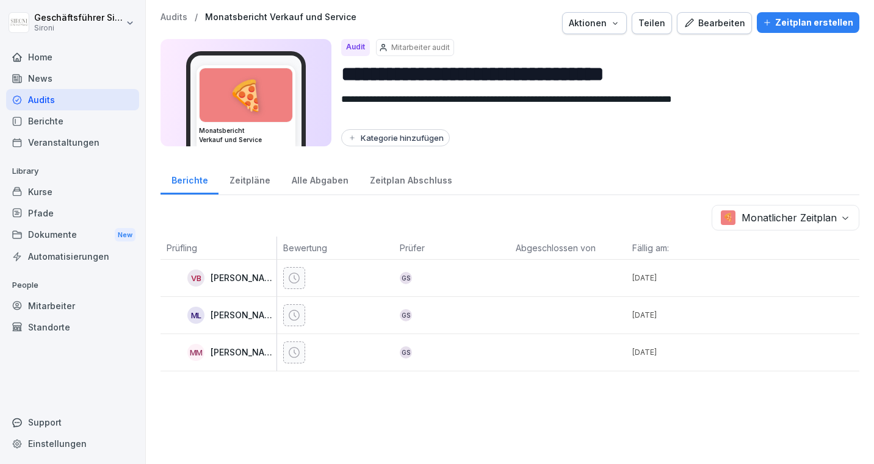
click at [42, 103] on div "Audits" at bounding box center [72, 99] width 133 height 21
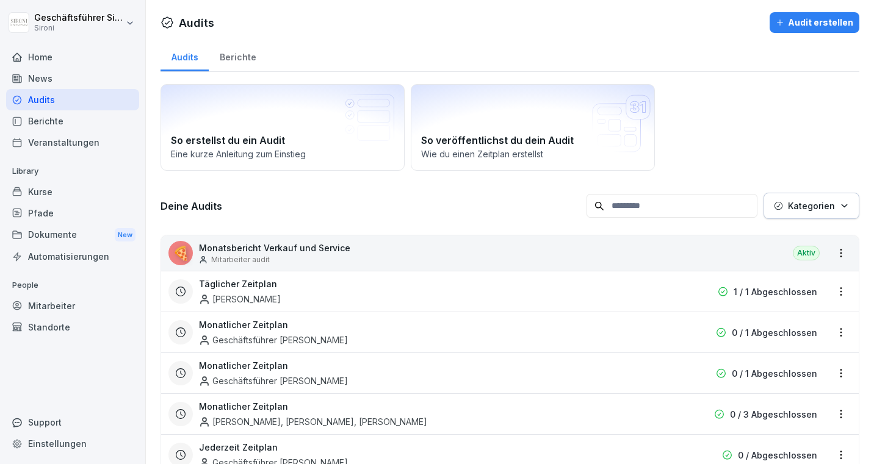
scroll to position [94, 0]
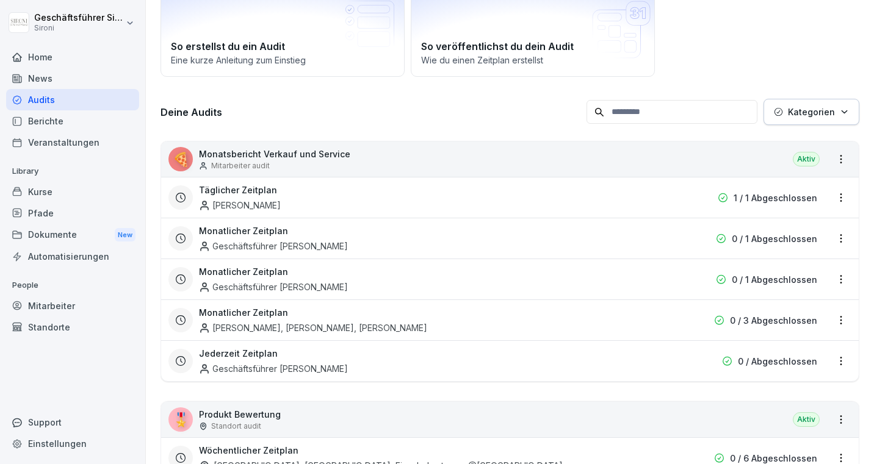
click at [834, 320] on html "Geschäftsführer Sironi Sironi Home News Audits Berichte Veranstaltungen Library…" at bounding box center [437, 232] width 874 height 464
click at [0, 0] on link "Zeitplan bearbeiten" at bounding box center [0, 0] width 0 height 0
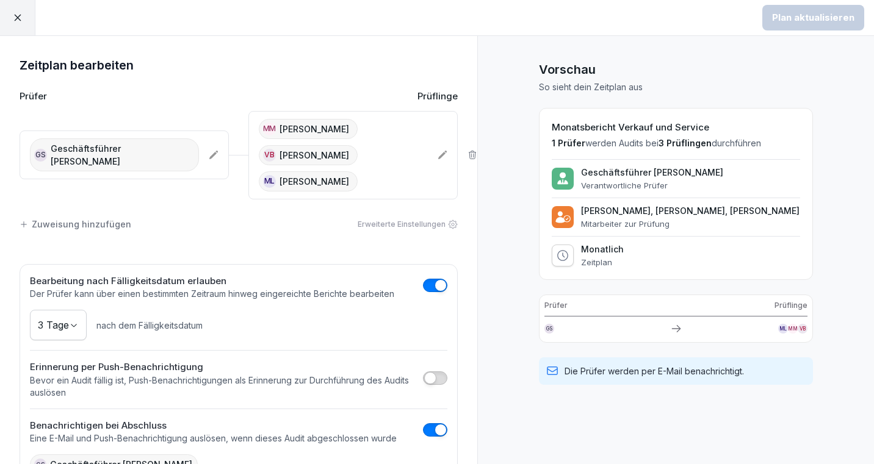
scroll to position [1, 0]
click at [389, 225] on div "Erweiterte Einstellungen" at bounding box center [408, 223] width 100 height 11
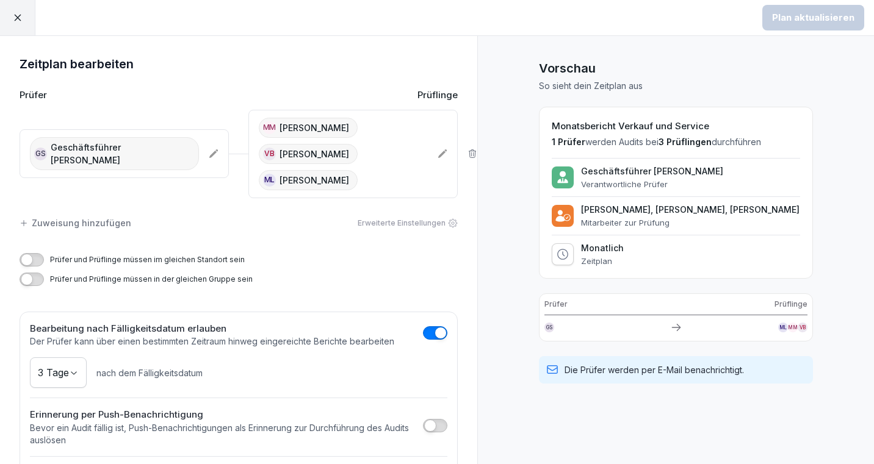
click at [389, 225] on div "Erweiterte Einstellungen" at bounding box center [408, 223] width 100 height 11
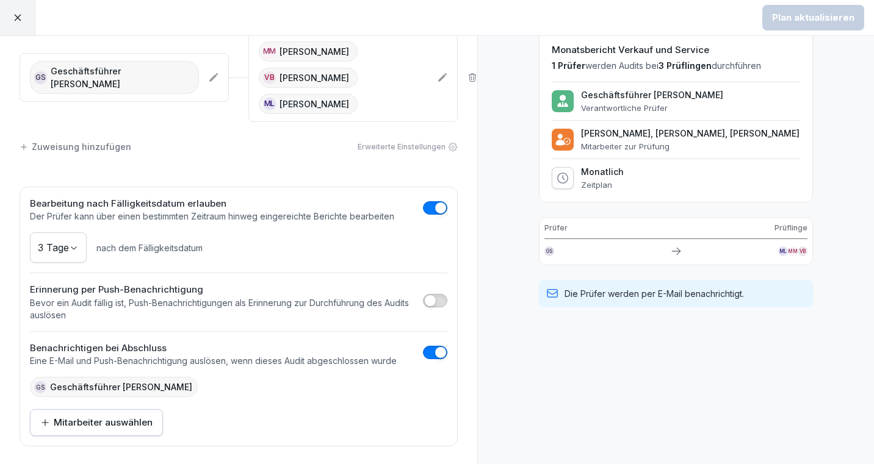
scroll to position [0, 0]
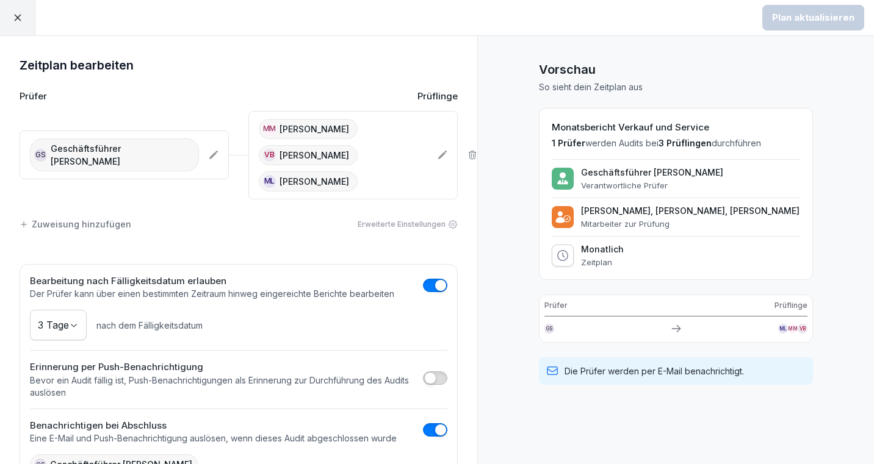
click at [16, 18] on icon at bounding box center [17, 18] width 7 height 7
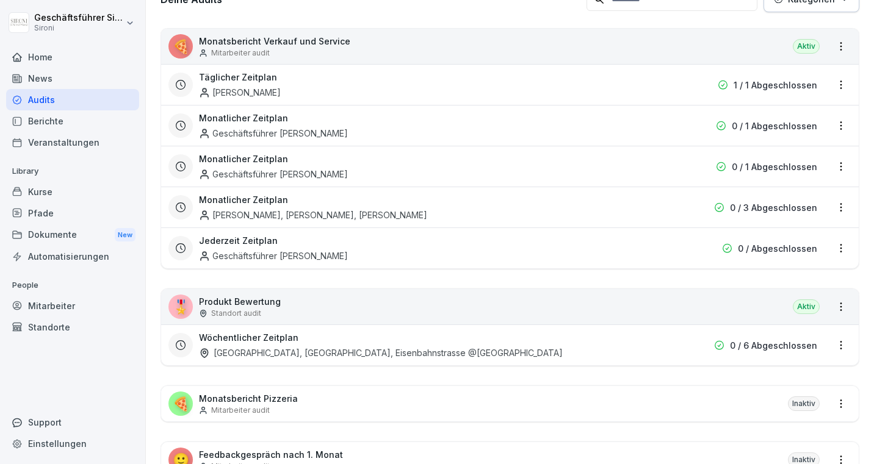
scroll to position [255, 0]
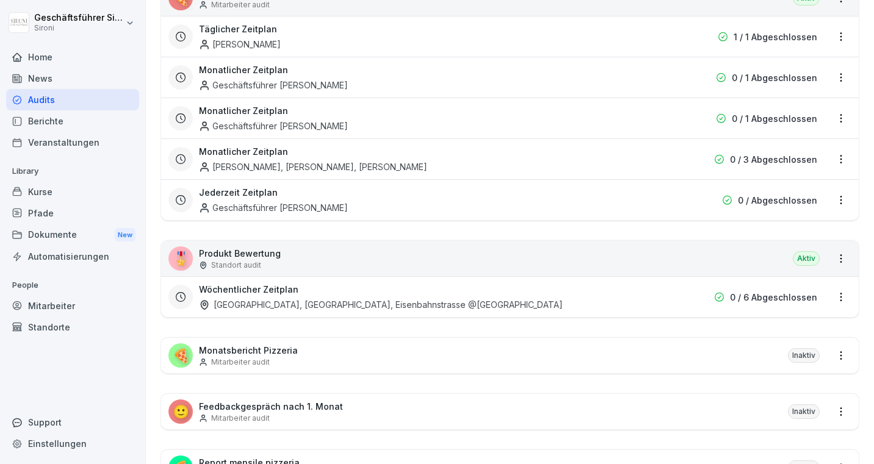
click at [838, 165] on html "Geschäftsführer Sironi Sironi Home News Audits Berichte Veranstaltungen Library…" at bounding box center [437, 232] width 874 height 464
click at [788, 242] on div "Zeitplan löschen" at bounding box center [792, 243] width 116 height 20
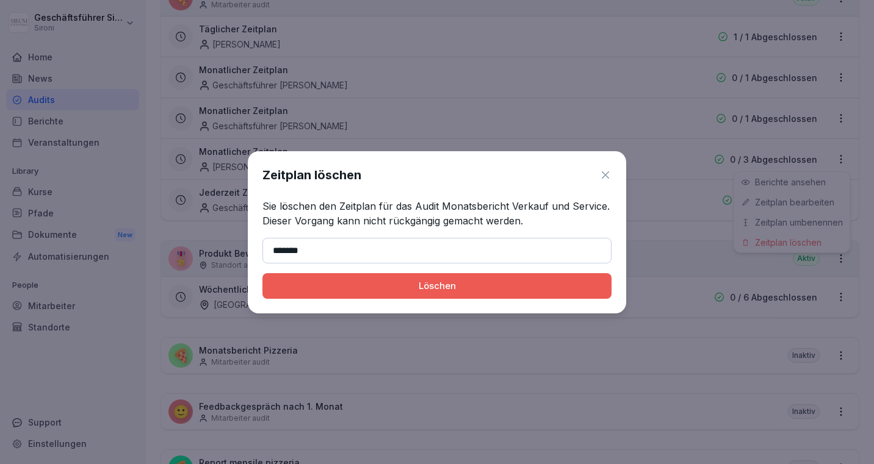
type input "*******"
click at [415, 289] on div "Löschen" at bounding box center [437, 286] width 330 height 13
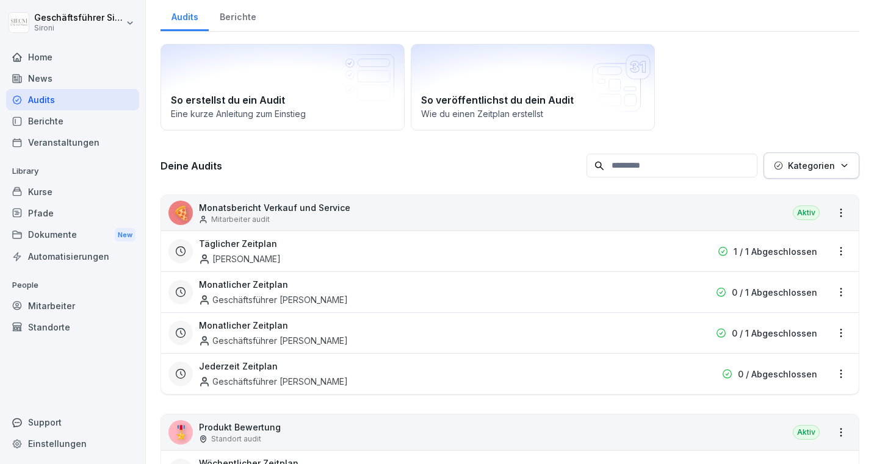
scroll to position [0, 0]
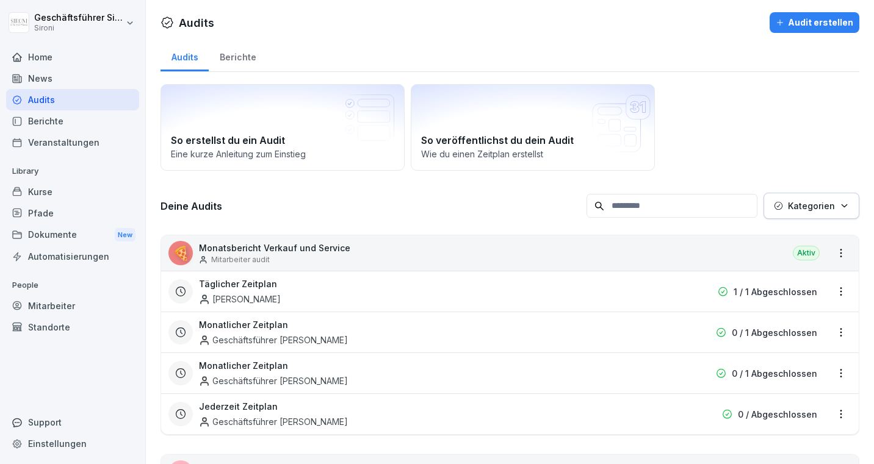
click at [497, 255] on div "🍕 Monatsbericht Verkauf und Service Mitarbeiter audit Aktiv" at bounding box center [510, 253] width 698 height 35
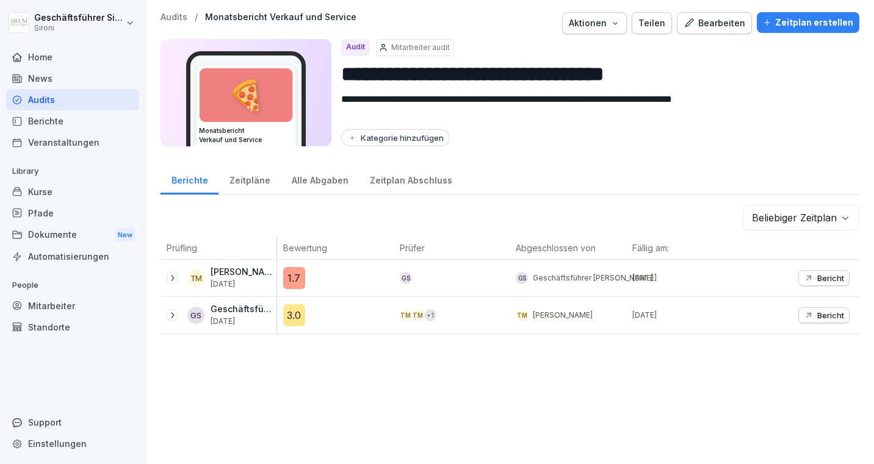
click at [800, 21] on div "Zeitplan erstellen" at bounding box center [808, 22] width 90 height 13
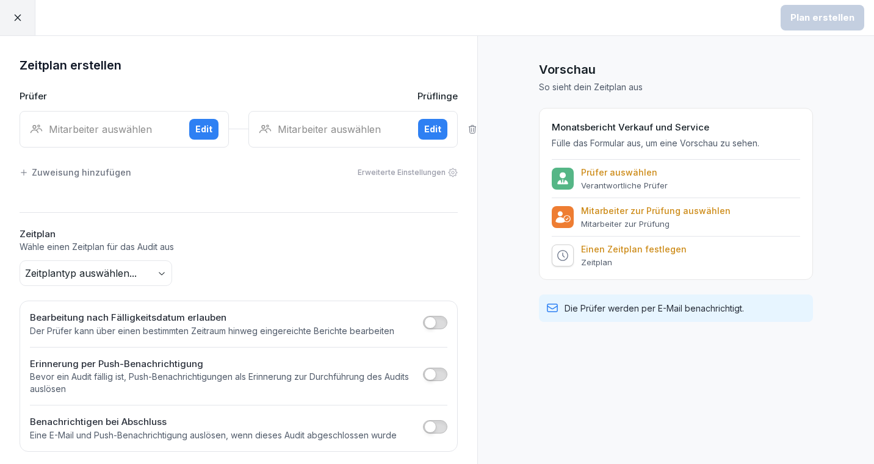
click at [94, 134] on div "Mitarbeiter auswählen" at bounding box center [105, 129] width 150 height 15
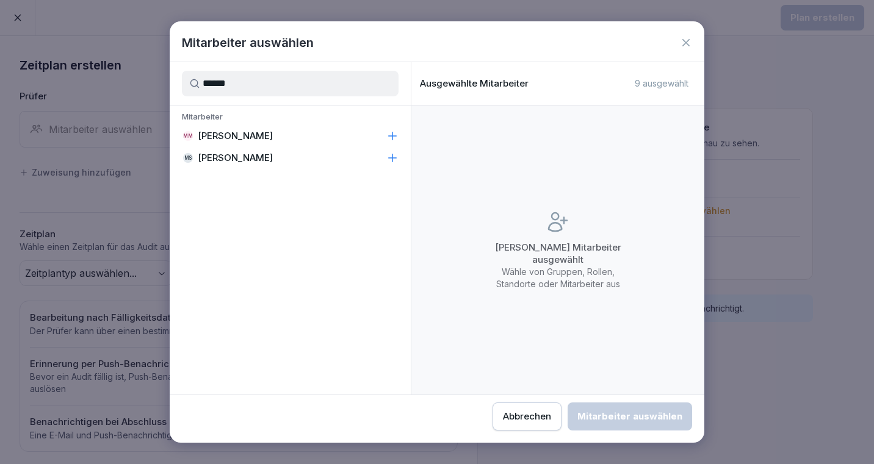
click at [250, 130] on p "[PERSON_NAME]" at bounding box center [235, 136] width 75 height 12
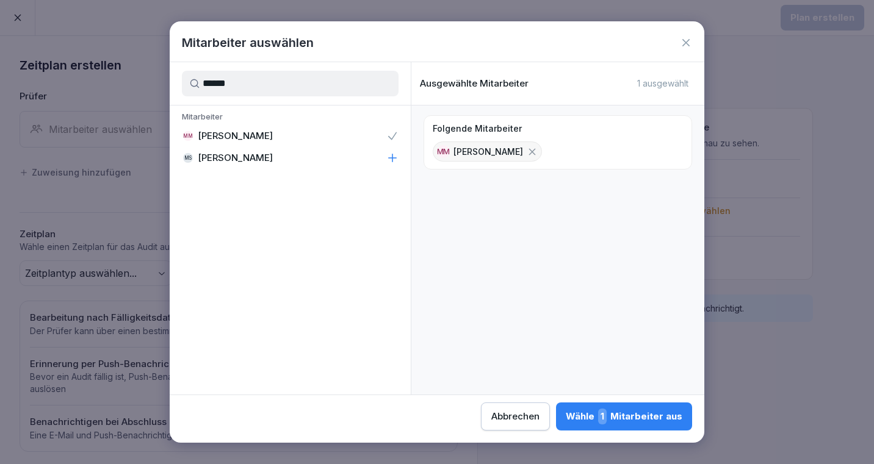
click at [258, 81] on input "******" at bounding box center [290, 84] width 217 height 26
click at [260, 136] on div "VB Valeria Bisson" at bounding box center [290, 136] width 241 height 22
click at [258, 81] on input "***" at bounding box center [290, 84] width 217 height 26
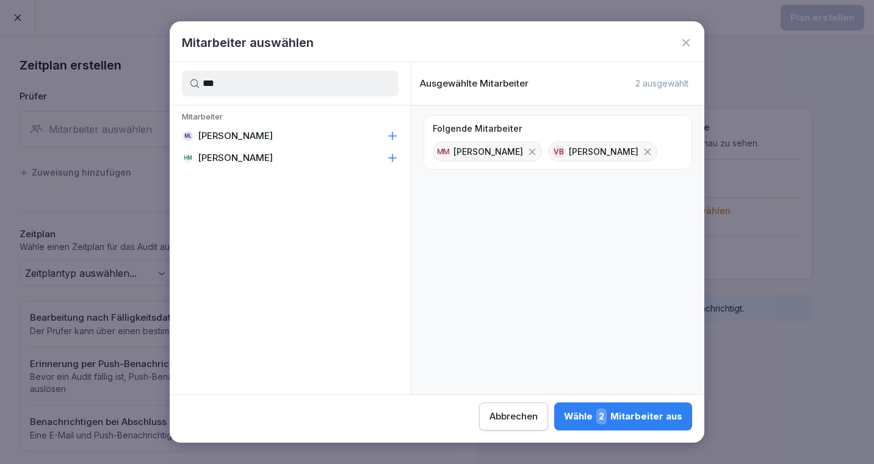
type input "***"
click at [242, 130] on p "Matej Leopoli" at bounding box center [235, 136] width 75 height 12
click at [626, 409] on div "Wähle 3 Mitarbeiter aus" at bounding box center [623, 417] width 118 height 16
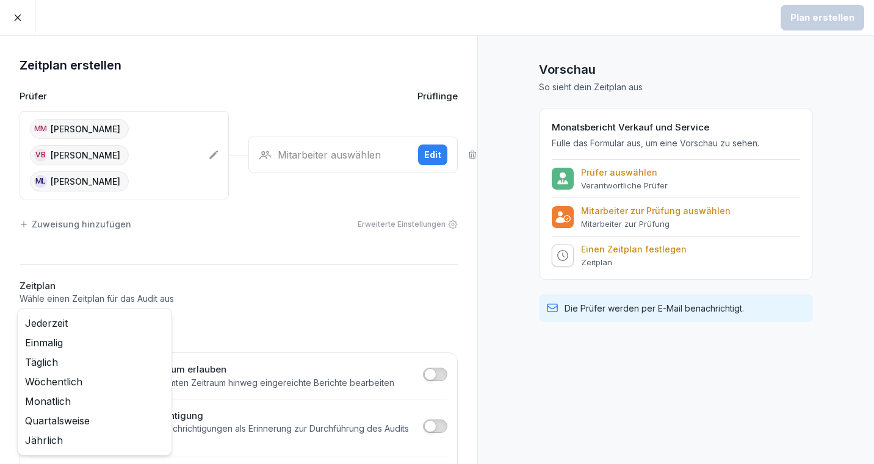
click at [164, 320] on body "Plan erstellen Zeitplan erstellen Prüfer Prüflinge MM Michela Mastrella VB Vale…" at bounding box center [437, 232] width 874 height 464
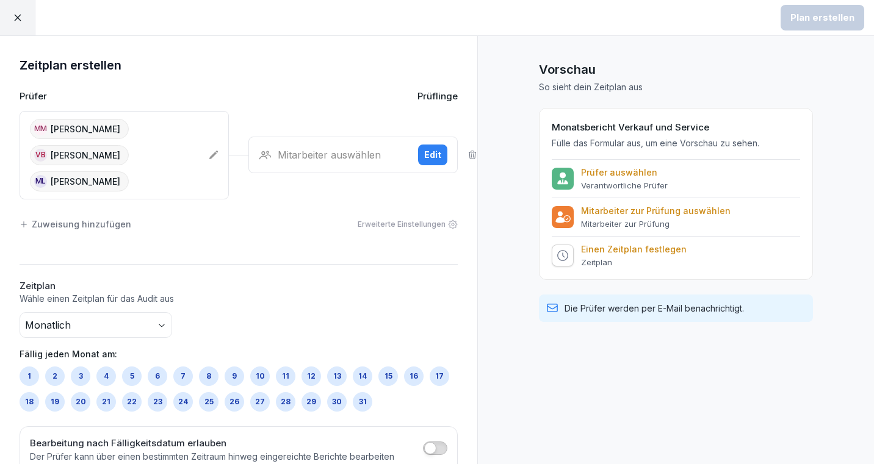
click at [311, 397] on div "29" at bounding box center [312, 402] width 20 height 20
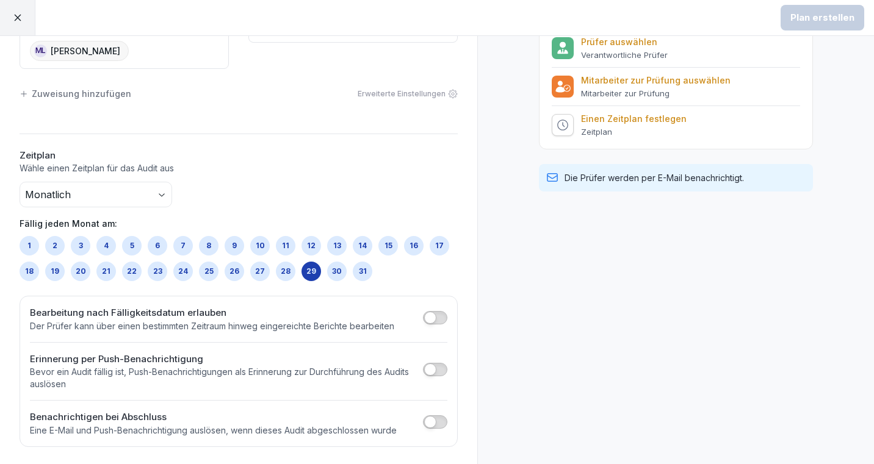
click at [436, 312] on button "button" at bounding box center [435, 317] width 24 height 13
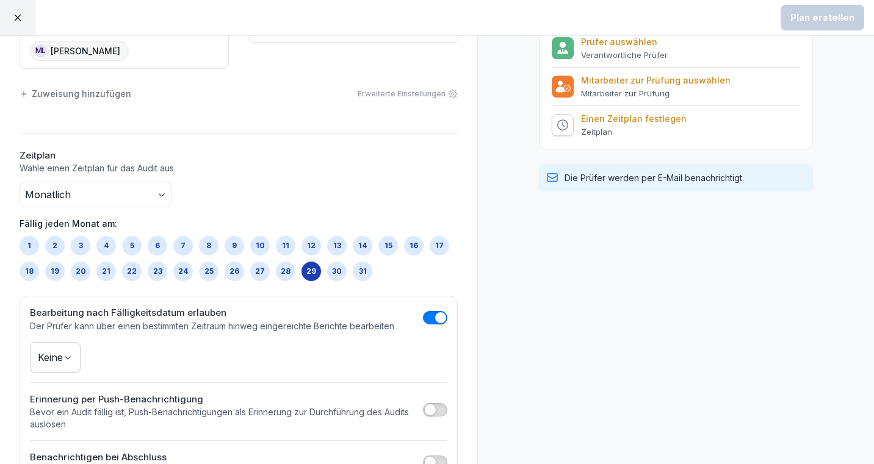
click at [68, 350] on body "Plan erstellen Zeitplan erstellen Prüfer Prüflinge MM Michela Mastrella VB Vale…" at bounding box center [437, 232] width 874 height 464
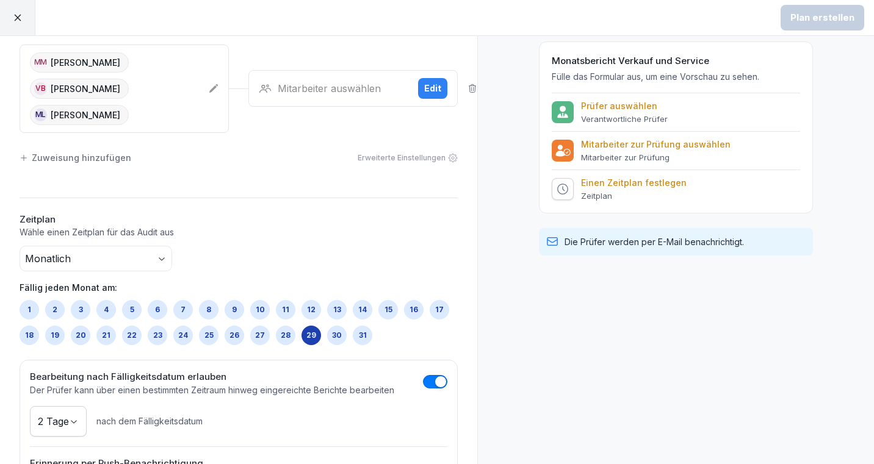
scroll to position [0, 0]
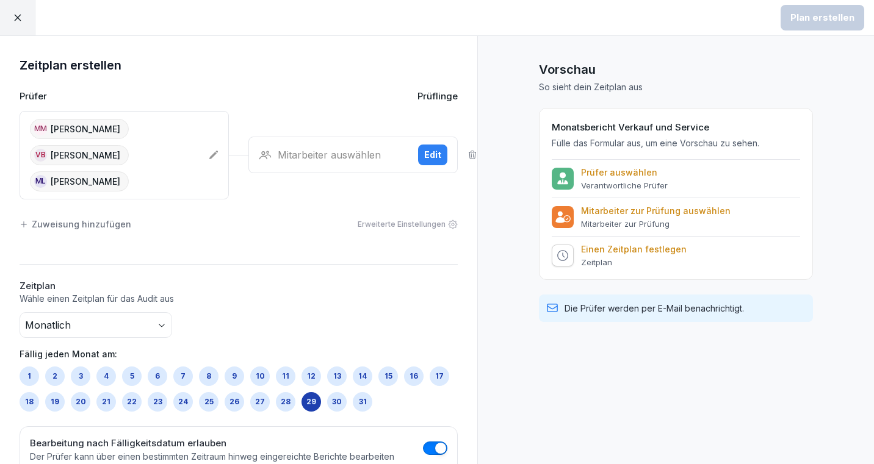
click at [333, 159] on div "Mitarbeiter auswählen" at bounding box center [334, 155] width 150 height 15
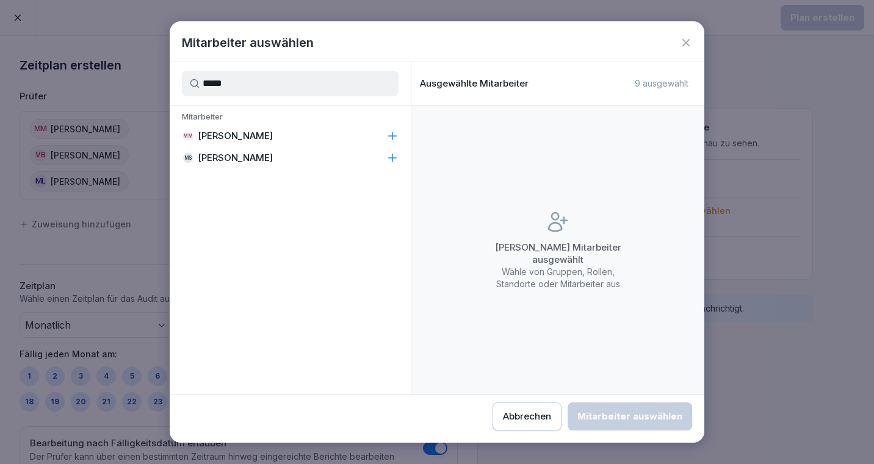
click at [234, 145] on div "MM Michela Mastrella" at bounding box center [290, 136] width 241 height 22
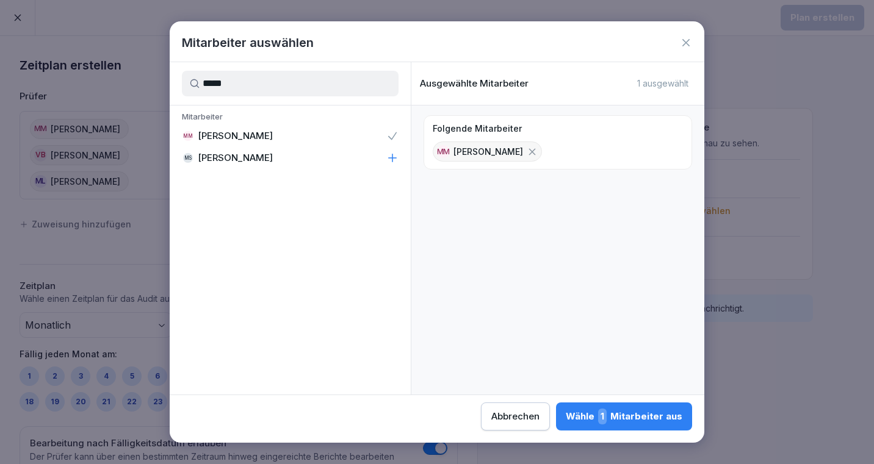
click at [379, 88] on input "*****" at bounding box center [290, 84] width 217 height 26
click at [315, 124] on p "Mitarbeiter" at bounding box center [290, 118] width 241 height 13
click at [255, 129] on div "VB Valeria Bisson" at bounding box center [290, 136] width 241 height 22
click at [284, 79] on input "***" at bounding box center [290, 84] width 217 height 26
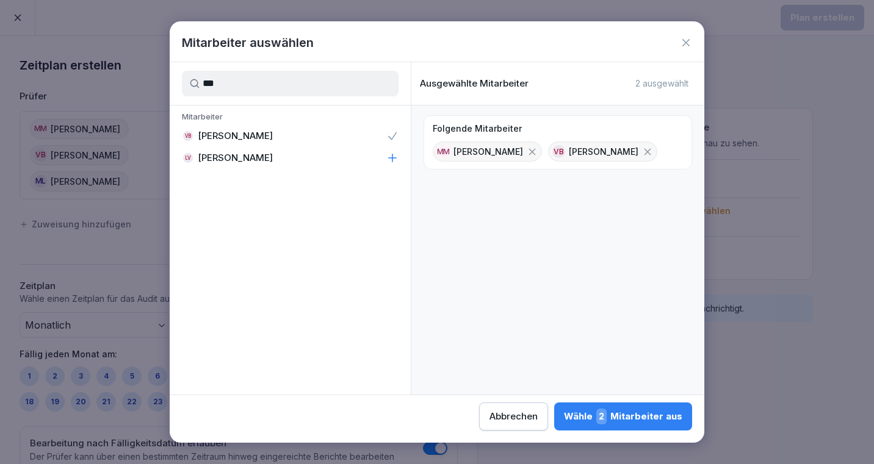
click at [284, 79] on input "***" at bounding box center [290, 84] width 217 height 26
type input "****"
click at [229, 141] on p "Matej Leopoli" at bounding box center [235, 136] width 75 height 12
click at [615, 419] on div "Wähle 3 Mitarbeiter aus" at bounding box center [623, 417] width 118 height 16
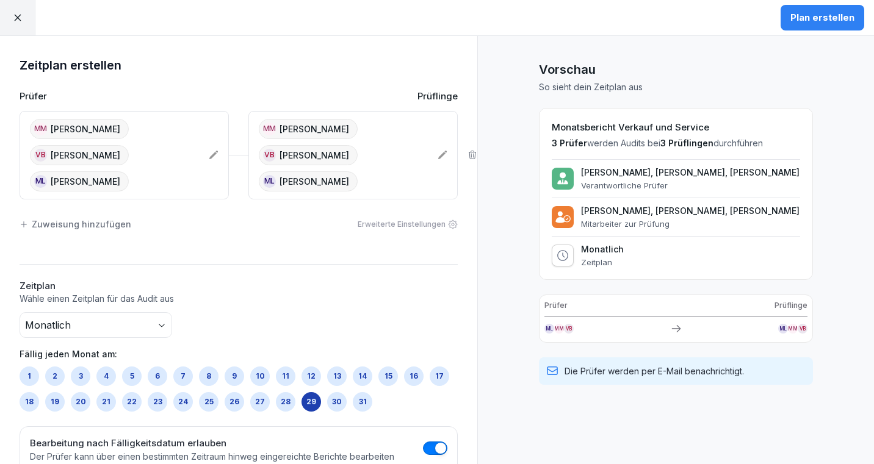
click at [215, 152] on icon at bounding box center [213, 155] width 9 height 9
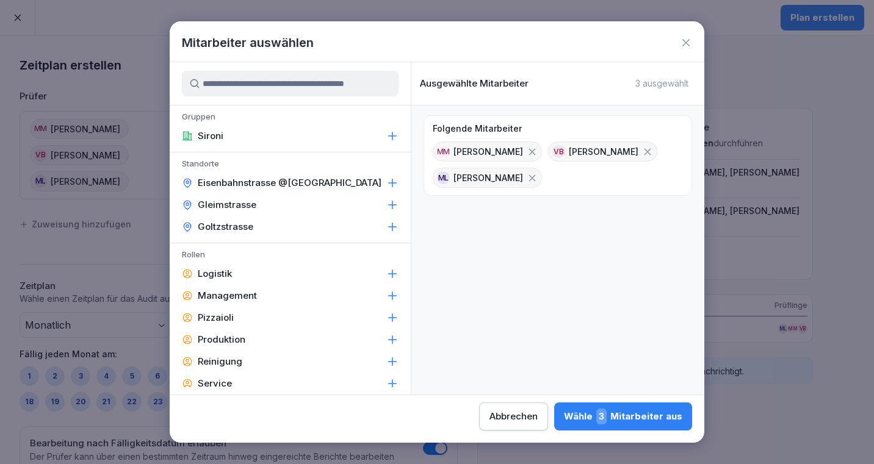
click at [527, 175] on icon at bounding box center [532, 178] width 11 height 11
click at [531, 155] on icon at bounding box center [532, 151] width 11 height 11
click at [529, 151] on icon at bounding box center [532, 151] width 7 height 7
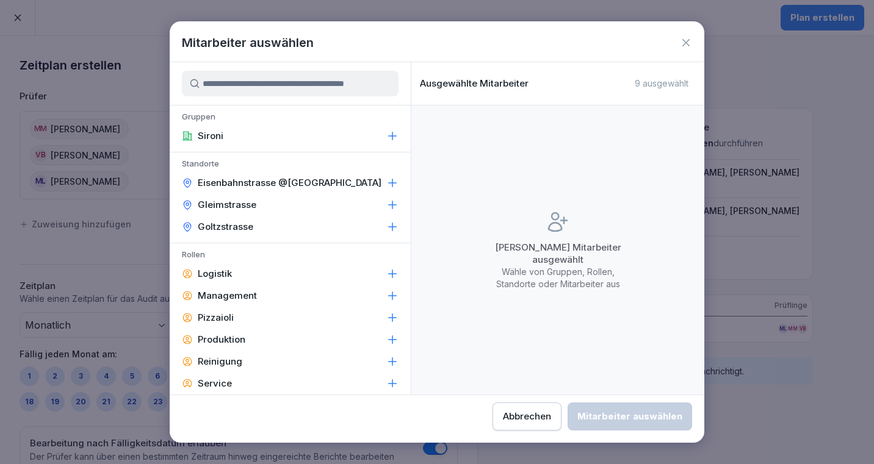
click at [317, 82] on input at bounding box center [290, 84] width 217 height 26
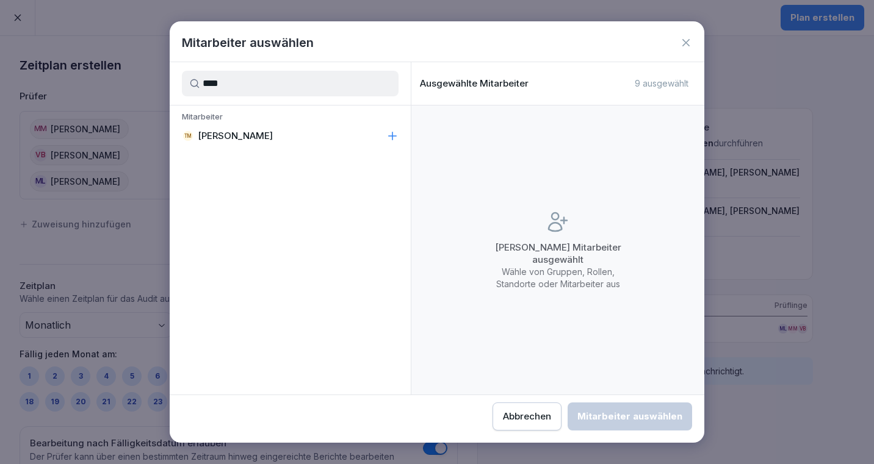
type input "****"
click at [262, 138] on p "[PERSON_NAME]" at bounding box center [235, 136] width 75 height 12
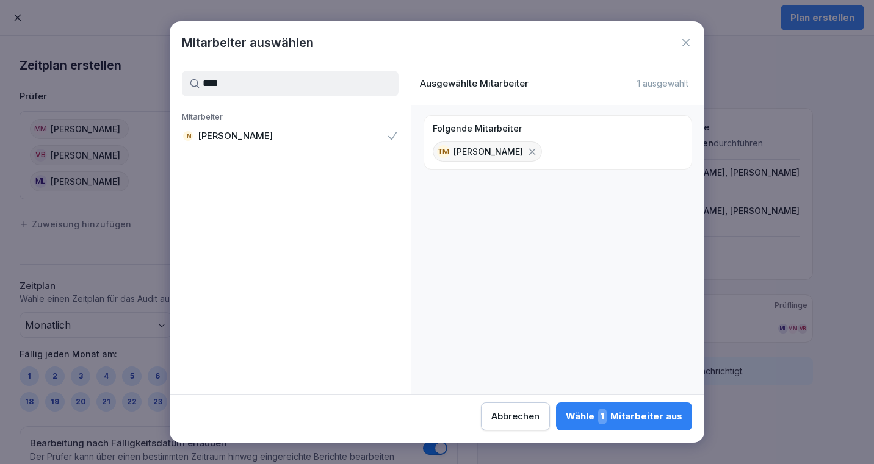
click at [629, 414] on div "Wähle 1 Mitarbeiter aus" at bounding box center [624, 417] width 117 height 16
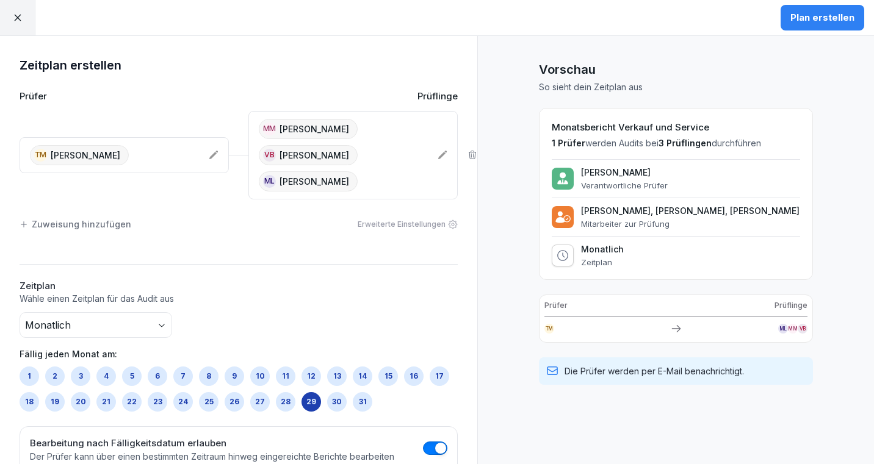
click at [804, 15] on div "Plan erstellen" at bounding box center [822, 17] width 64 height 13
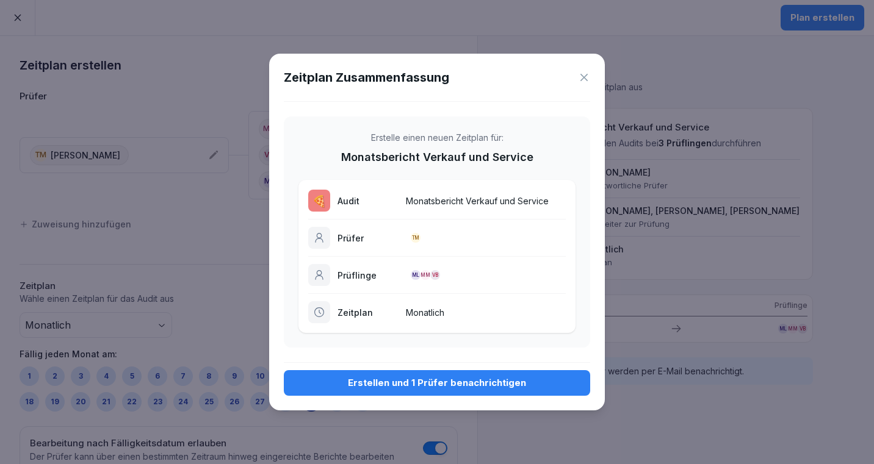
click at [451, 375] on button "Erstellen und 1 Prüfer benachrichtigen" at bounding box center [437, 383] width 306 height 26
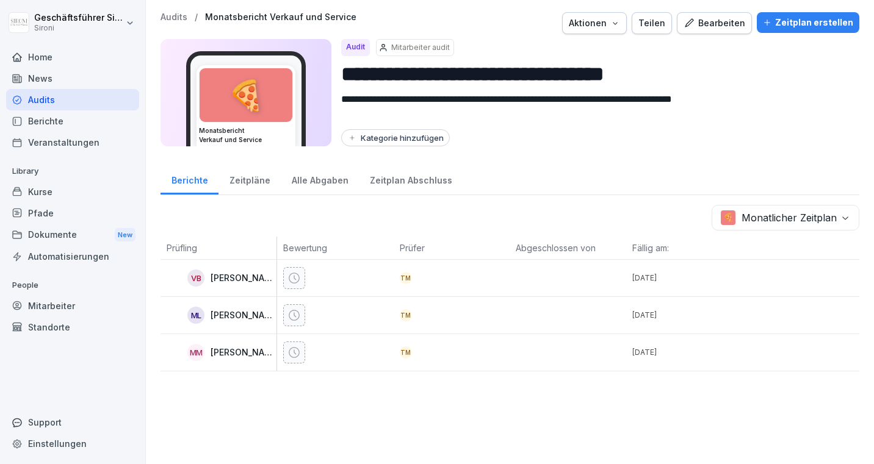
click at [655, 280] on p "29. Okt. 2025" at bounding box center [687, 278] width 110 height 11
click at [45, 104] on div "Audits" at bounding box center [72, 99] width 133 height 21
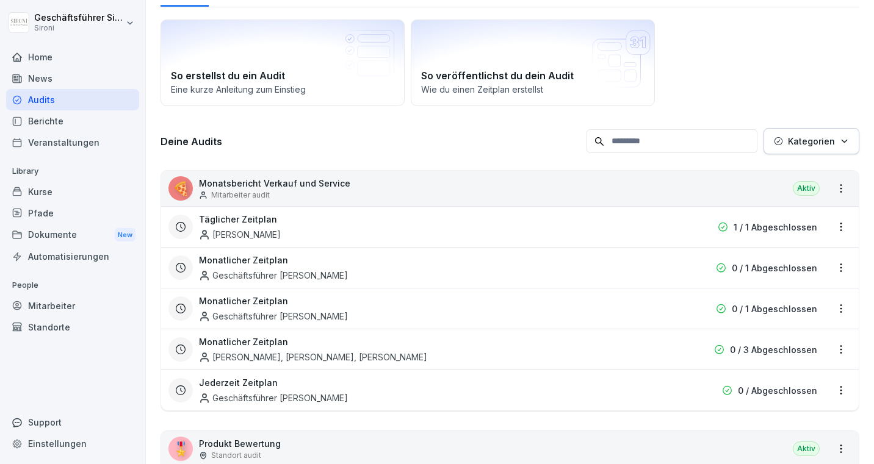
scroll to position [76, 0]
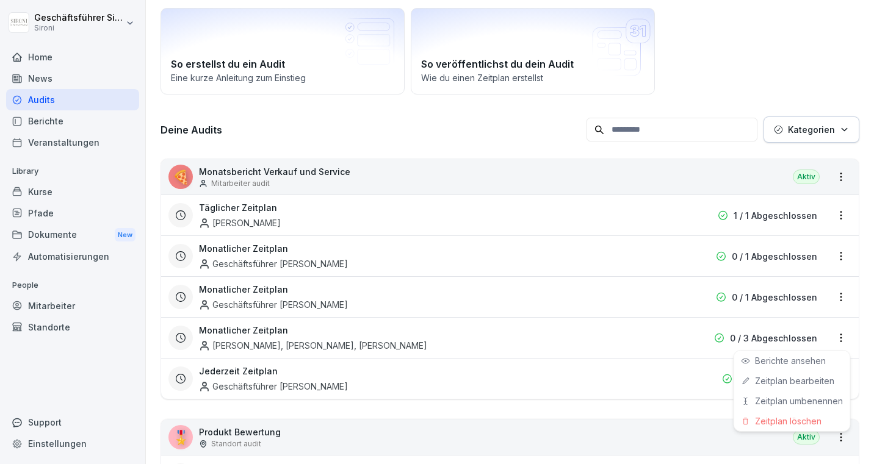
click at [836, 340] on html "Geschäftsführer Sironi Sironi Home News Audits Berichte Veranstaltungen Library…" at bounding box center [437, 232] width 874 height 464
click at [787, 417] on div "Zeitplan löschen" at bounding box center [792, 421] width 116 height 20
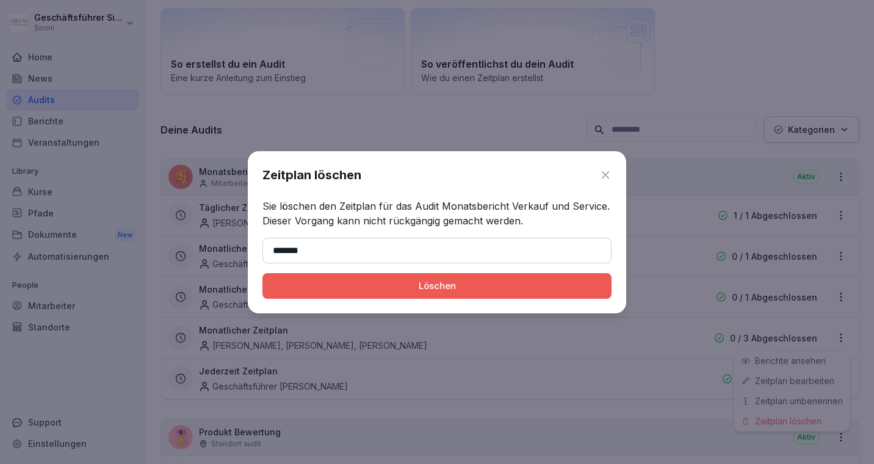
type input "*******"
click at [388, 292] on div "Löschen" at bounding box center [437, 286] width 330 height 13
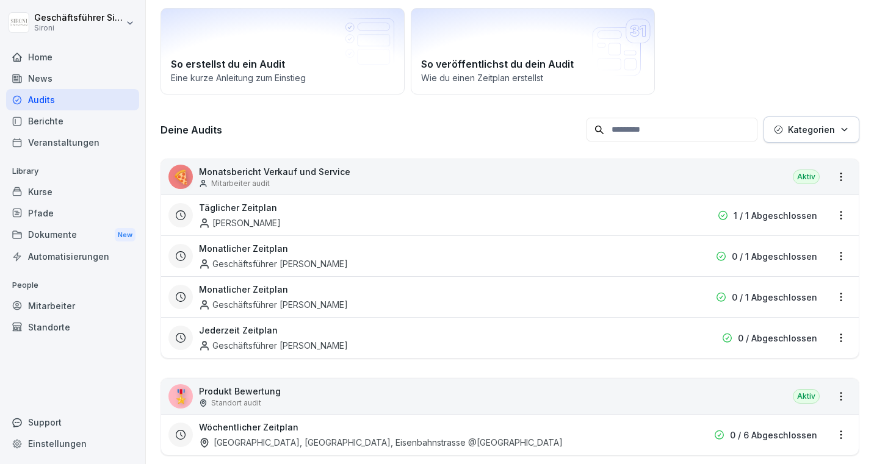
scroll to position [0, 0]
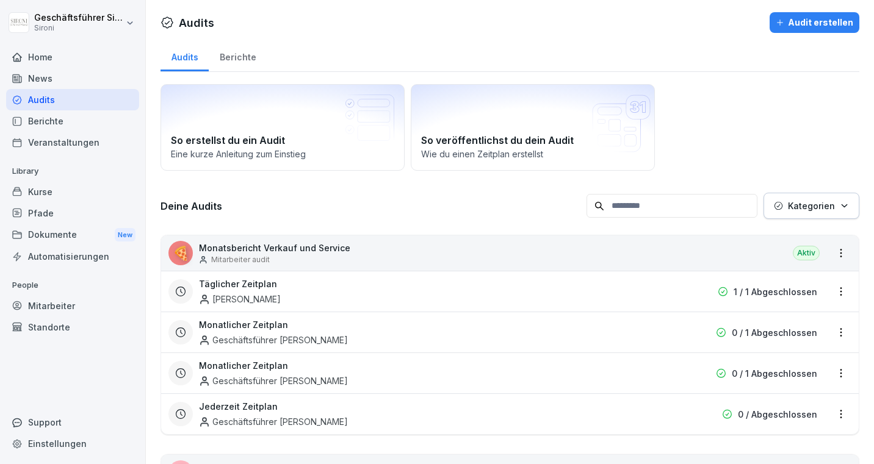
click at [394, 251] on div "🍕 Monatsbericht Verkauf und Service Mitarbeiter audit Aktiv" at bounding box center [510, 253] width 698 height 35
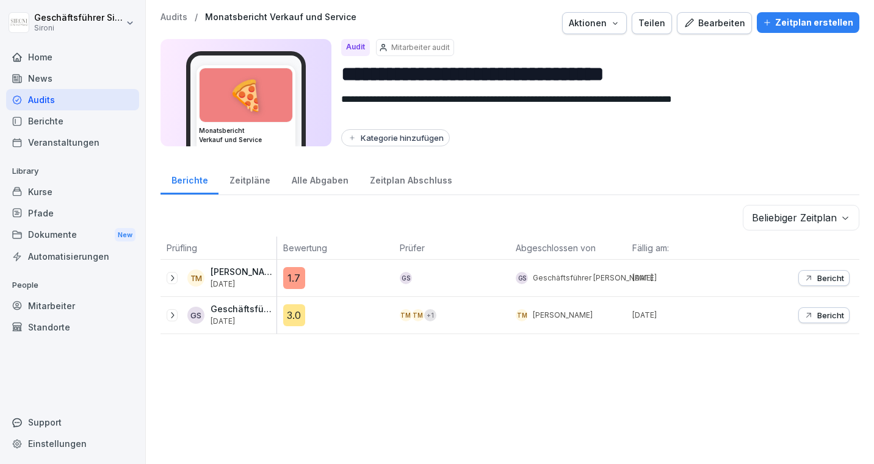
click at [798, 20] on div "Zeitplan erstellen" at bounding box center [808, 22] width 90 height 13
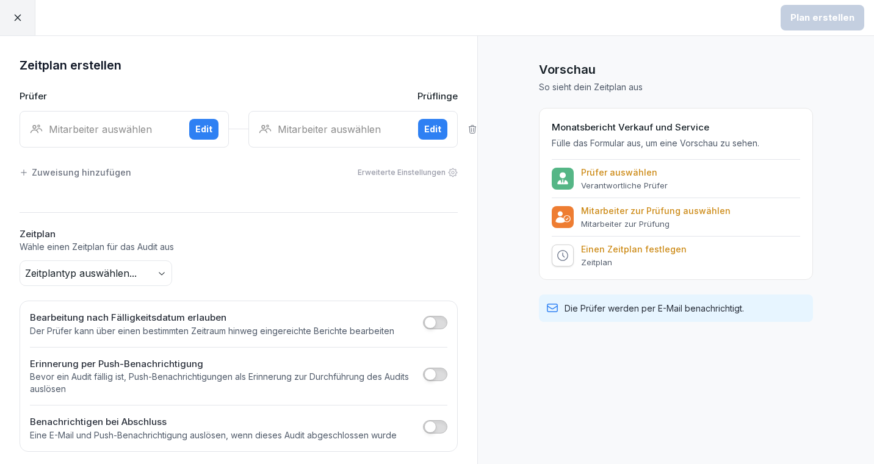
click at [126, 120] on div "Mitarbeiter auswählen Edit" at bounding box center [124, 129] width 209 height 37
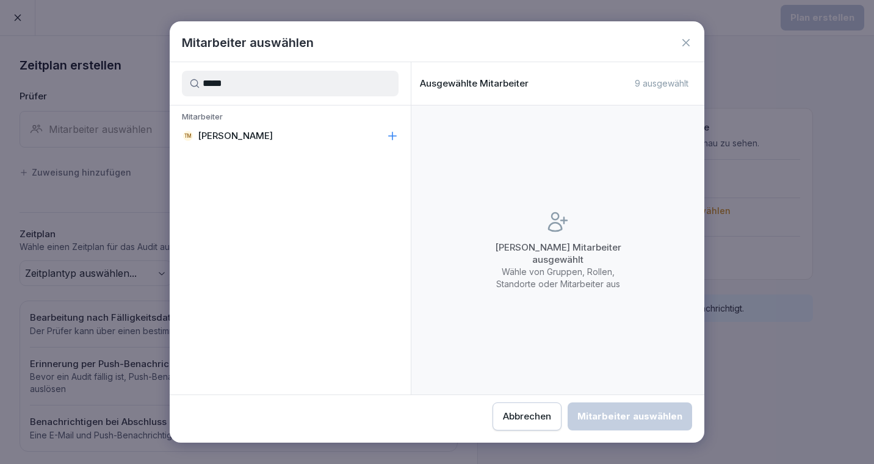
type input "*****"
click at [220, 137] on p "[PERSON_NAME]" at bounding box center [235, 136] width 75 height 12
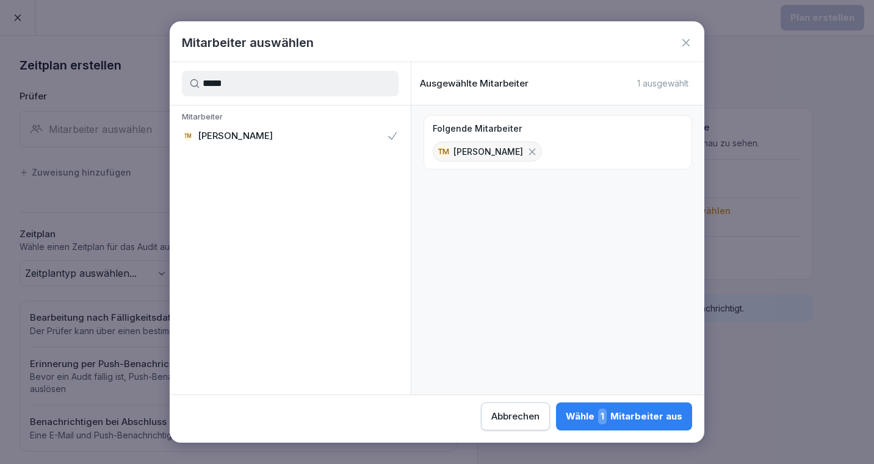
click at [651, 421] on div "Wähle 1 Mitarbeiter aus" at bounding box center [624, 417] width 117 height 16
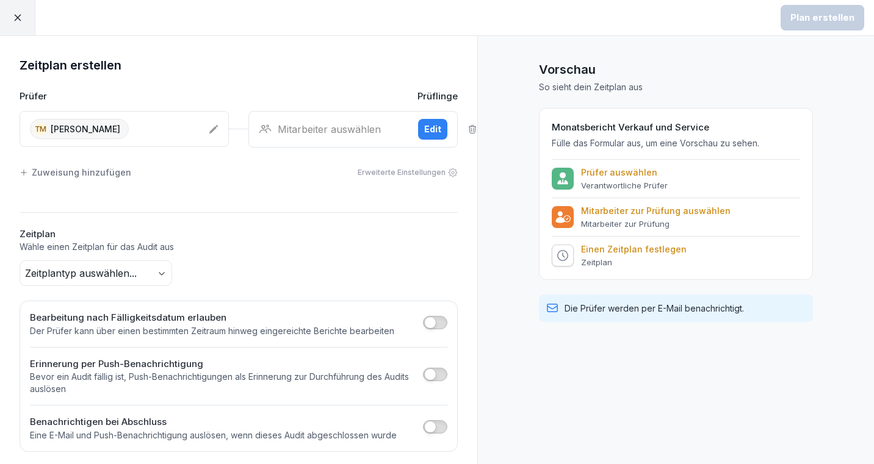
click at [334, 125] on div "Mitarbeiter auswählen" at bounding box center [334, 129] width 150 height 15
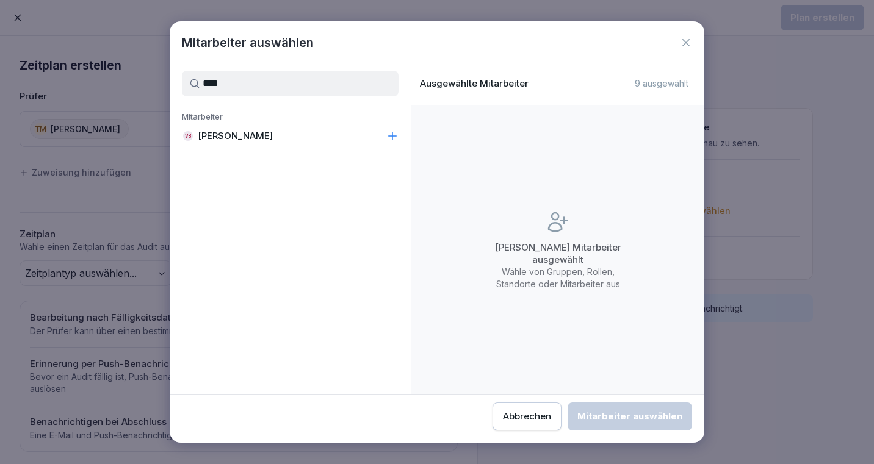
click at [284, 133] on div "VB Valeria Bisson" at bounding box center [290, 136] width 241 height 22
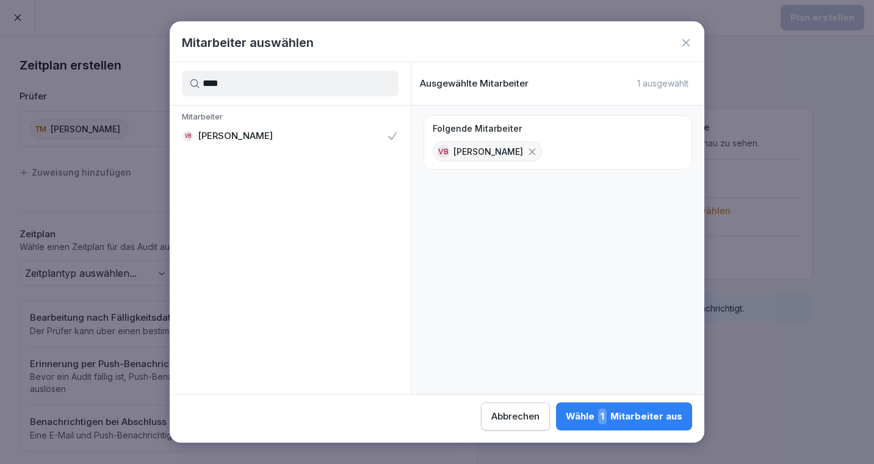
click at [258, 85] on input "****" at bounding box center [290, 84] width 217 height 26
click at [222, 129] on div "MM Michela Mastrella" at bounding box center [290, 136] width 241 height 22
click at [235, 90] on input "****" at bounding box center [290, 84] width 217 height 26
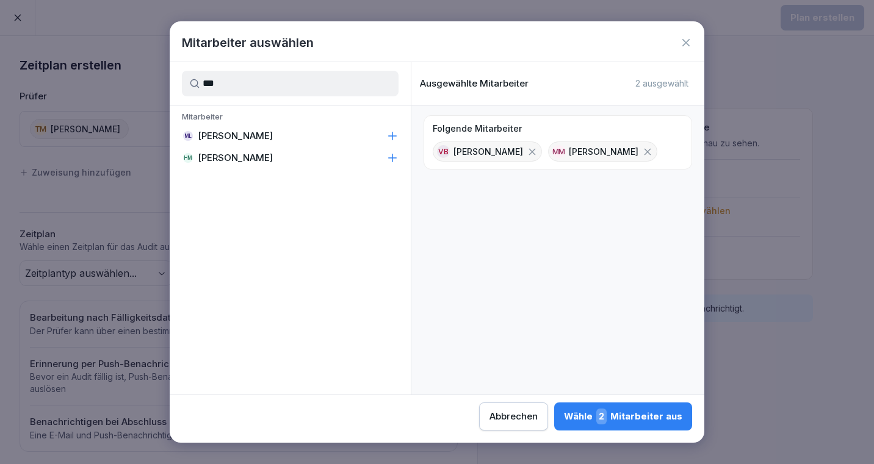
type input "***"
click at [214, 135] on p "Matej Leopoli" at bounding box center [235, 136] width 75 height 12
click at [602, 417] on span "3" at bounding box center [601, 417] width 10 height 16
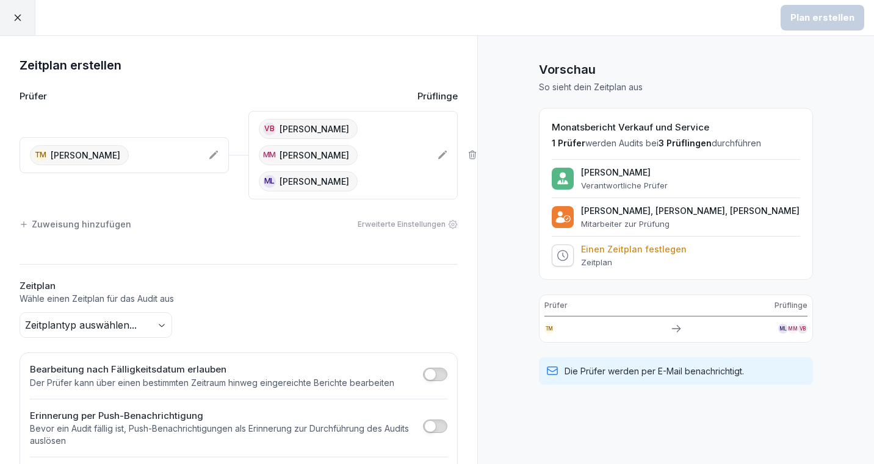
scroll to position [57, 0]
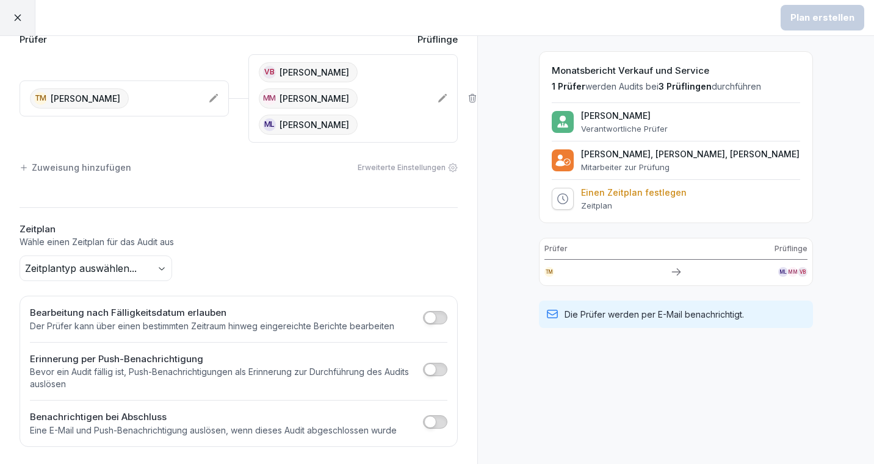
click at [164, 264] on body "Plan erstellen Zeitplan erstellen Prüfer Prüflinge TM Theresa Malec VB Valeria …" at bounding box center [437, 232] width 874 height 464
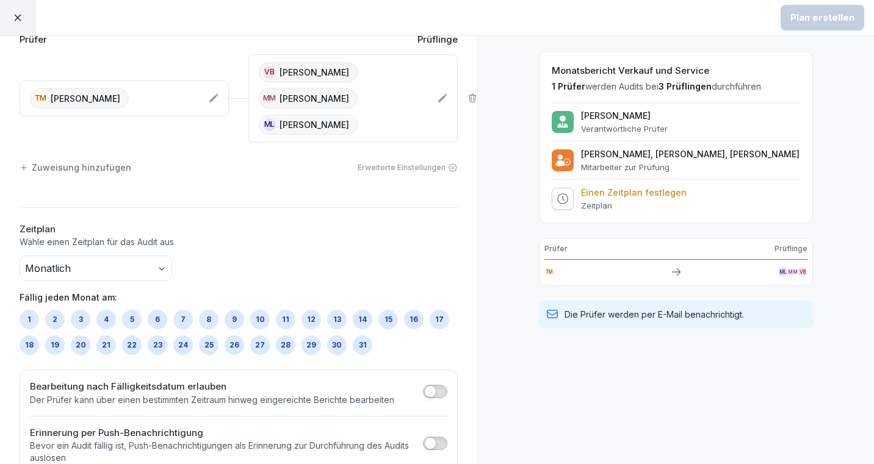
click at [332, 341] on div "30" at bounding box center [337, 346] width 20 height 20
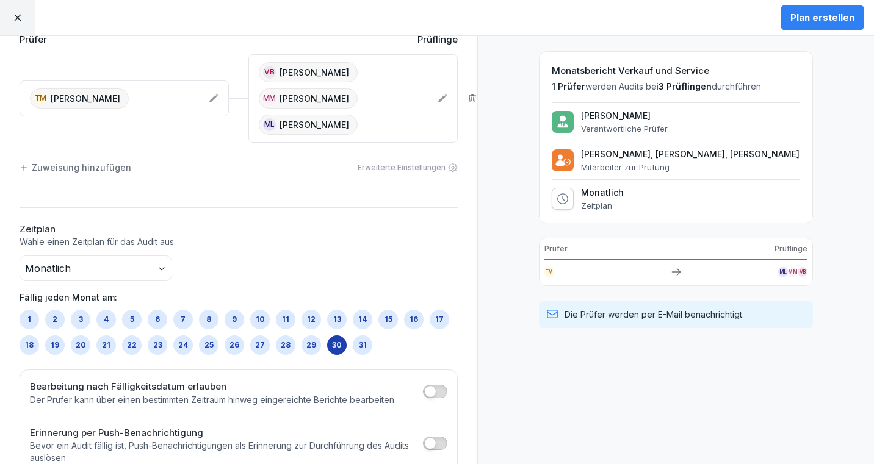
scroll to position [131, 0]
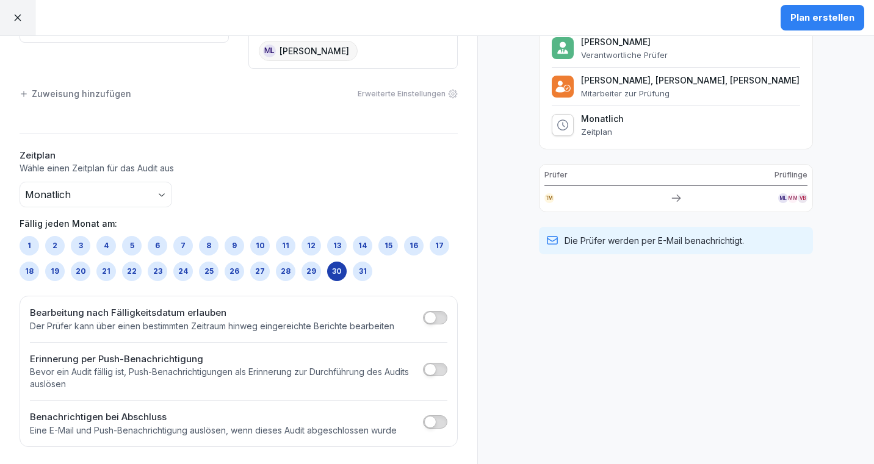
click at [432, 318] on span "button" at bounding box center [430, 318] width 12 height 12
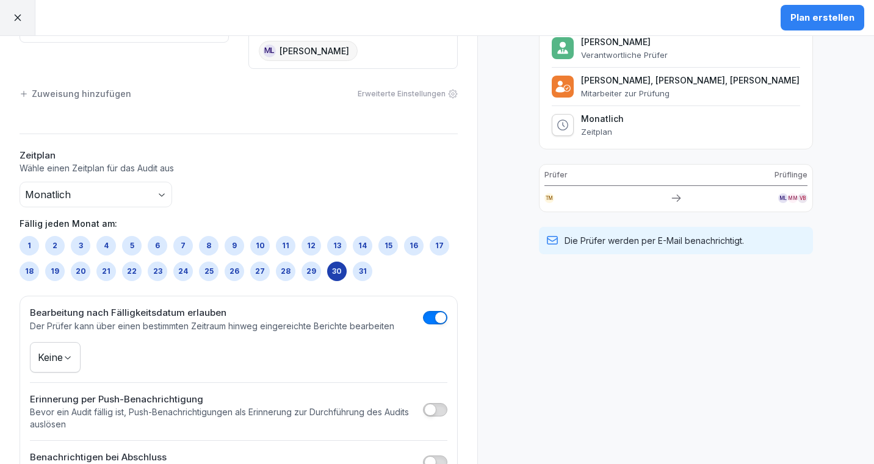
click at [62, 355] on body "Plan erstellen Zeitplan erstellen Prüfer Prüflinge TM Theresa Malec VB Valeria …" at bounding box center [437, 232] width 874 height 464
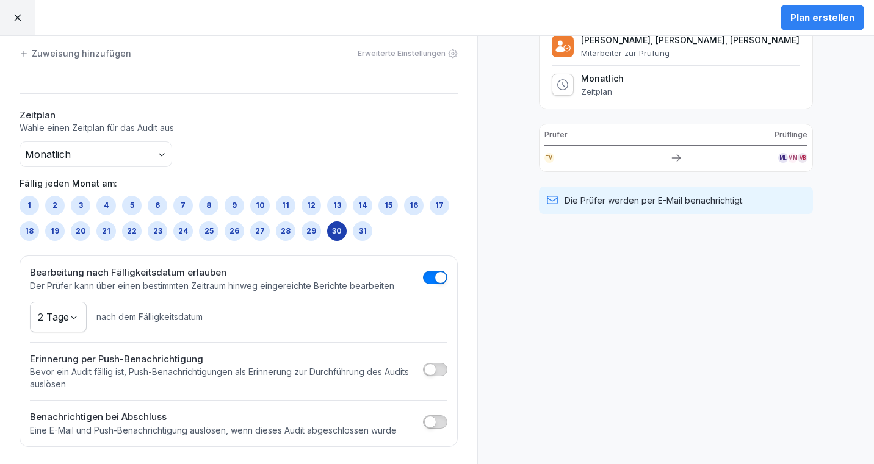
click at [433, 369] on span "button" at bounding box center [430, 370] width 12 height 12
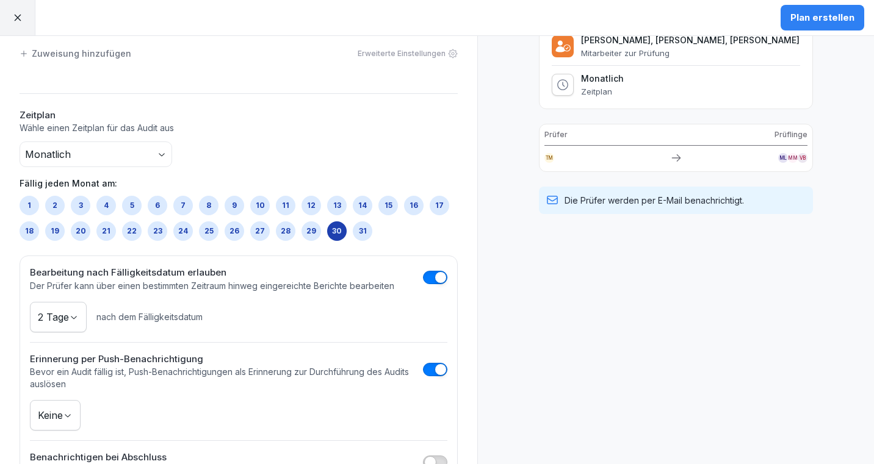
click at [58, 413] on body "Plan erstellen Zeitplan erstellen Prüfer Prüflinge TM Theresa Malec VB Valeria …" at bounding box center [437, 232] width 874 height 464
click at [703, 286] on div "Vorschau So sieht dein Zeitplan aus Monatsbericht Verkauf und Service 1 Prüfer …" at bounding box center [675, 186] width 397 height 642
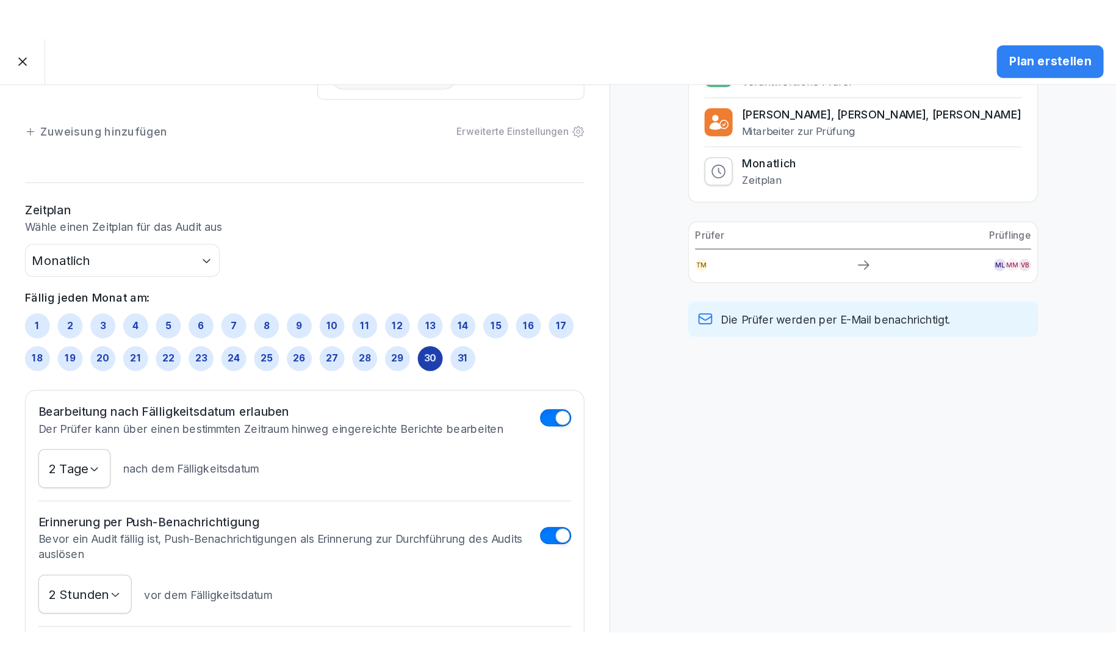
scroll to position [211, 0]
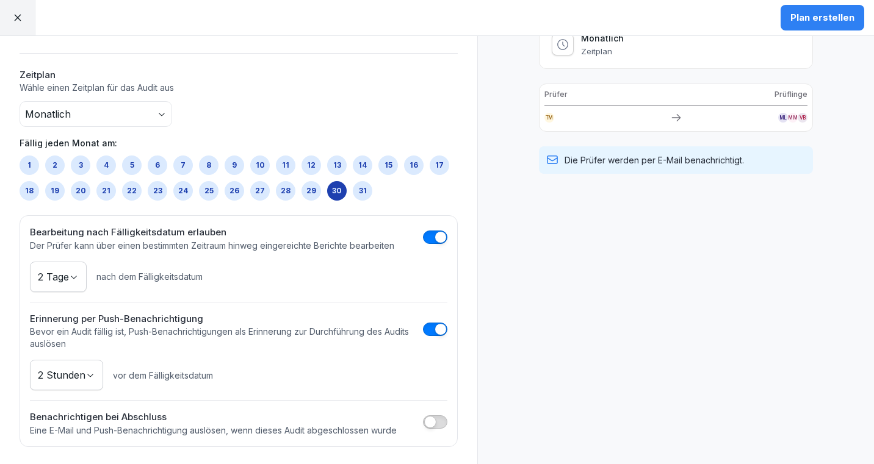
click at [817, 18] on div "Plan erstellen" at bounding box center [822, 17] width 64 height 13
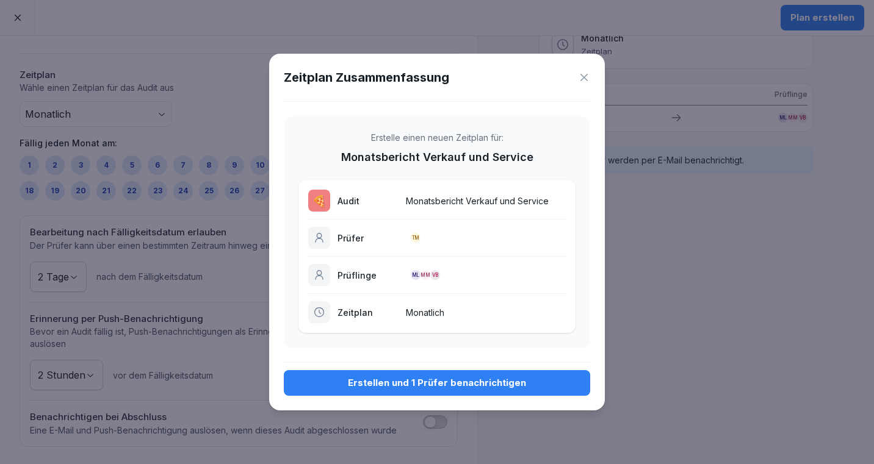
click at [425, 379] on div "Erstellen und 1 Prüfer benachrichtigen" at bounding box center [437, 383] width 287 height 13
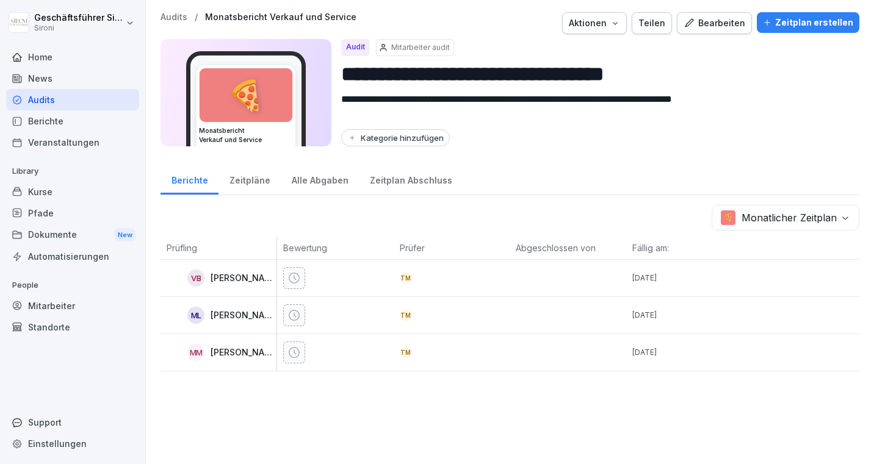
click at [34, 101] on div "Audits" at bounding box center [72, 99] width 133 height 21
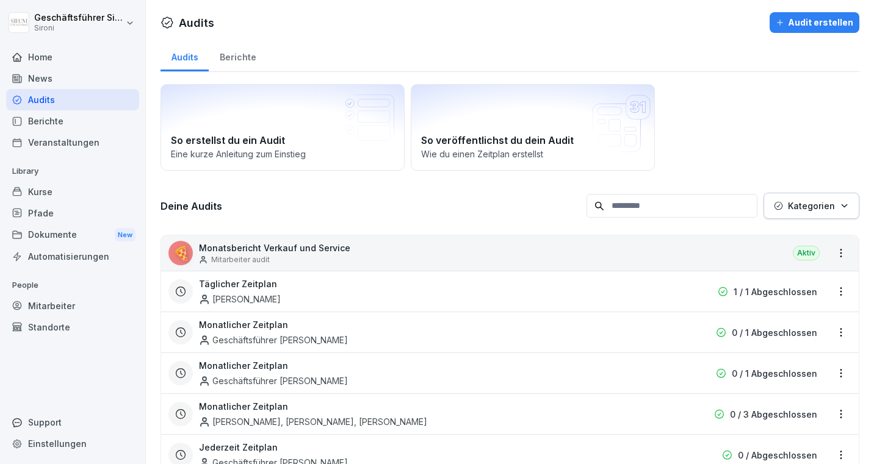
click at [872, 456] on div "Audits Berichte So erstellst du ein Audit Eine kurze Anleitung zum Einstieg So …" at bounding box center [510, 433] width 728 height 787
